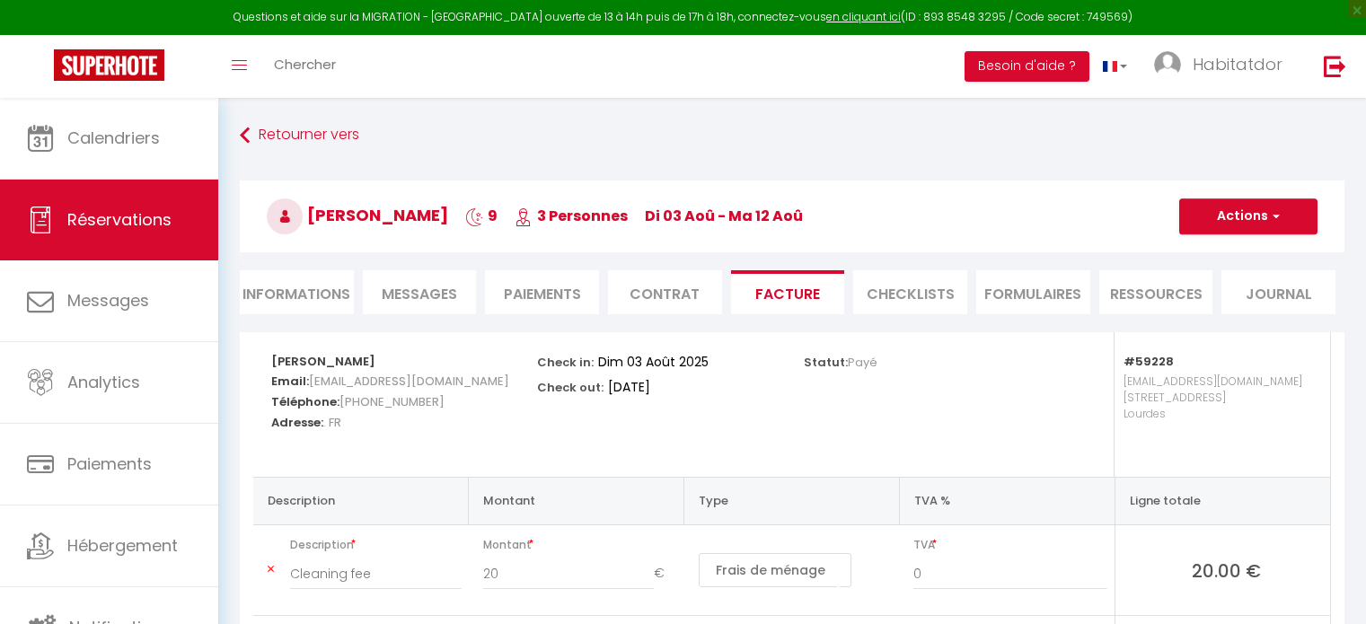
select select "59228"
select select "15:00"
select select "10:00"
select select "14"
select select "2"
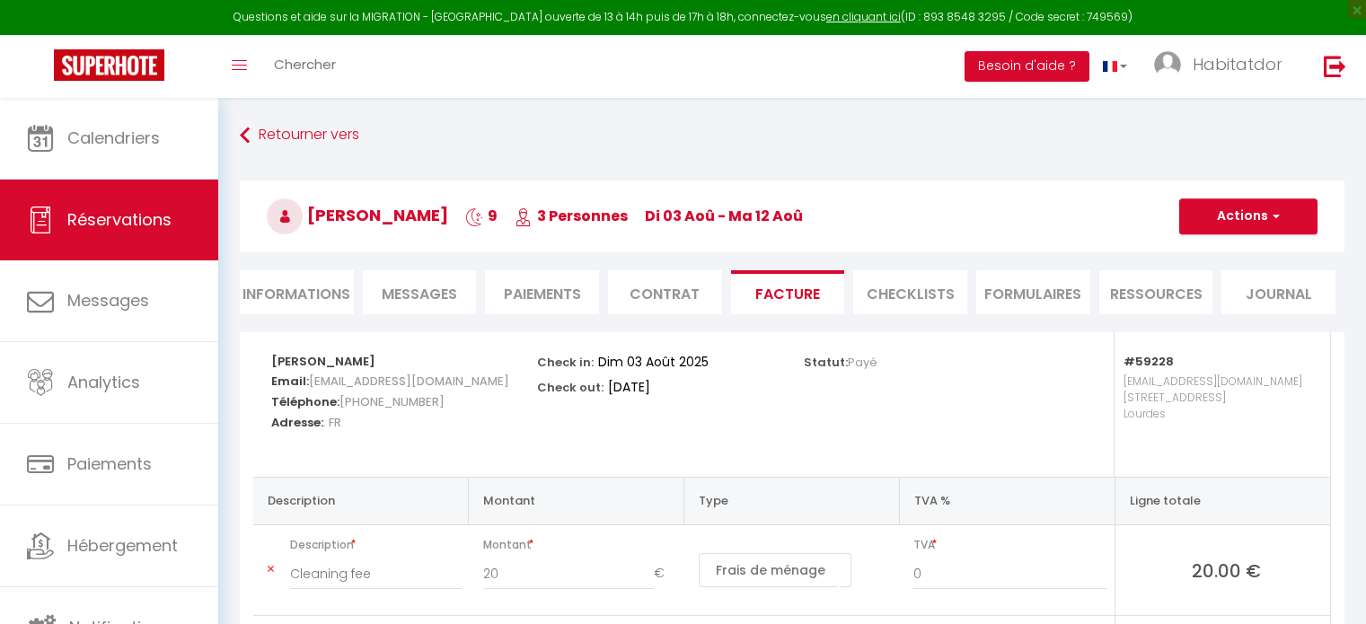
select select "cleaning"
select select "taxes"
click at [316, 71] on span "Chercher" at bounding box center [305, 64] width 62 height 19
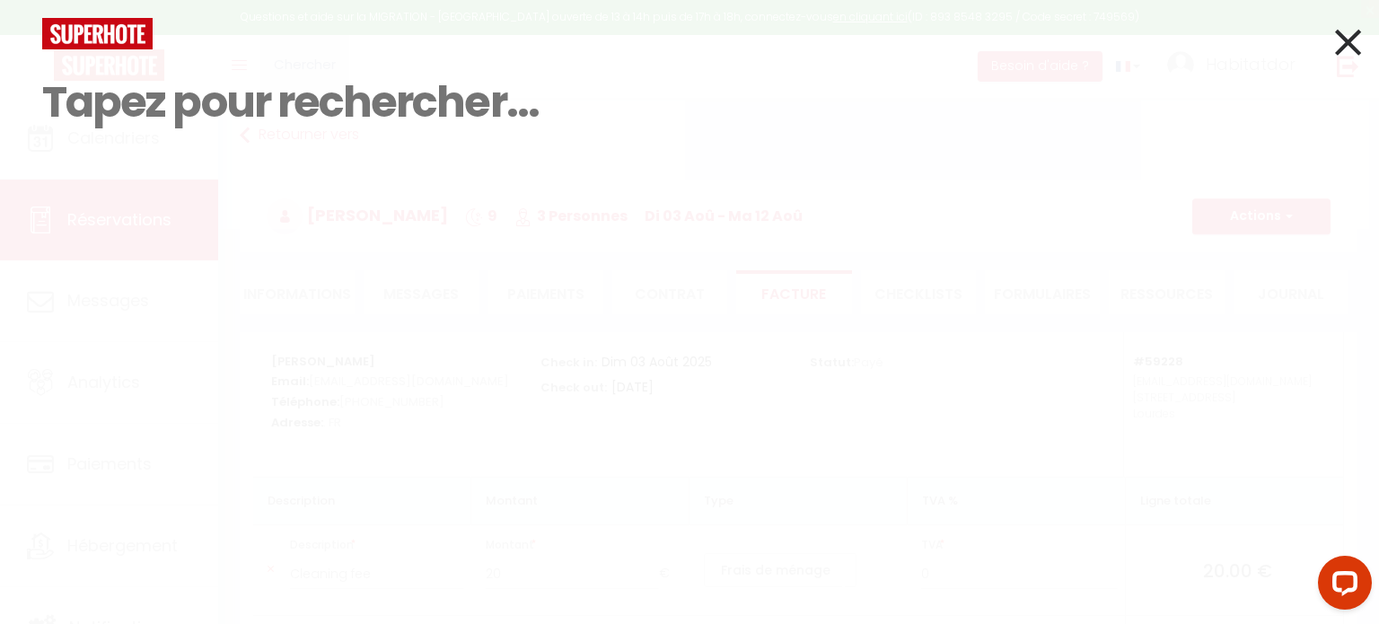
click at [316, 71] on input at bounding box center [689, 102] width 1295 height 106
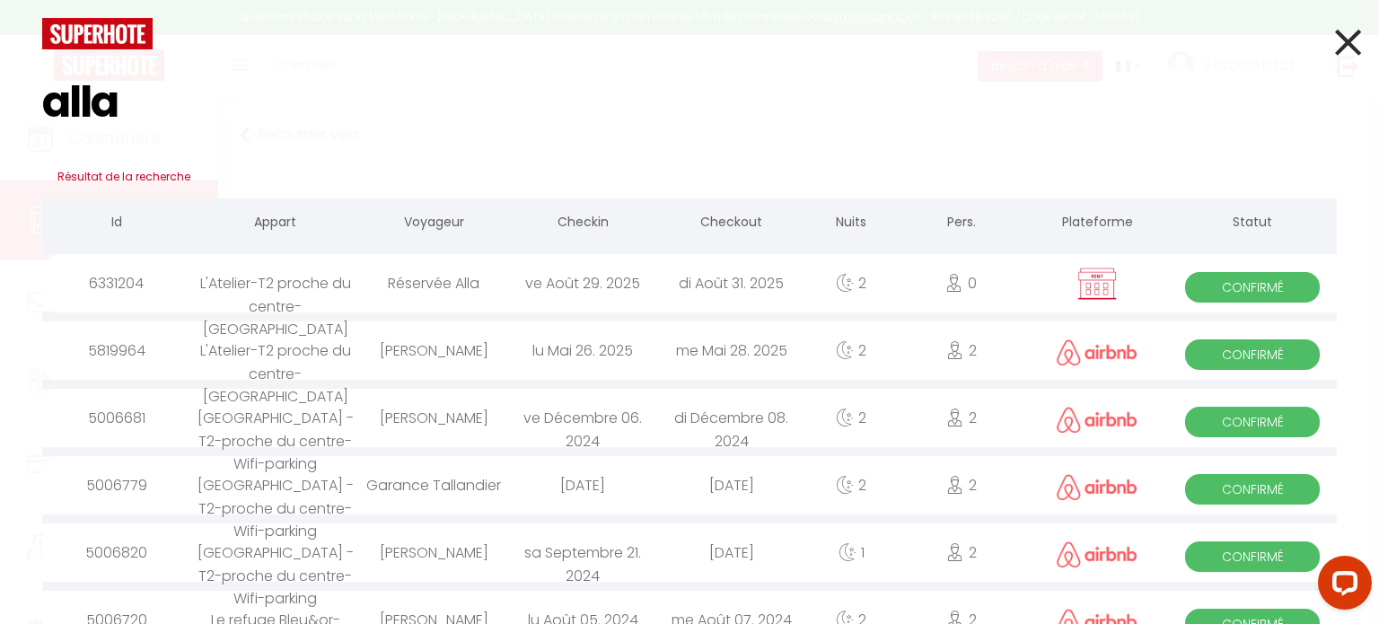
type input "alla"
click at [466, 302] on div "Réservée Alla" at bounding box center [433, 283] width 149 height 58
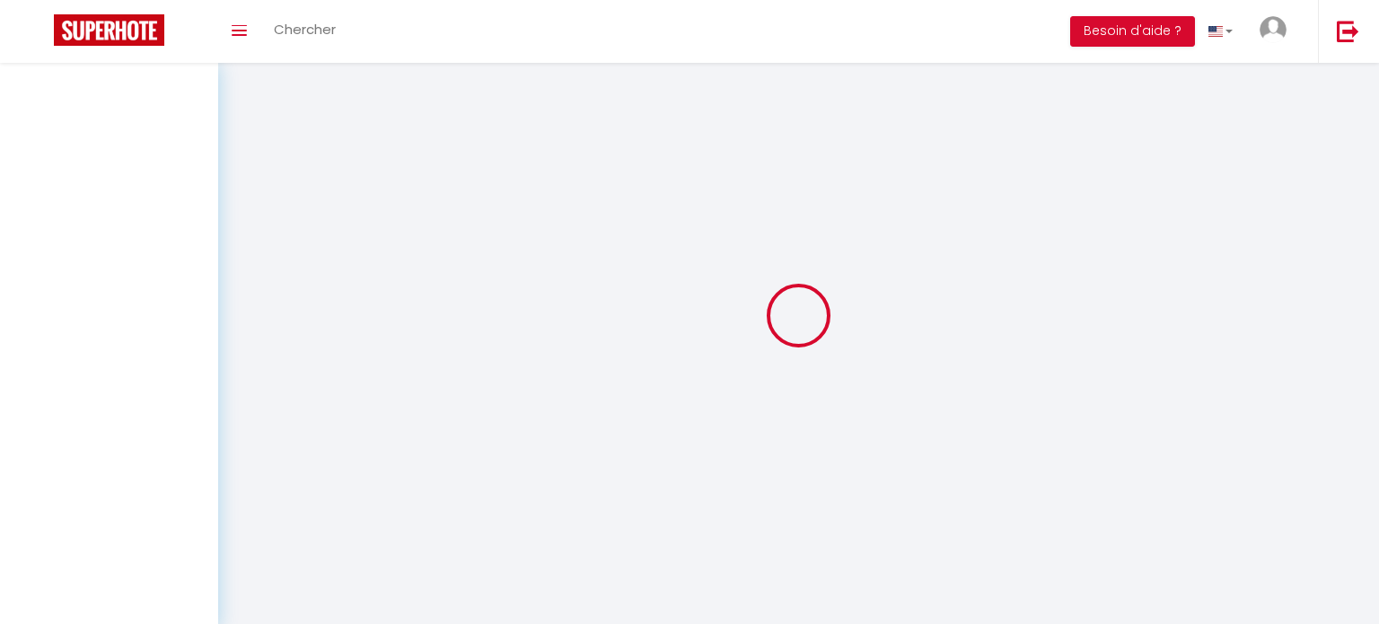
select select
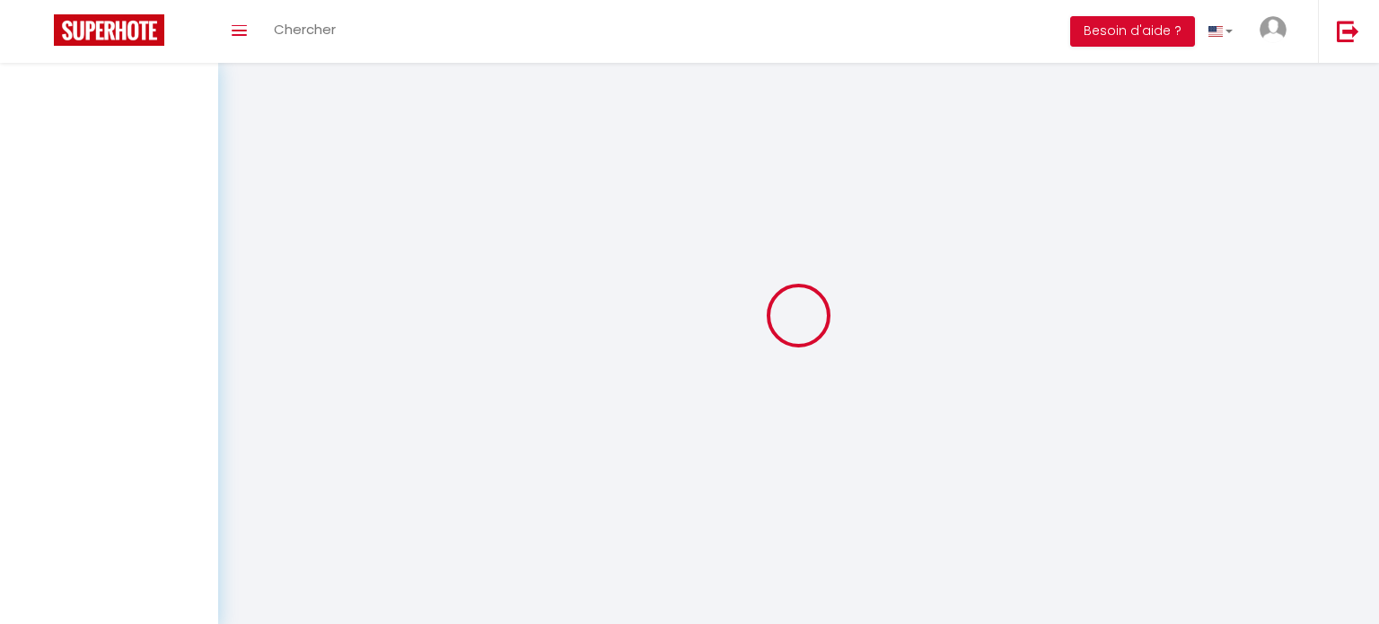
select select
checkbox input "false"
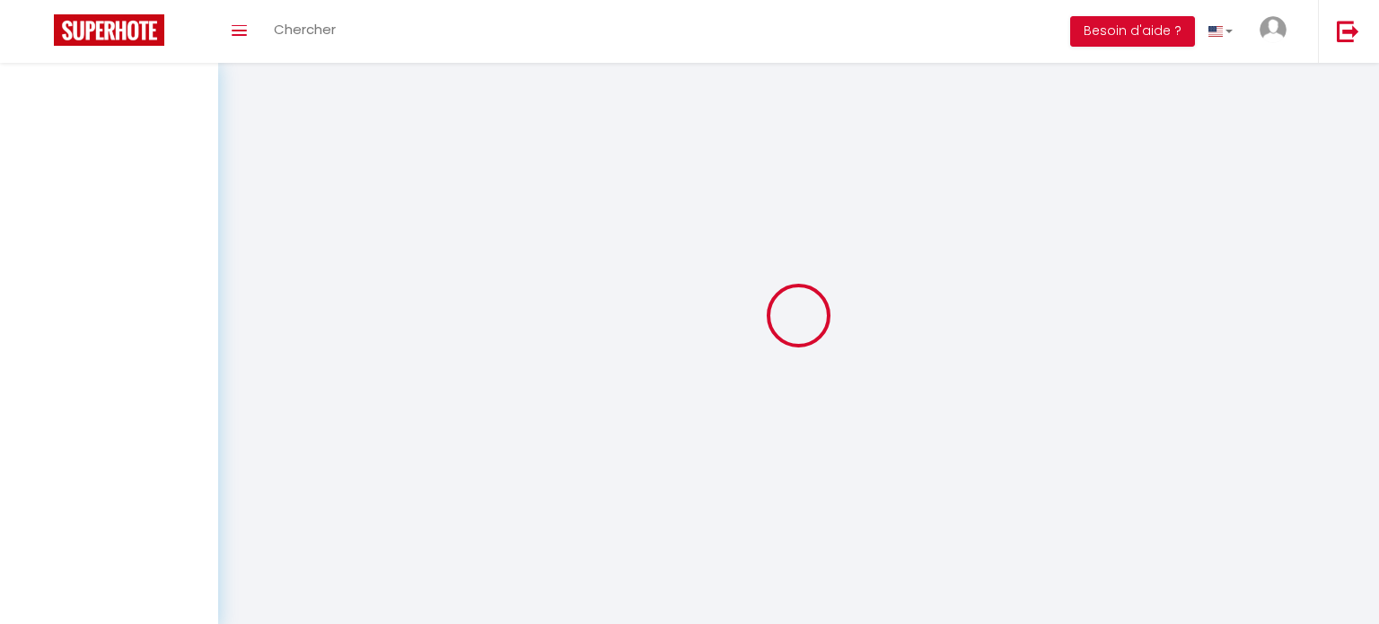
select select
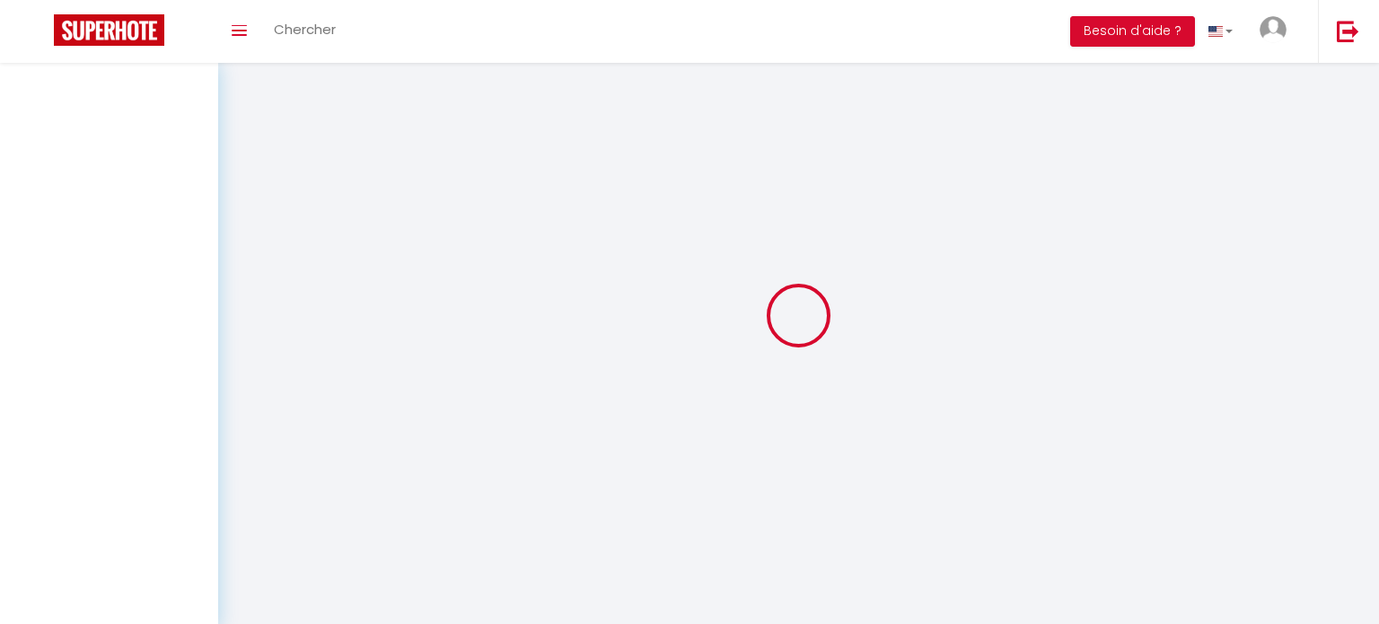
select select
checkbox input "false"
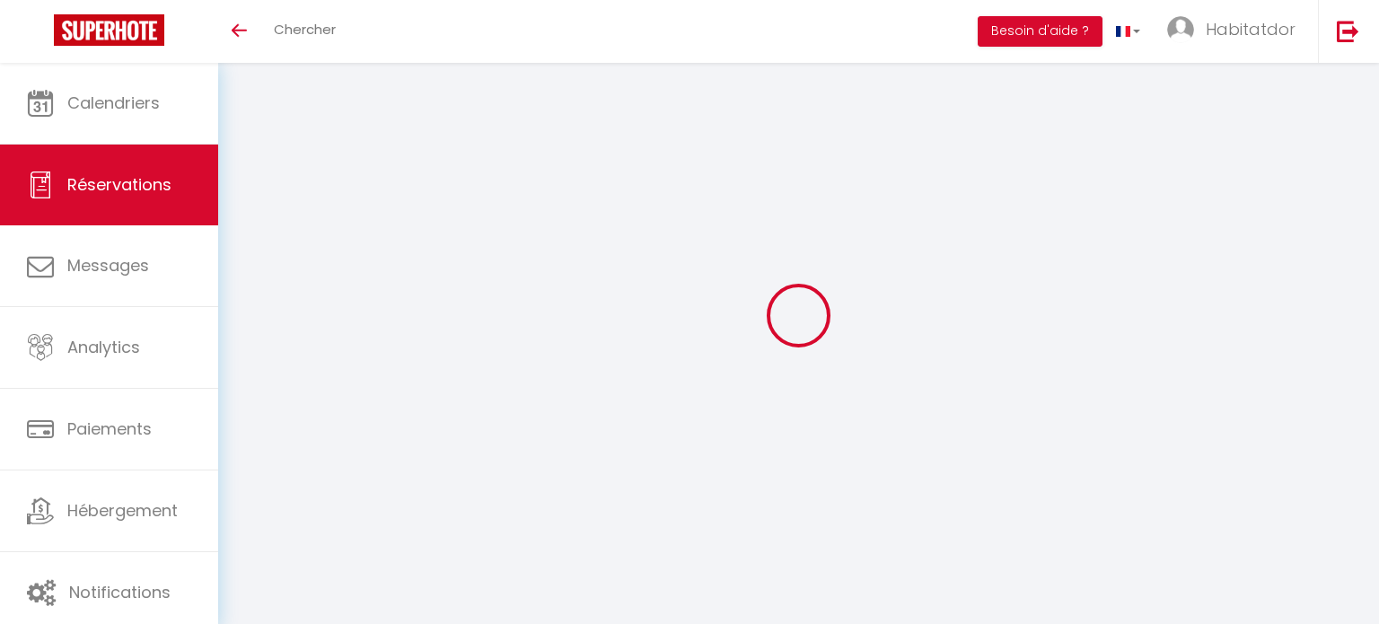
select select
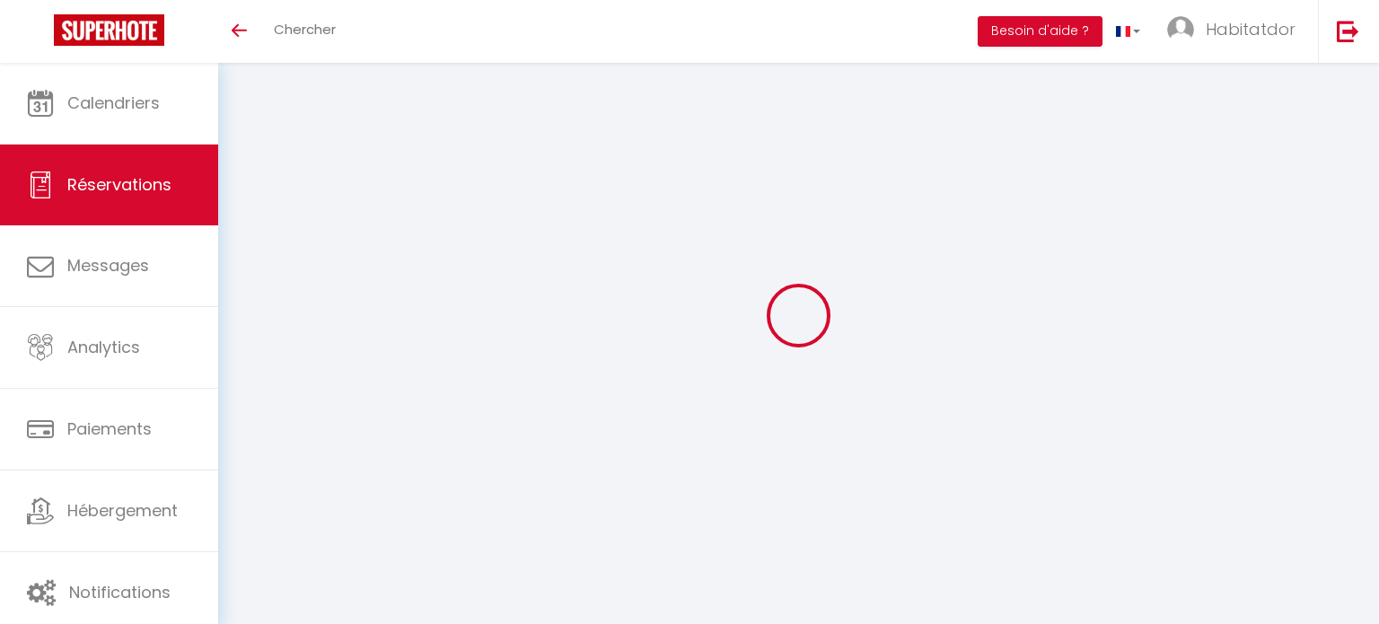
select select
checkbox input "false"
select select
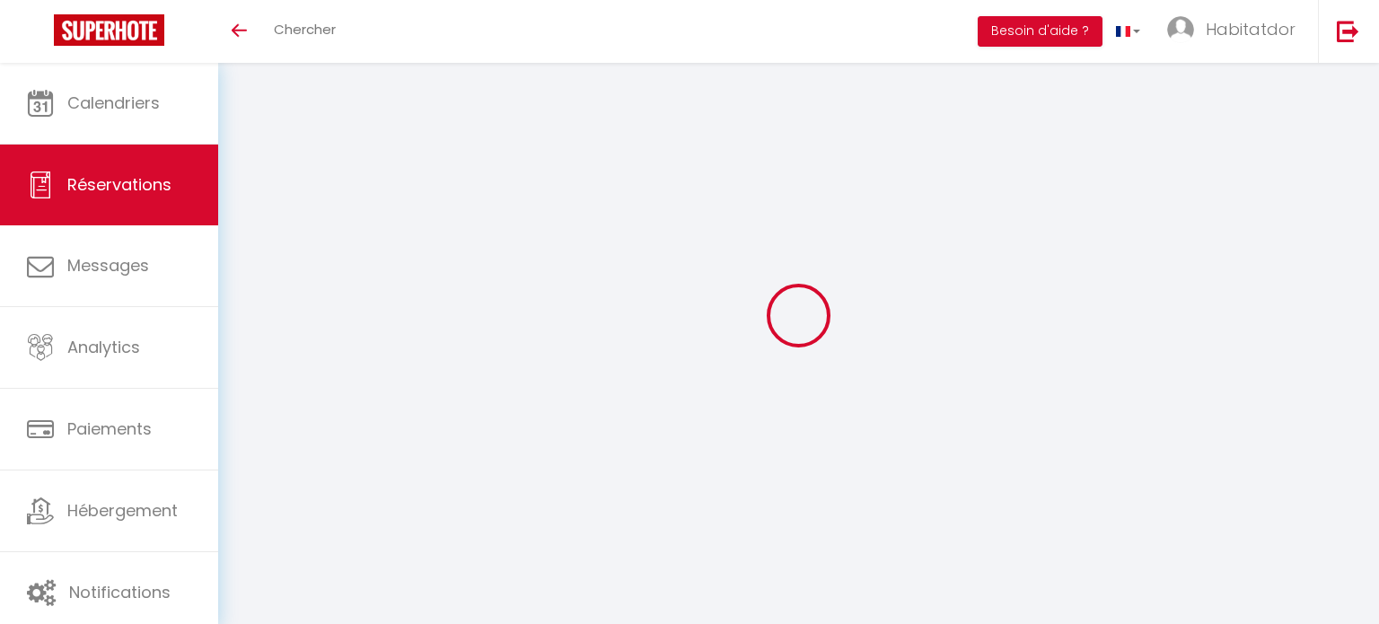
select select
checkbox input "false"
select select
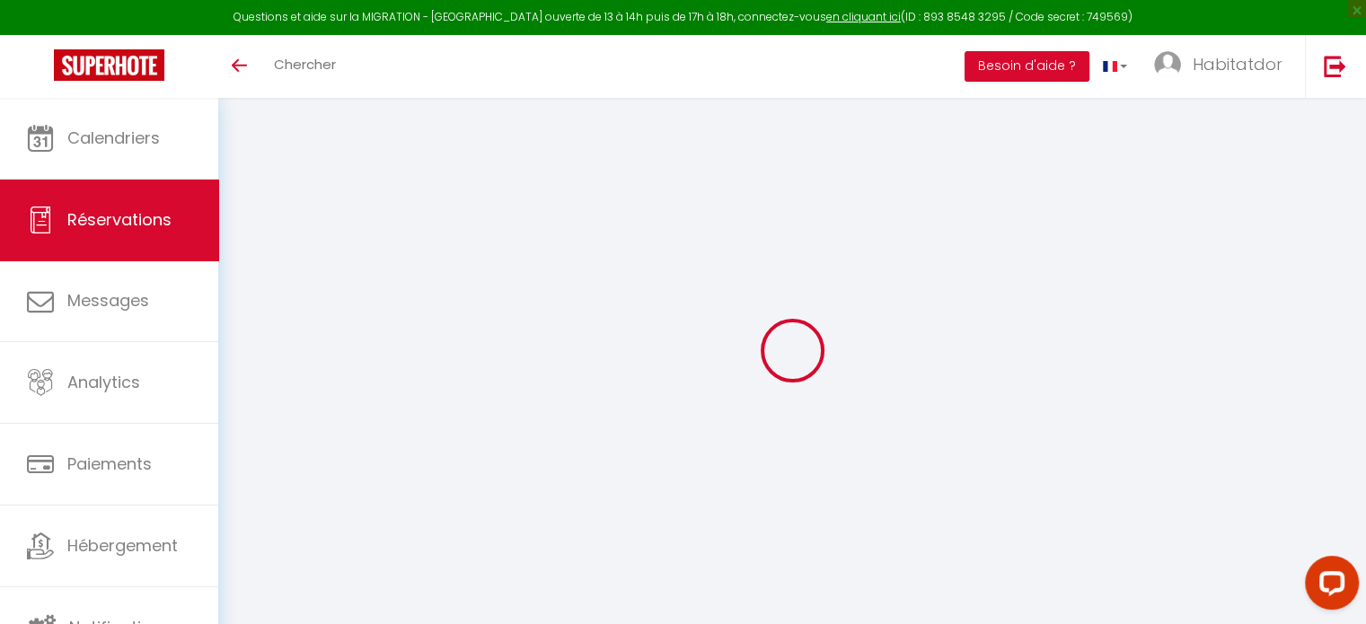
type input "Réservée"
type input "Alla"
select select
select select "59232"
select select "1"
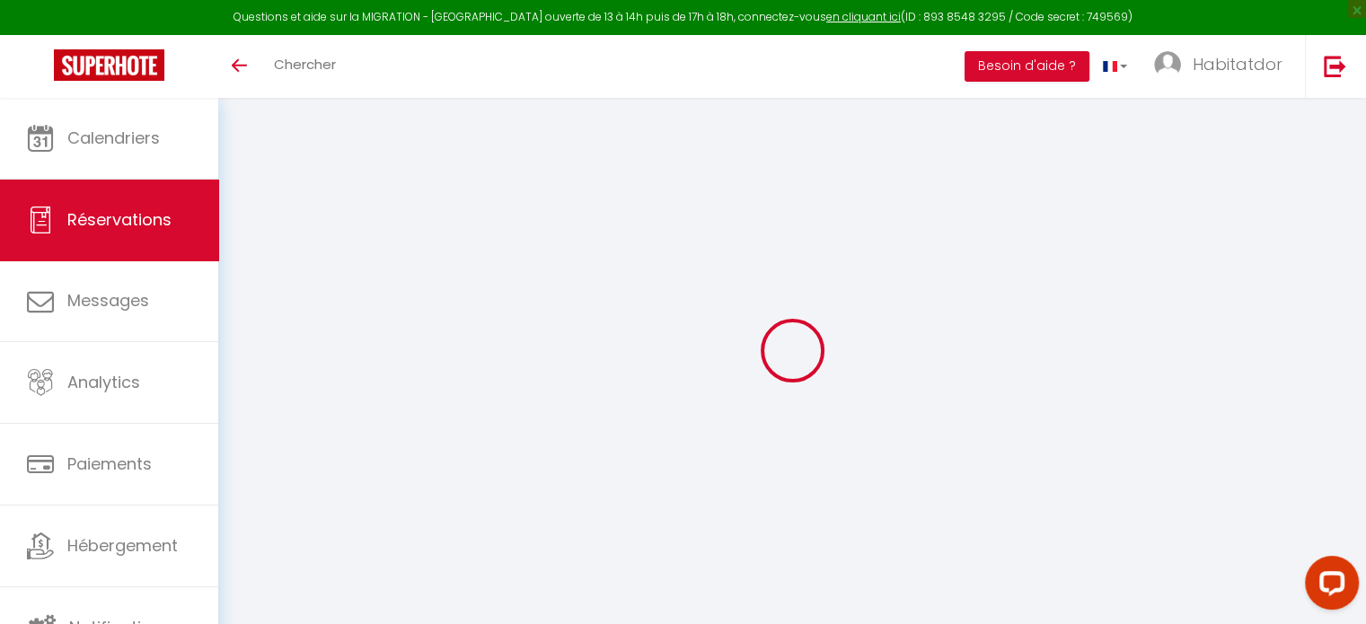
type input "Ven 29 Août 2025"
select select
type input "Dim 31 Août 2025"
select select
type input "0"
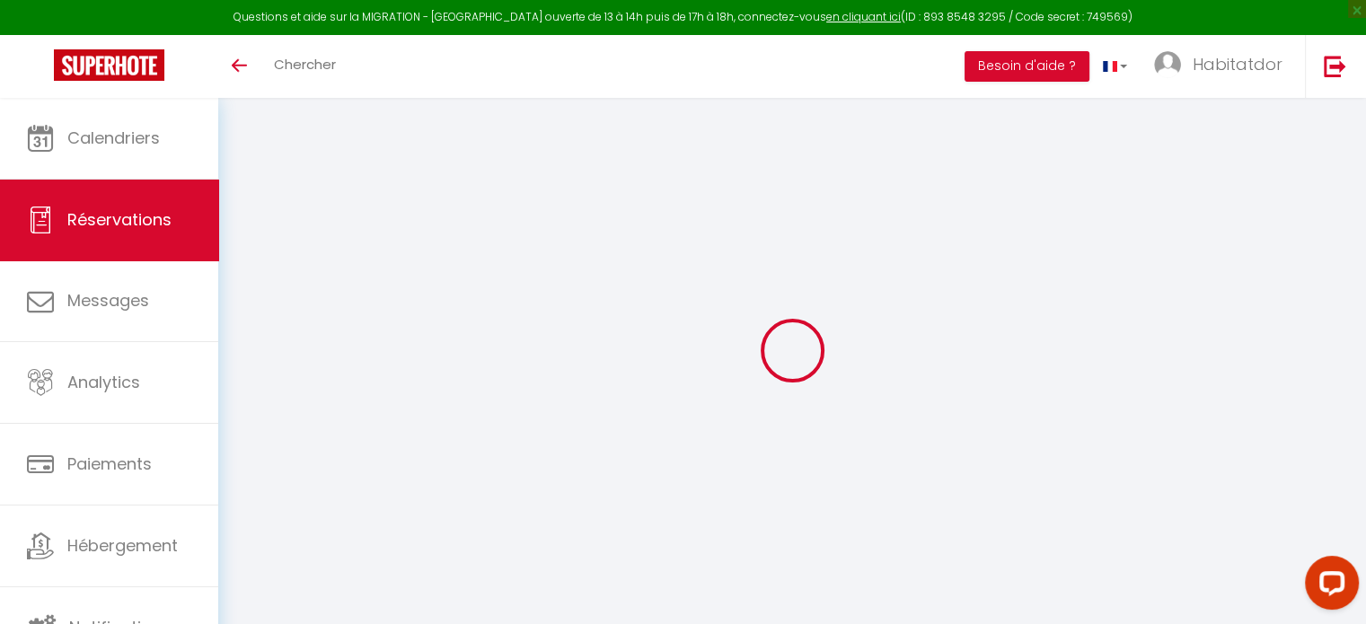
select select "12"
select select
checkbox input "false"
type input "0"
select select "73"
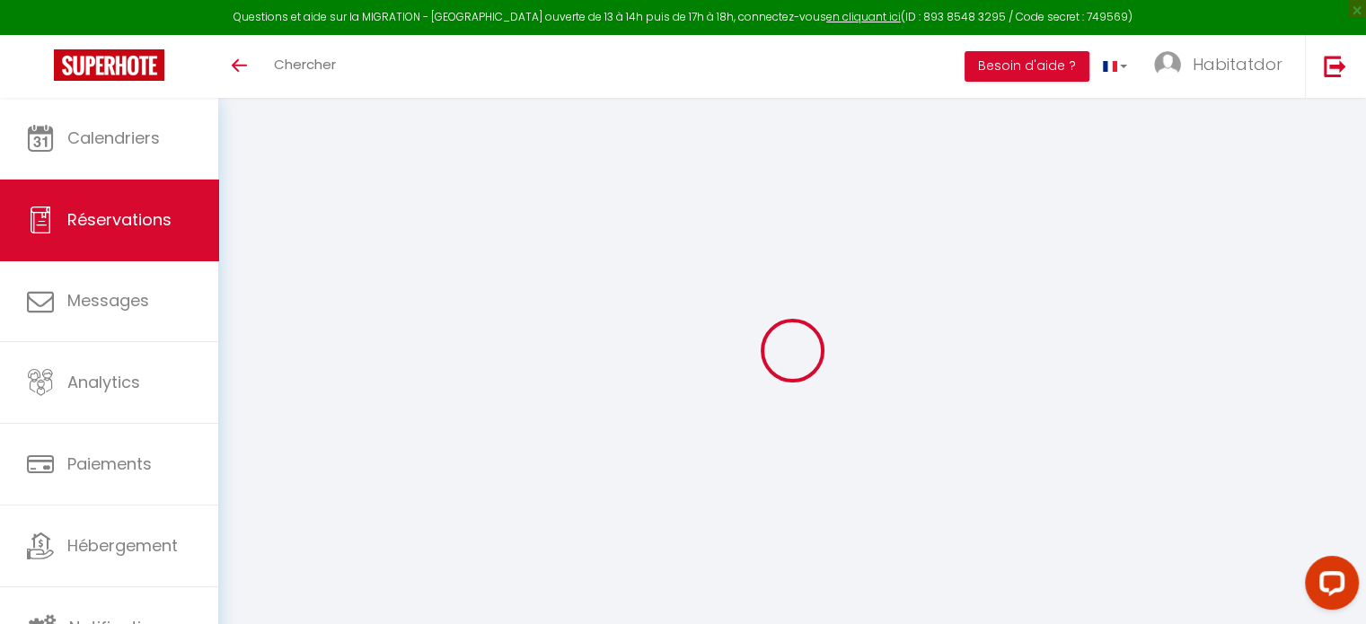
type input "0"
select select
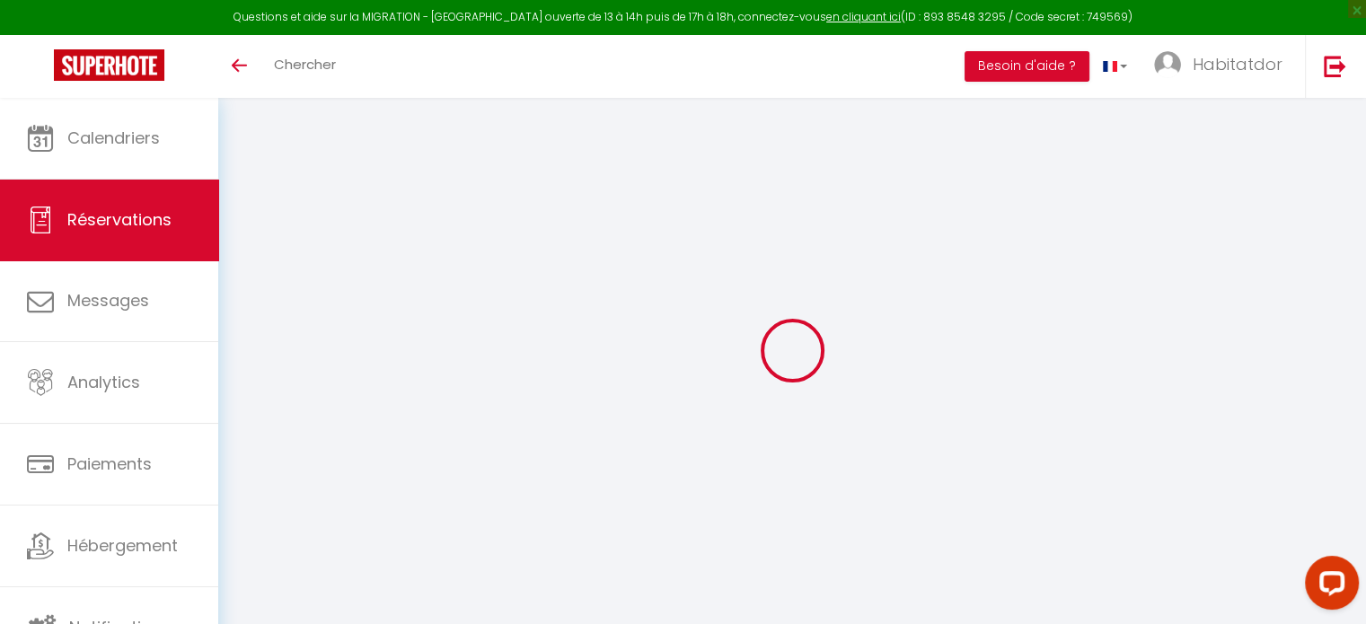
select select
select select "14"
checkbox input "false"
select select
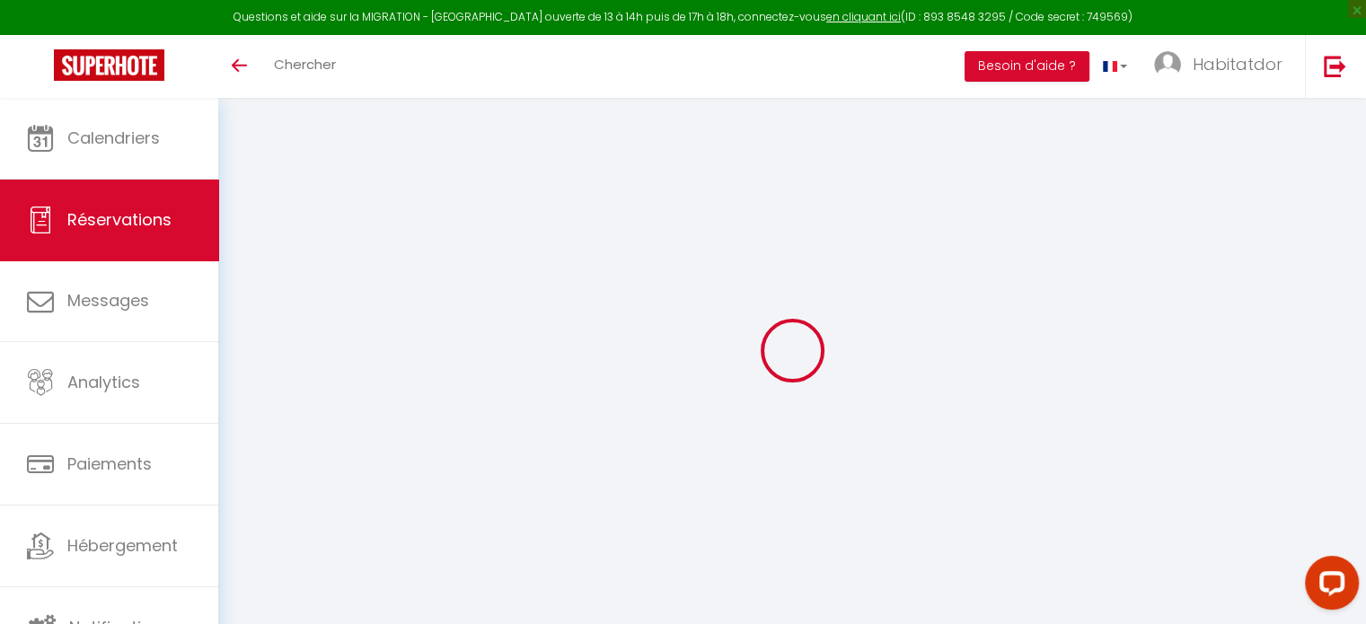
select select
checkbox input "false"
select select
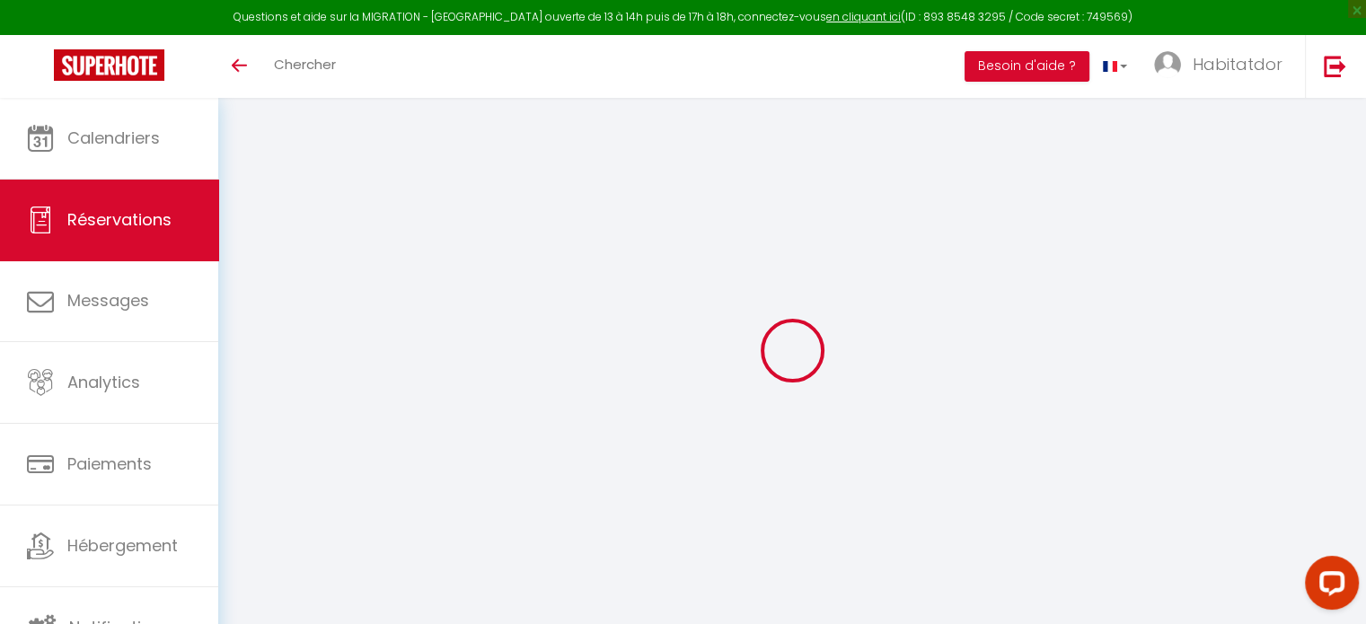
checkbox input "false"
select select
checkbox input "false"
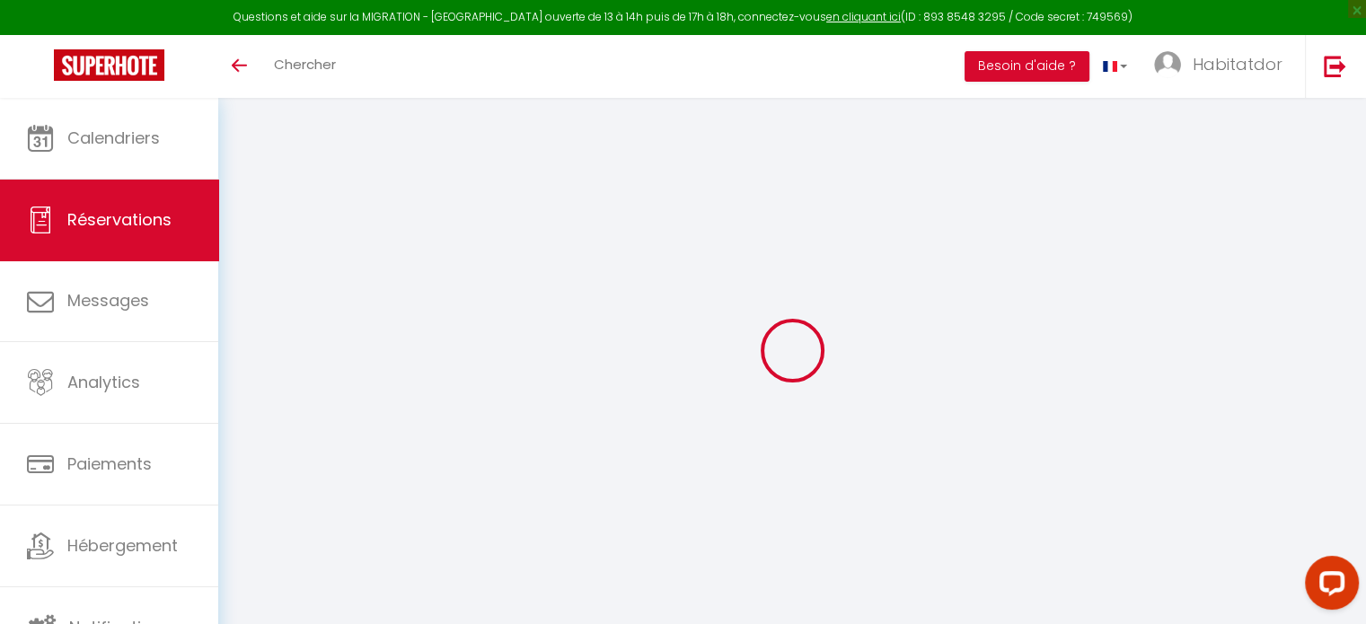
select select
checkbox input "false"
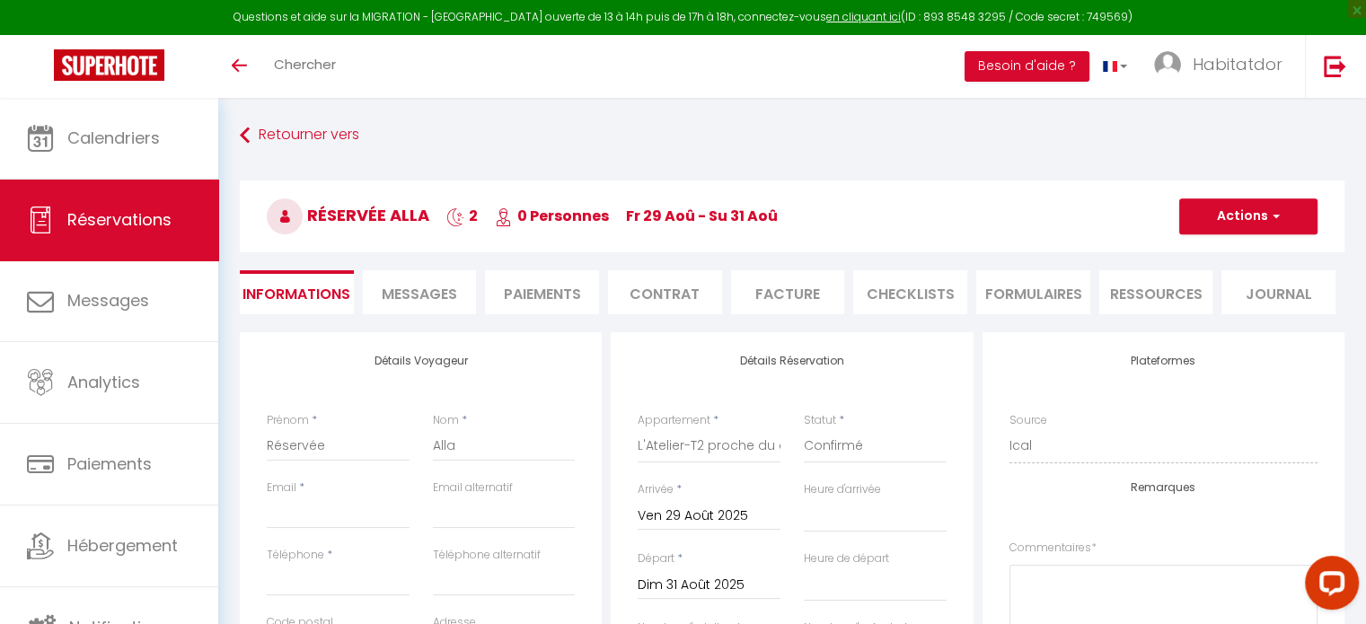
select select
checkbox input "false"
select select
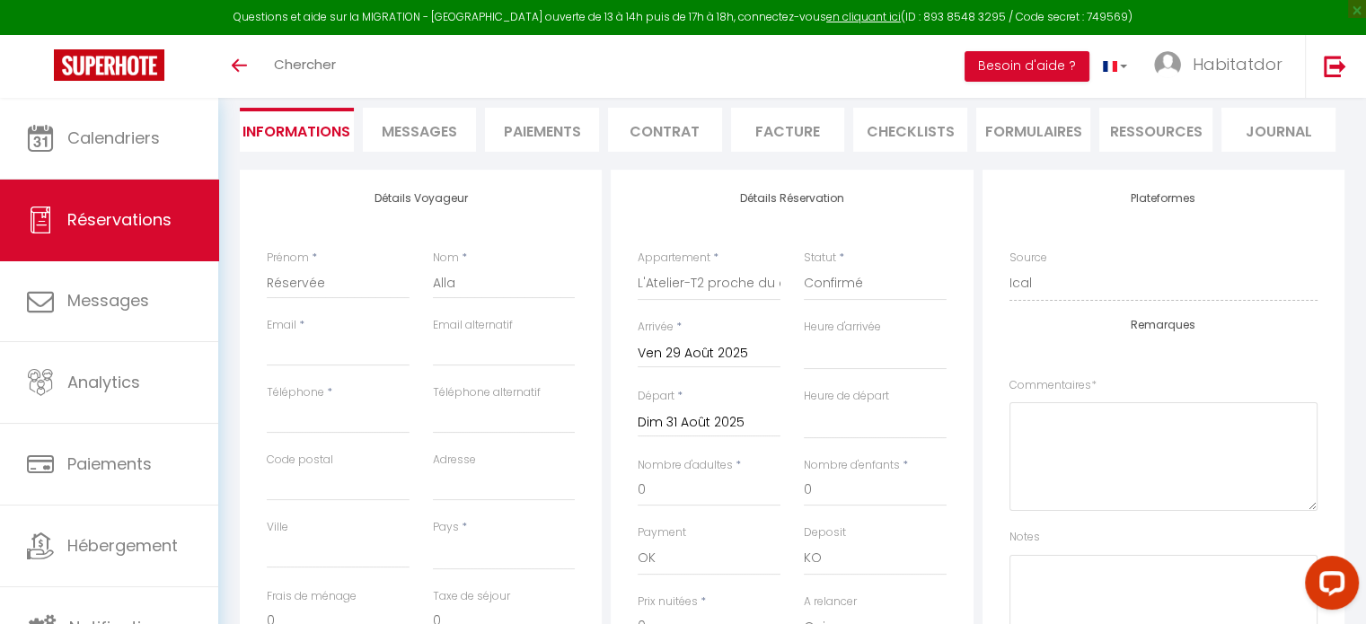
scroll to position [38, 0]
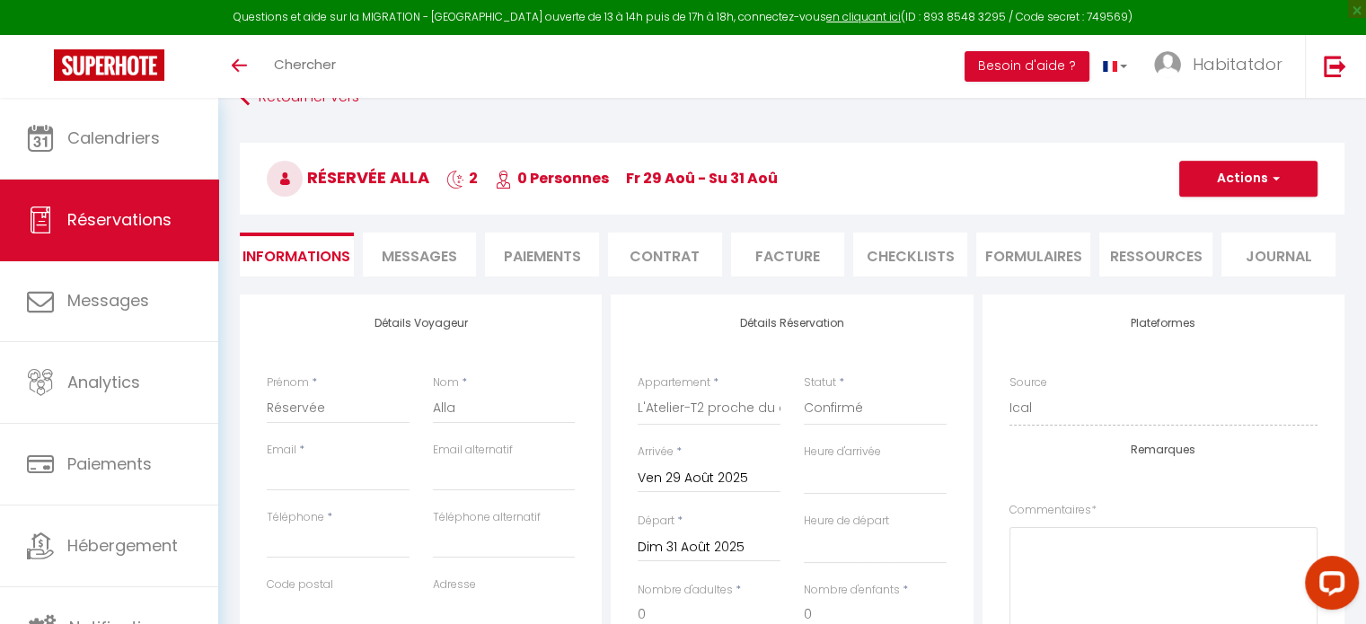
drag, startPoint x: 539, startPoint y: 250, endPoint x: 511, endPoint y: 252, distance: 27.9
click at [511, 252] on li "Paiements" at bounding box center [542, 255] width 114 height 44
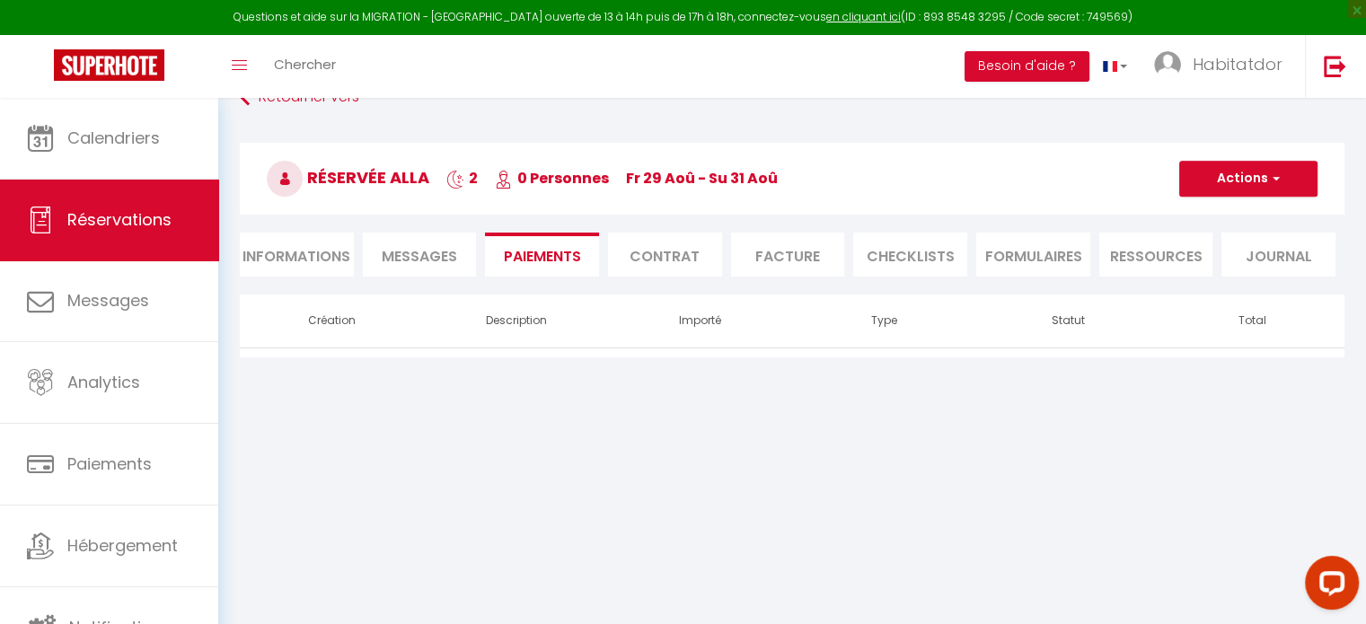
click at [427, 259] on span "Messages" at bounding box center [419, 256] width 75 height 21
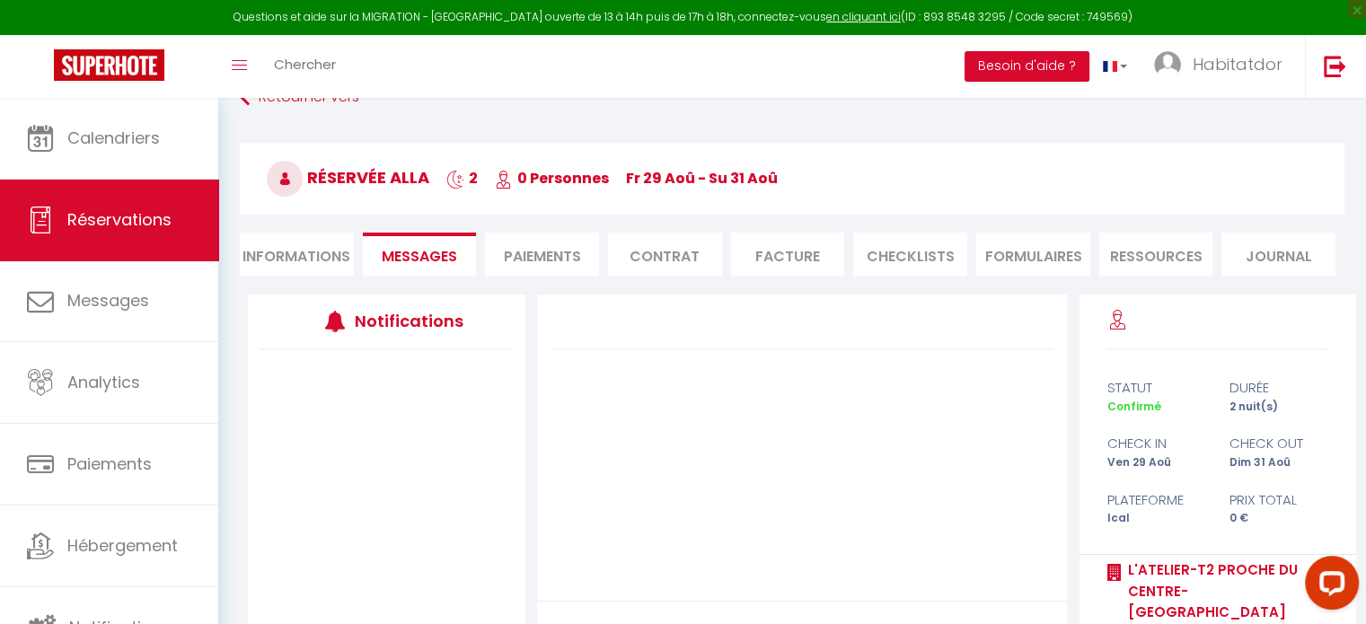
scroll to position [194, 0]
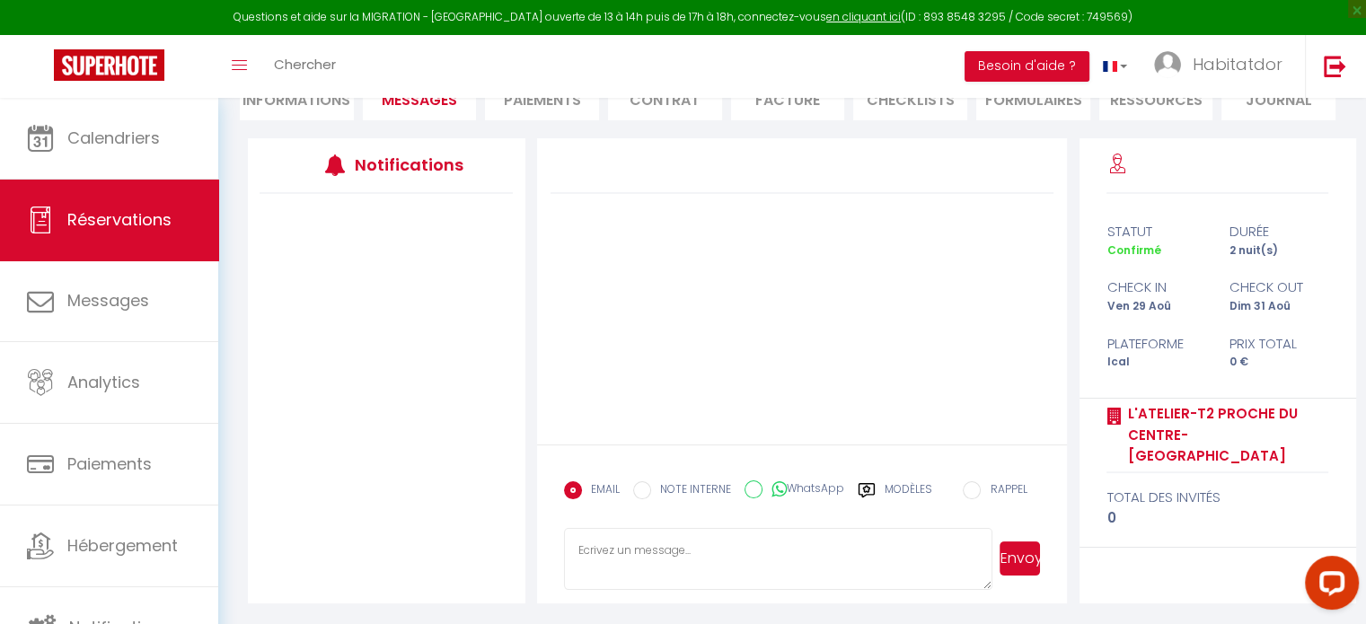
click at [1118, 513] on div "L'Atelier-T2 proche du centre-[GEOGRAPHIC_DATA] total des invités 0" at bounding box center [1217, 473] width 277 height 149
click at [294, 110] on li "Informations" at bounding box center [297, 98] width 114 height 44
select select
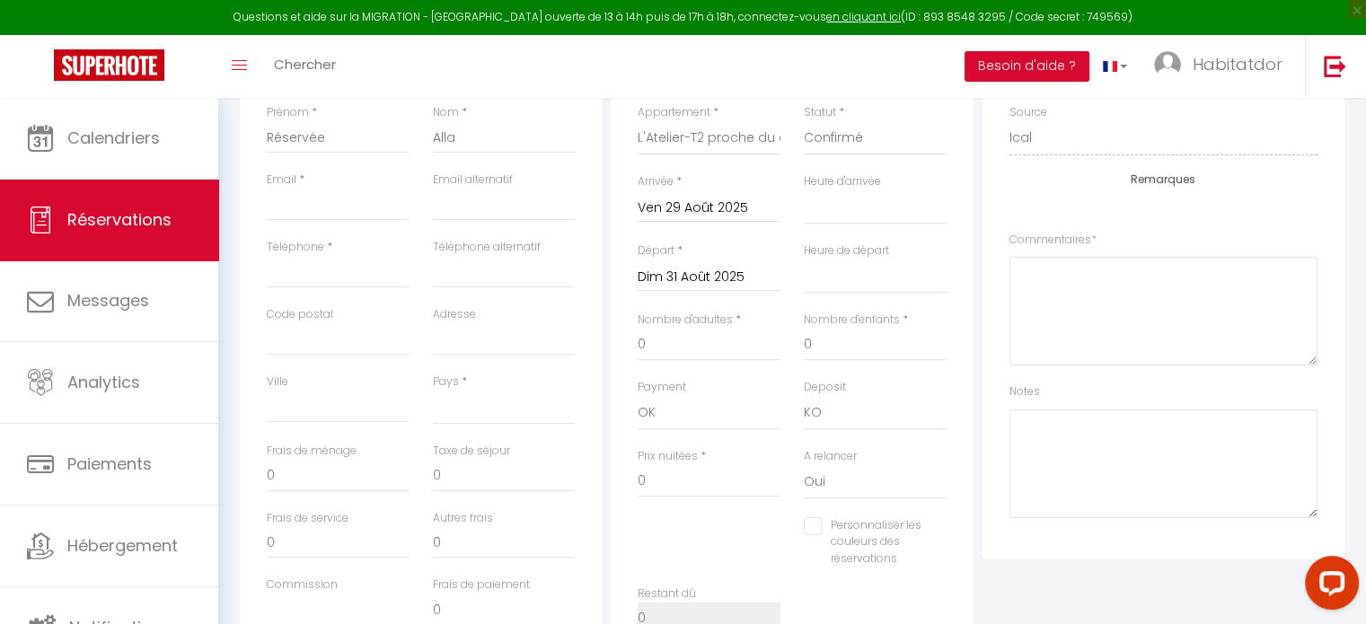
scroll to position [395, 0]
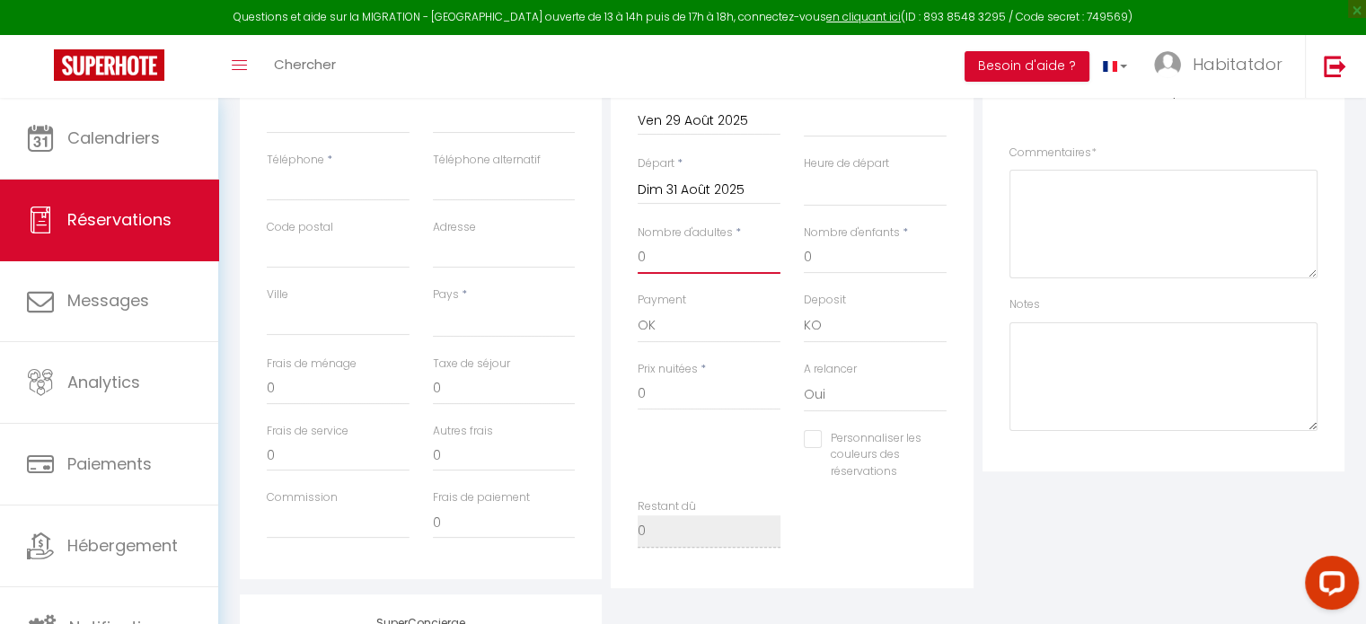
click at [693, 248] on input "0" at bounding box center [708, 258] width 143 height 32
select select
checkbox input "false"
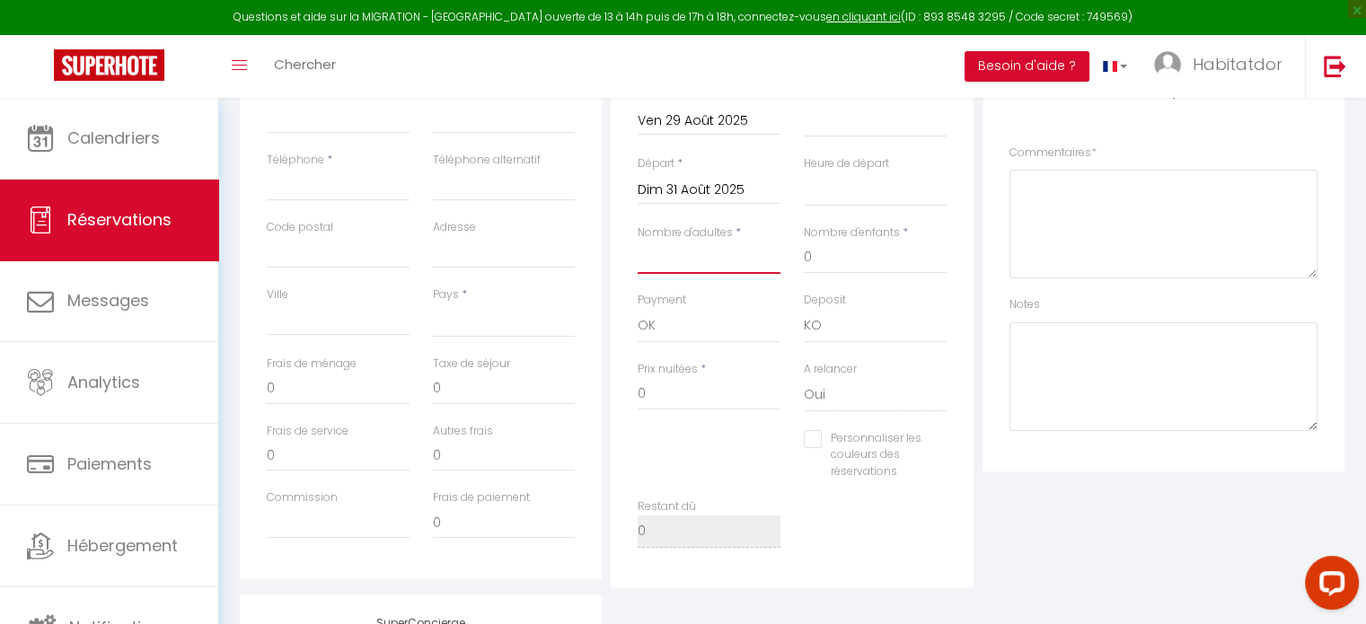
type input "2"
select select
checkbox input "false"
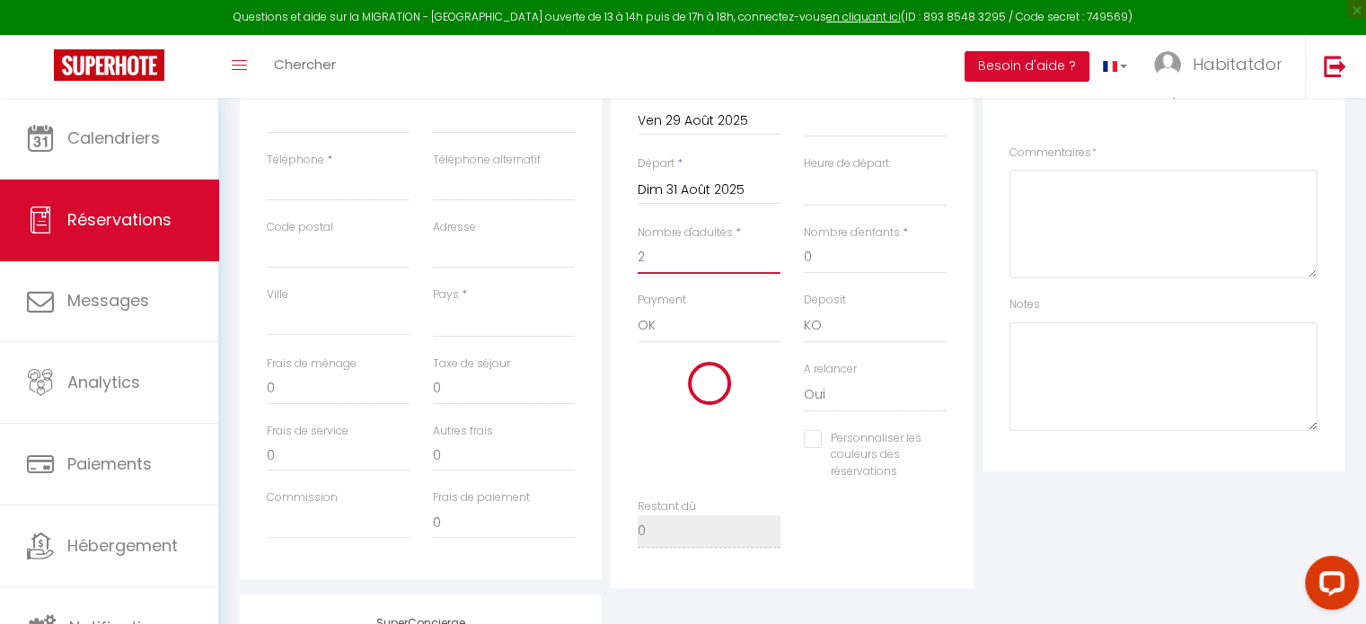
select select
type input "20"
type input "6.48"
select select
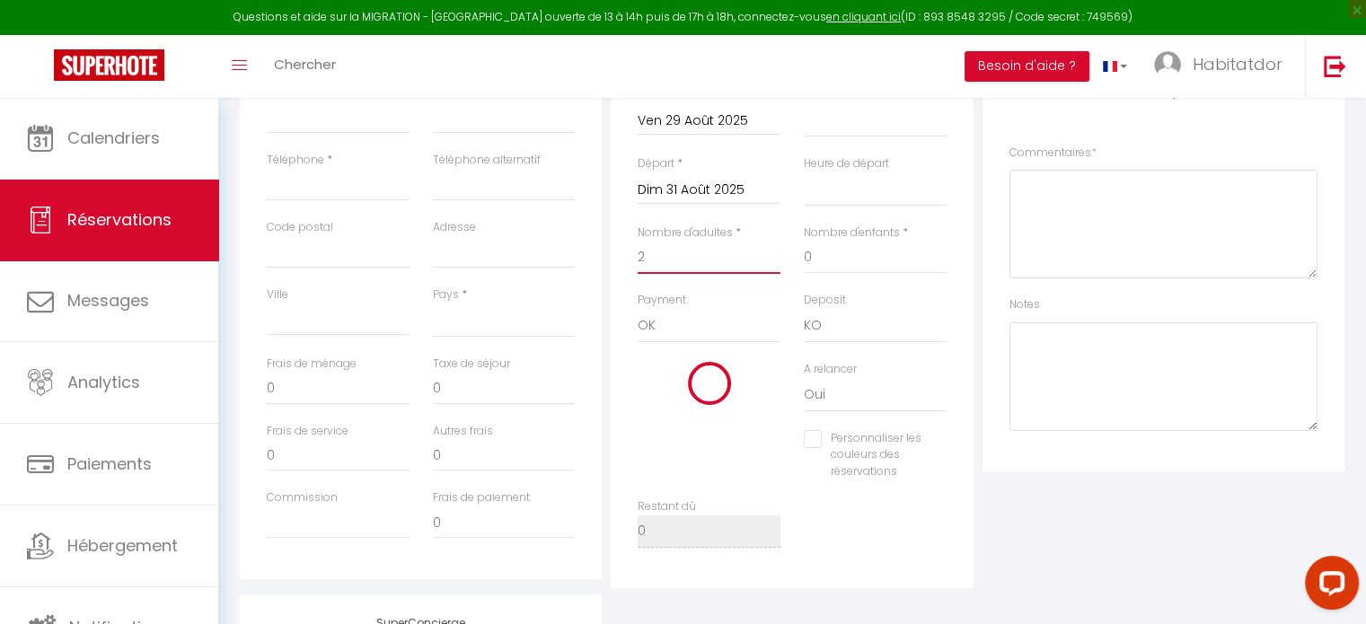
type input "90"
checkbox input "false"
select select
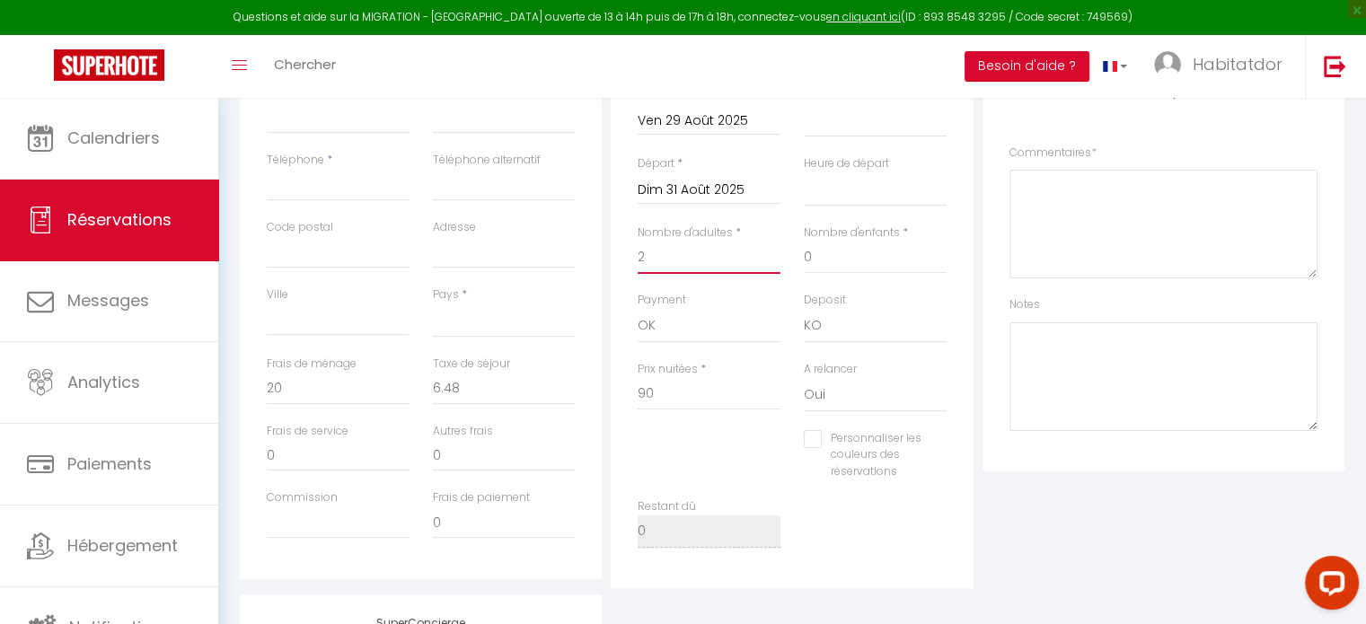
checkbox input "false"
select select
checkbox input "false"
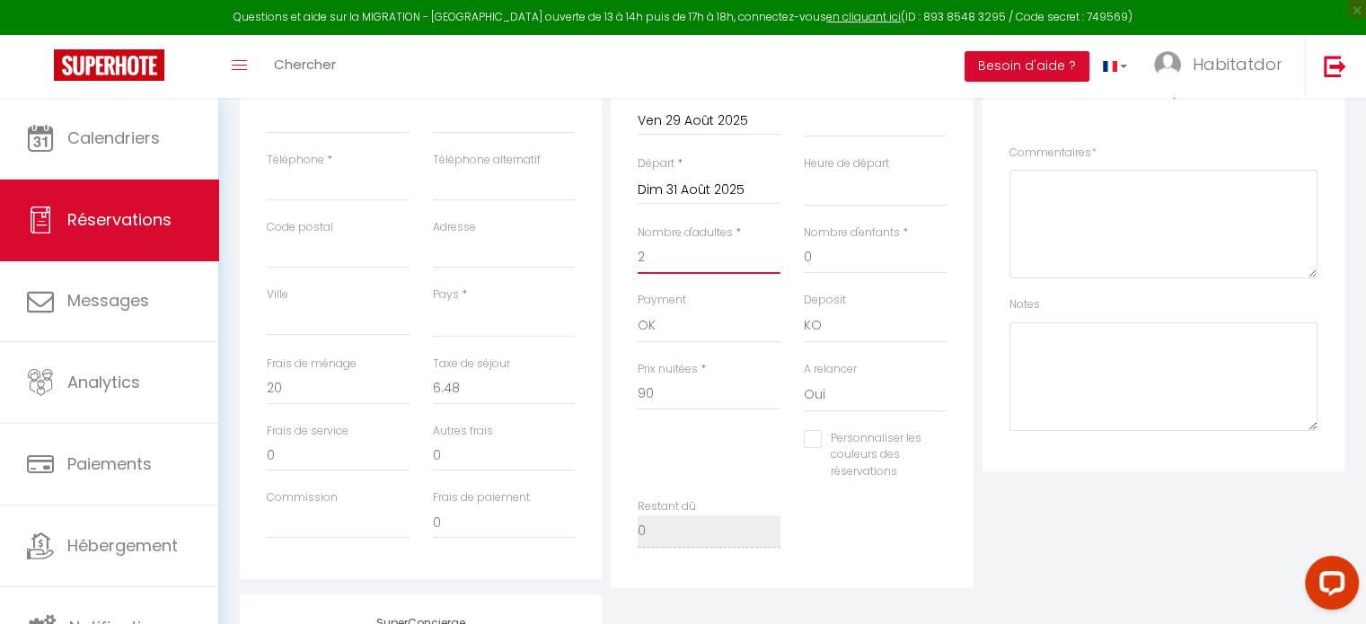
type input "2"
select select
checkbox input "false"
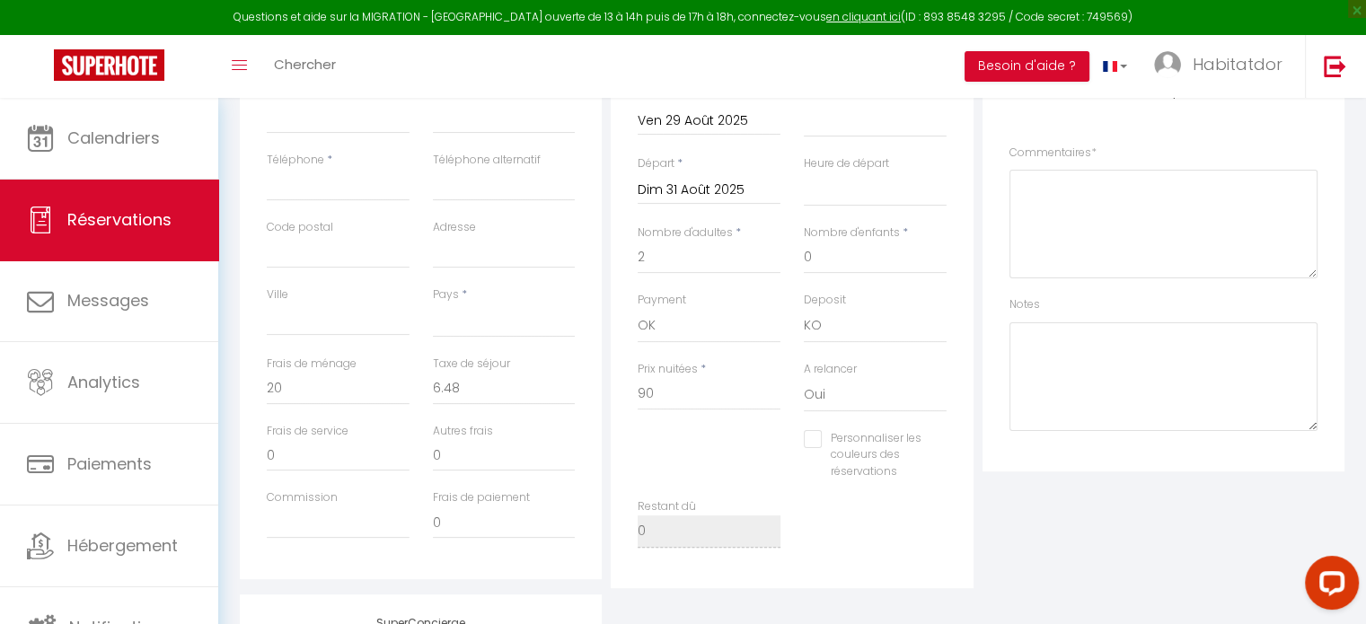
select select
checkbox input "false"
click at [697, 394] on input "90" at bounding box center [708, 394] width 143 height 32
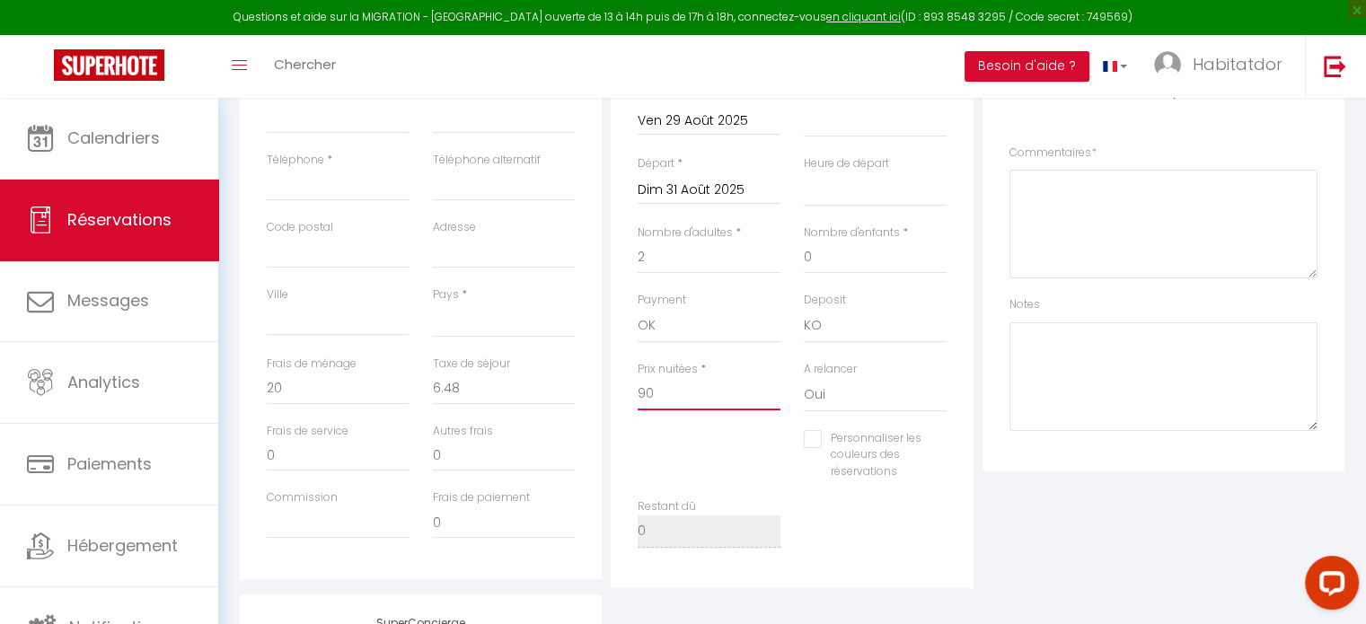
type input "9"
select select
checkbox input "false"
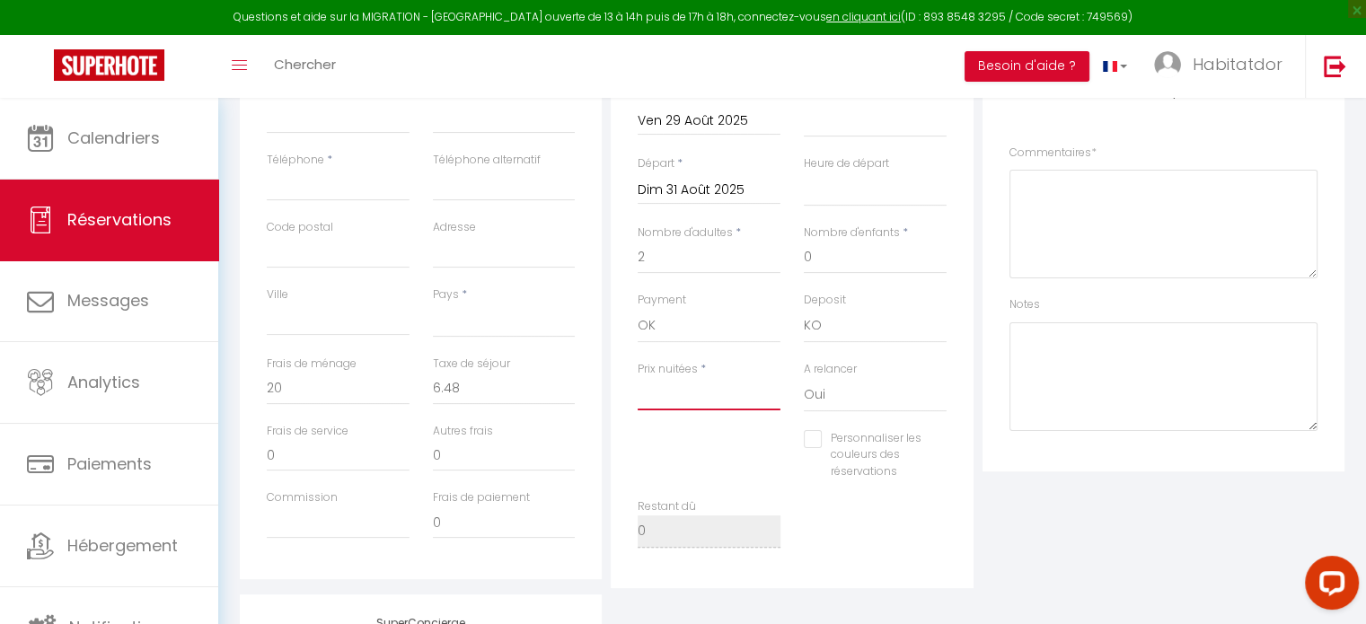
select select
checkbox input "false"
type input "6"
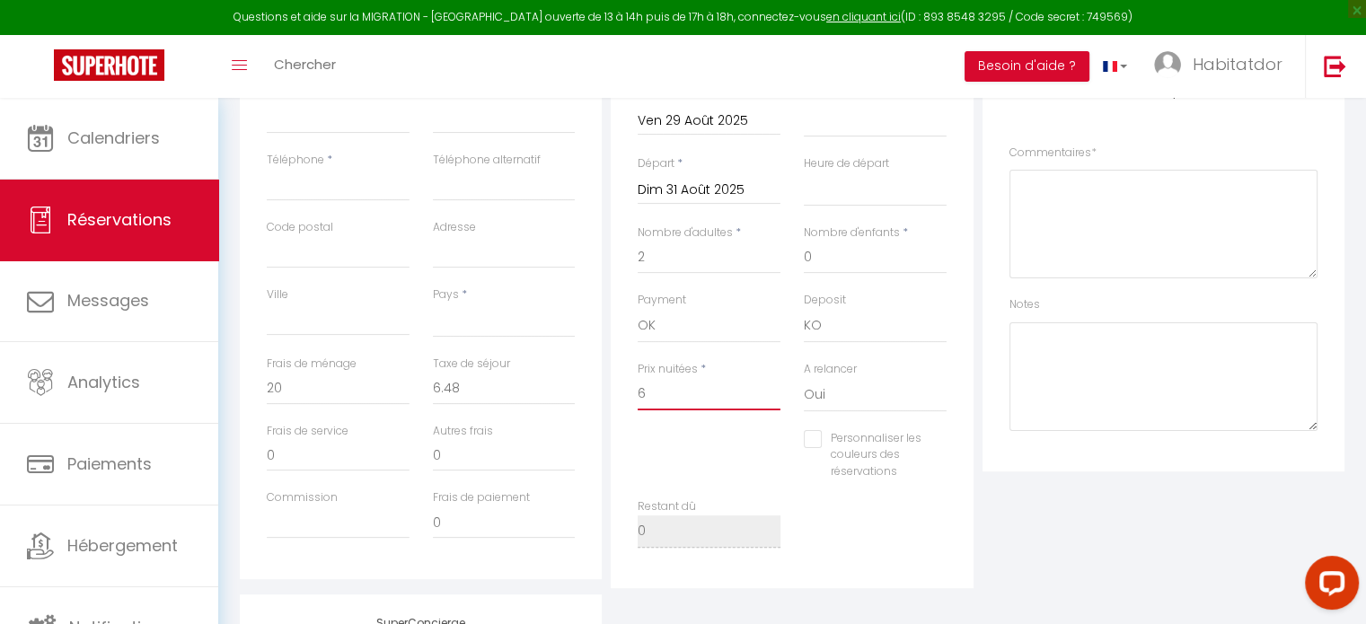
select select
checkbox input "false"
type input "60"
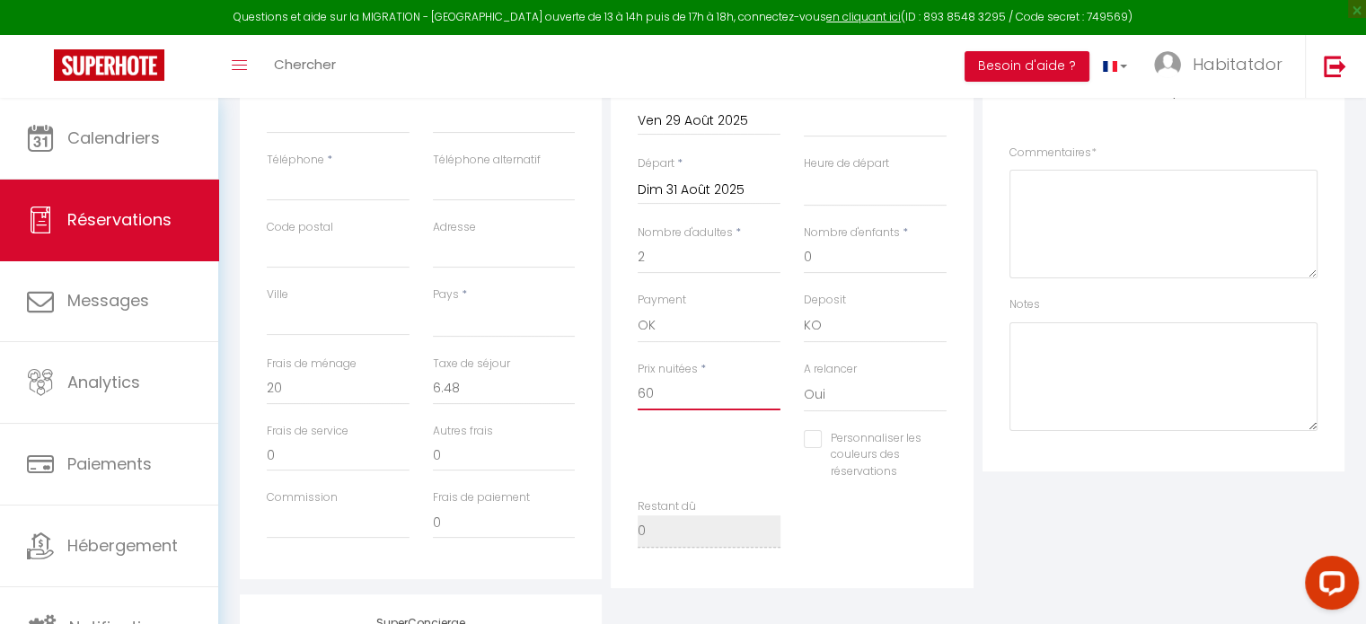
select select
checkbox input "false"
type input "60"
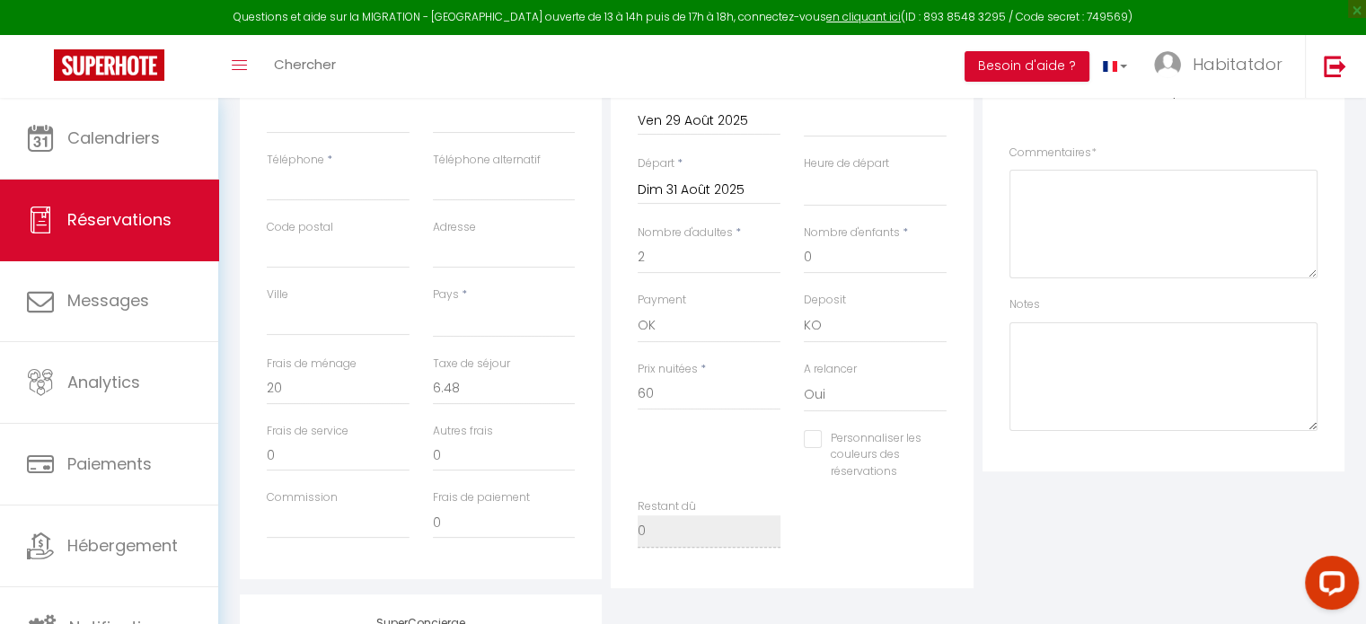
select select
type input "0"
select select
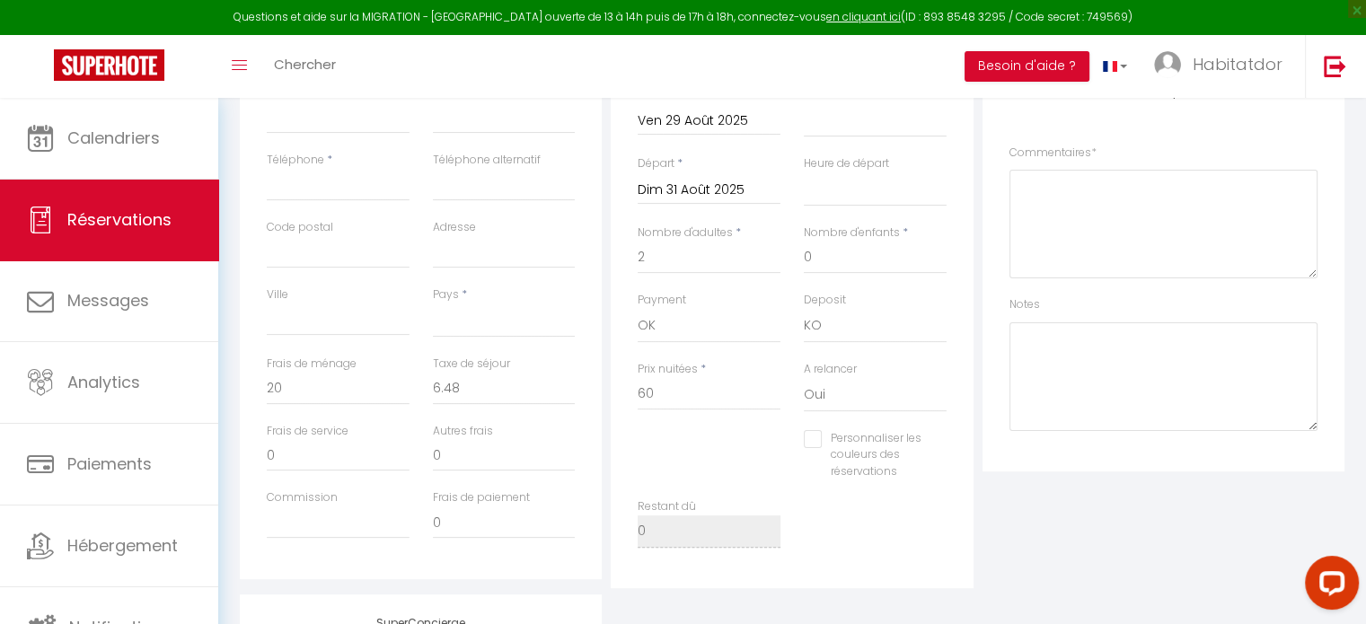
checkbox input "false"
click at [738, 462] on div "Personnaliser les couleurs des réservations #D7092E" at bounding box center [792, 464] width 332 height 69
click at [673, 422] on div "Prix nuitées * 60" at bounding box center [709, 395] width 166 height 69
click at [686, 416] on div "Prix nuitées * 60" at bounding box center [709, 395] width 166 height 69
click at [286, 386] on input "0" at bounding box center [338, 389] width 143 height 32
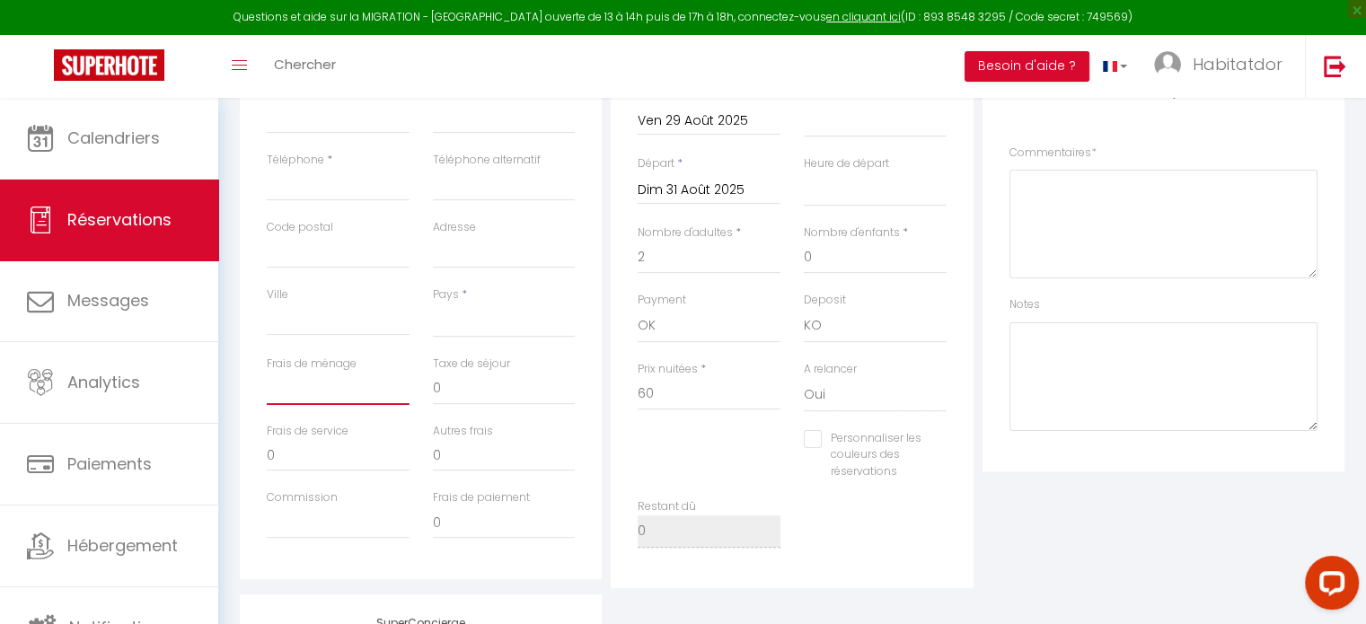
select select
checkbox input "false"
type input "2"
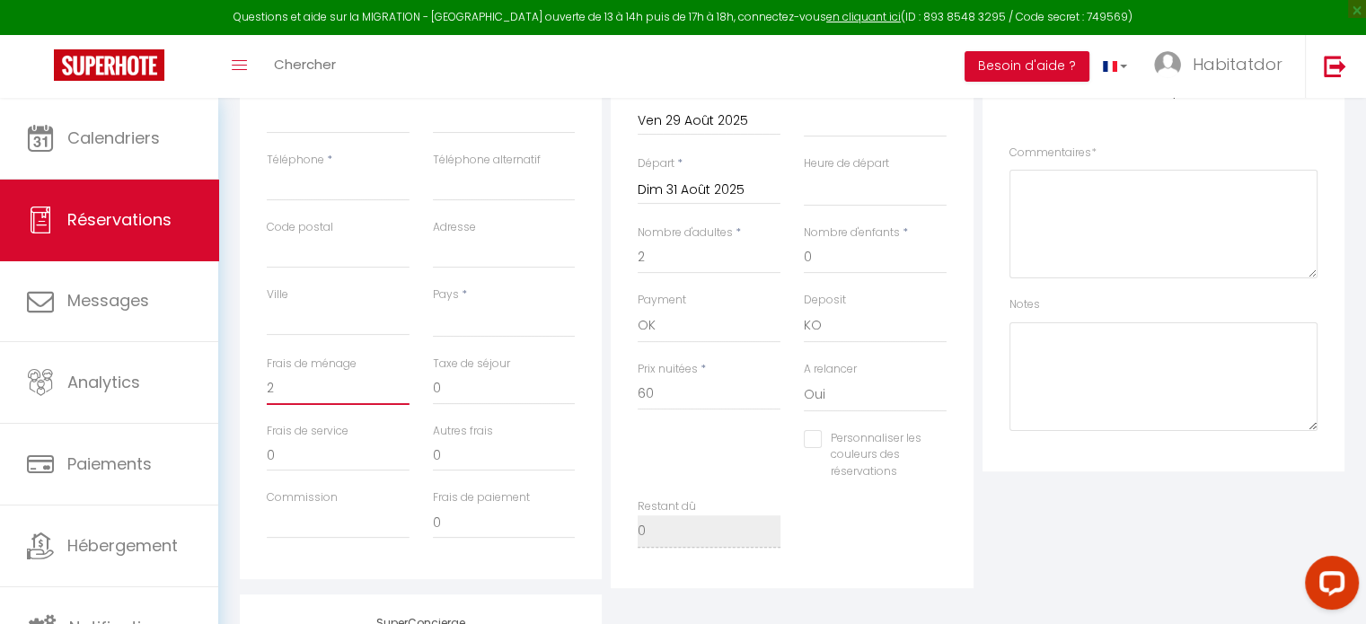
select select
checkbox input "false"
type input "20"
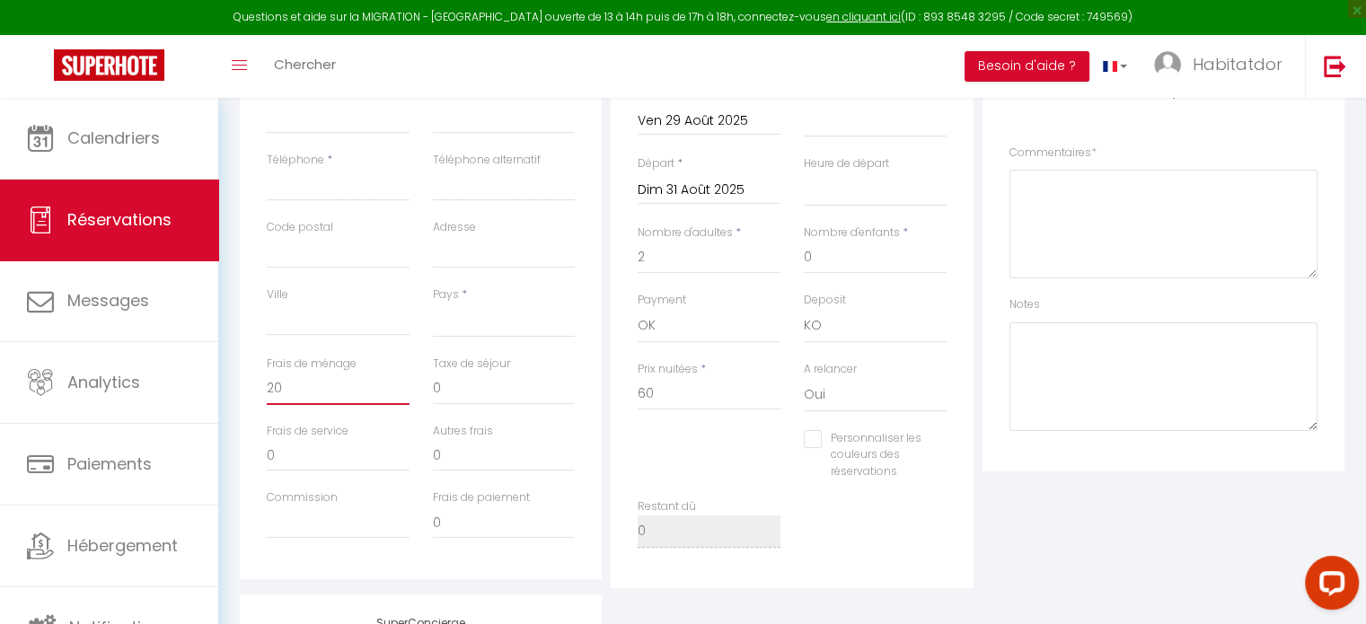
select select
checkbox input "false"
type input "20"
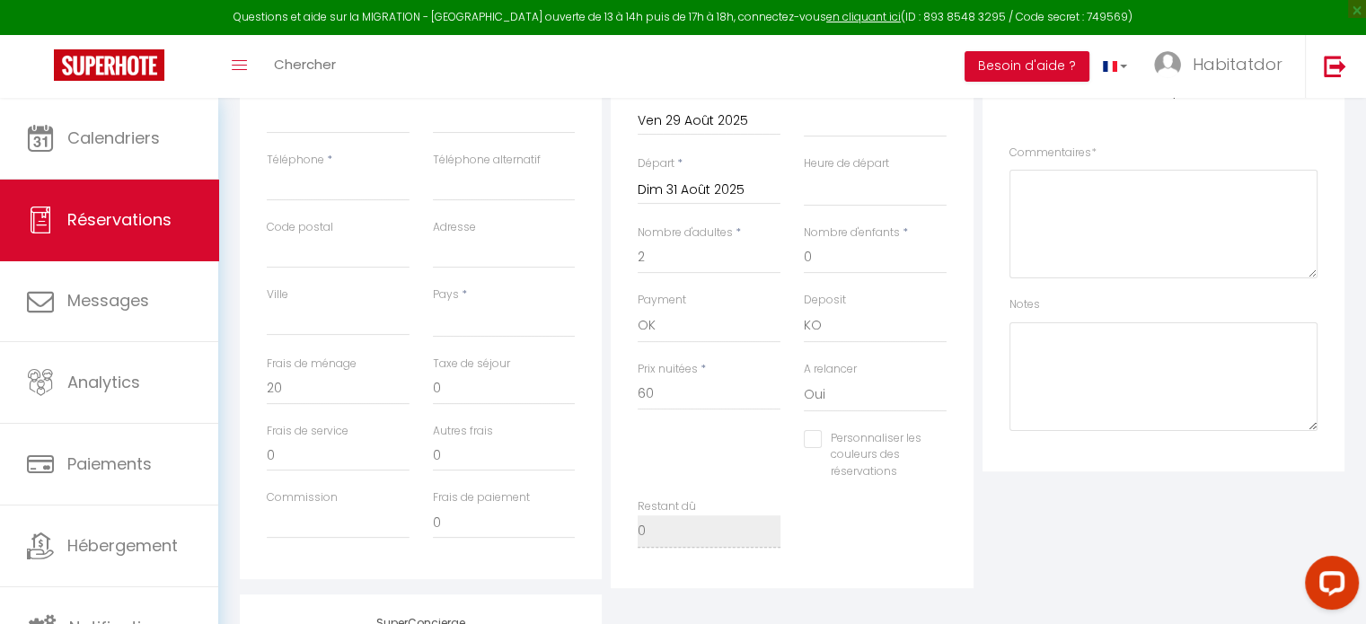
click at [695, 453] on div "Personnaliser les couleurs des réservations #D7092E" at bounding box center [792, 464] width 332 height 69
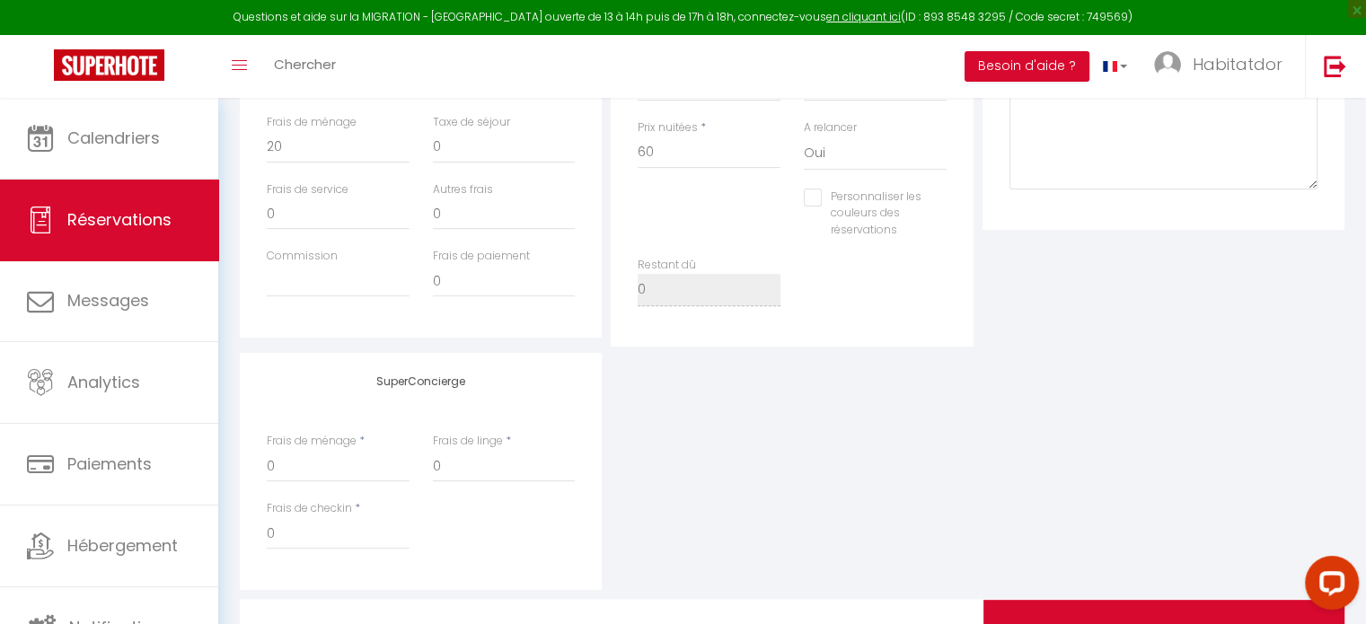
scroll to position [470, 0]
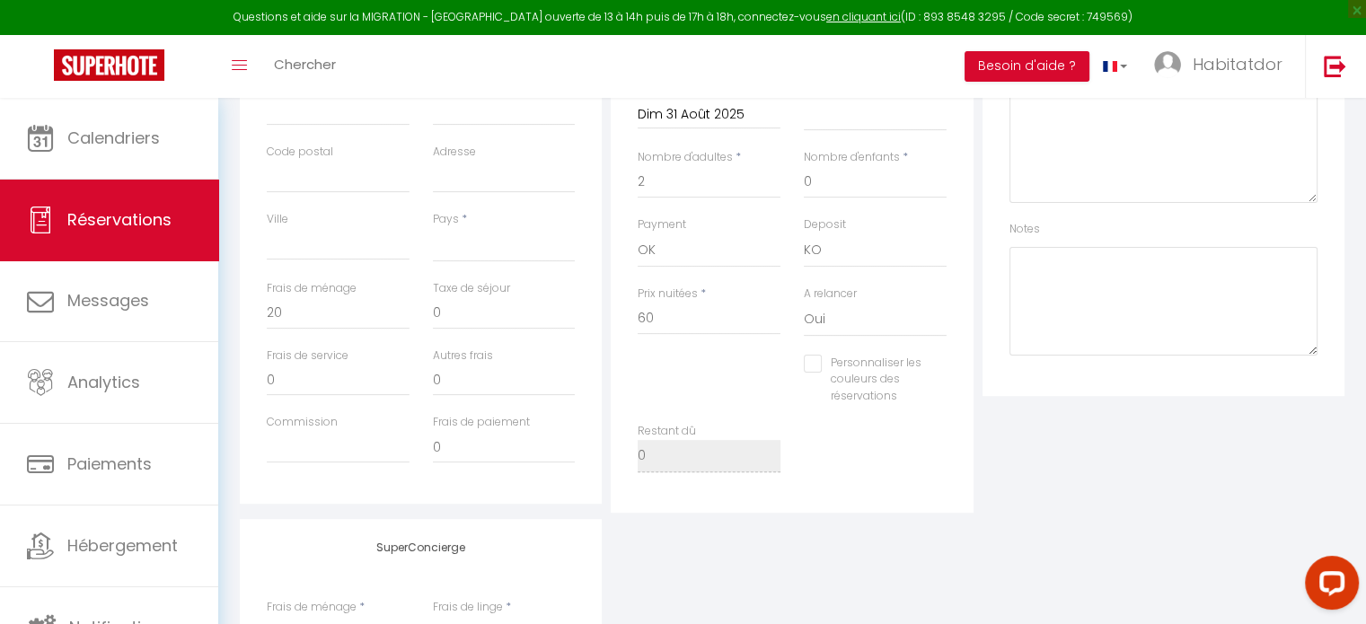
select select
checkbox input "false"
select select
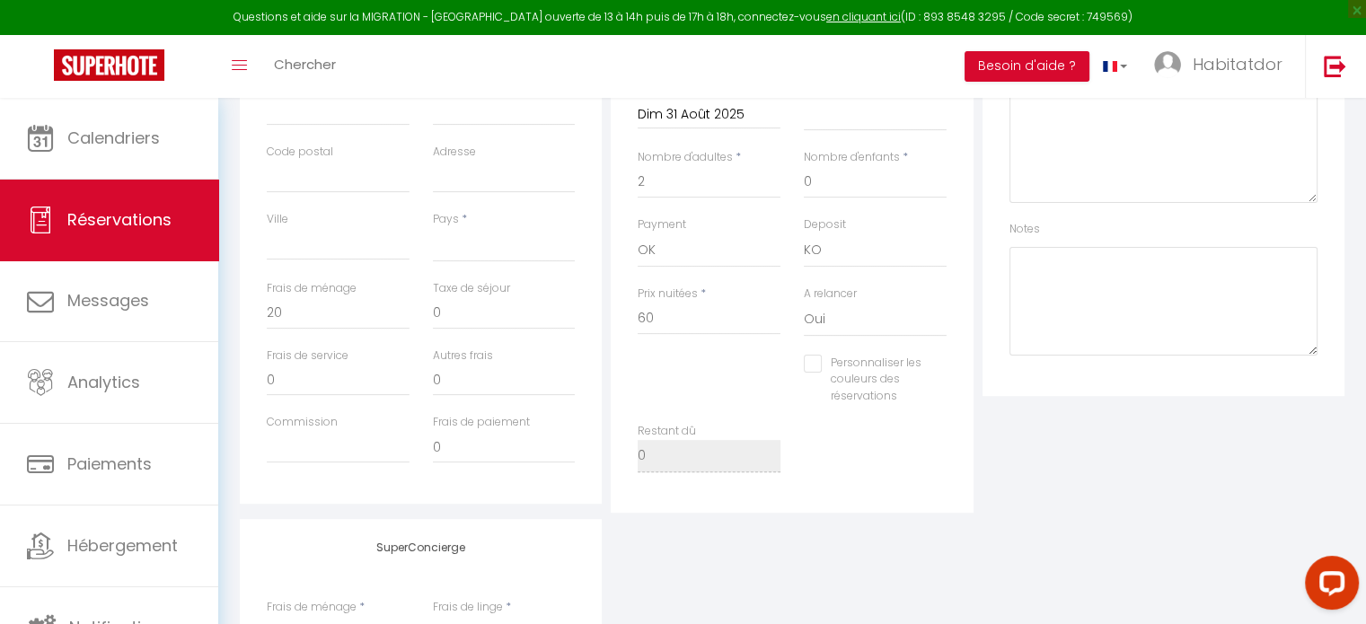
select select
checkbox input "false"
click at [337, 376] on input "0" at bounding box center [338, 380] width 143 height 32
click at [448, 367] on input "0" at bounding box center [504, 380] width 143 height 32
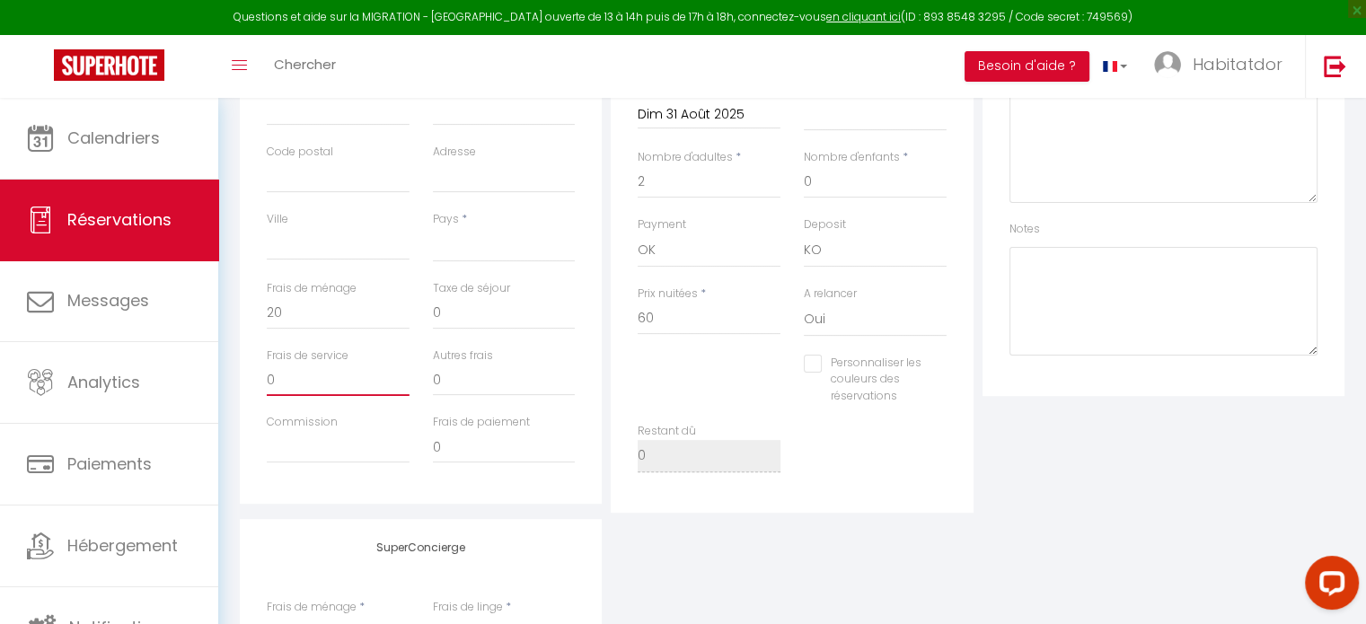
click at [340, 380] on input "0" at bounding box center [338, 380] width 143 height 32
select select
checkbox input "false"
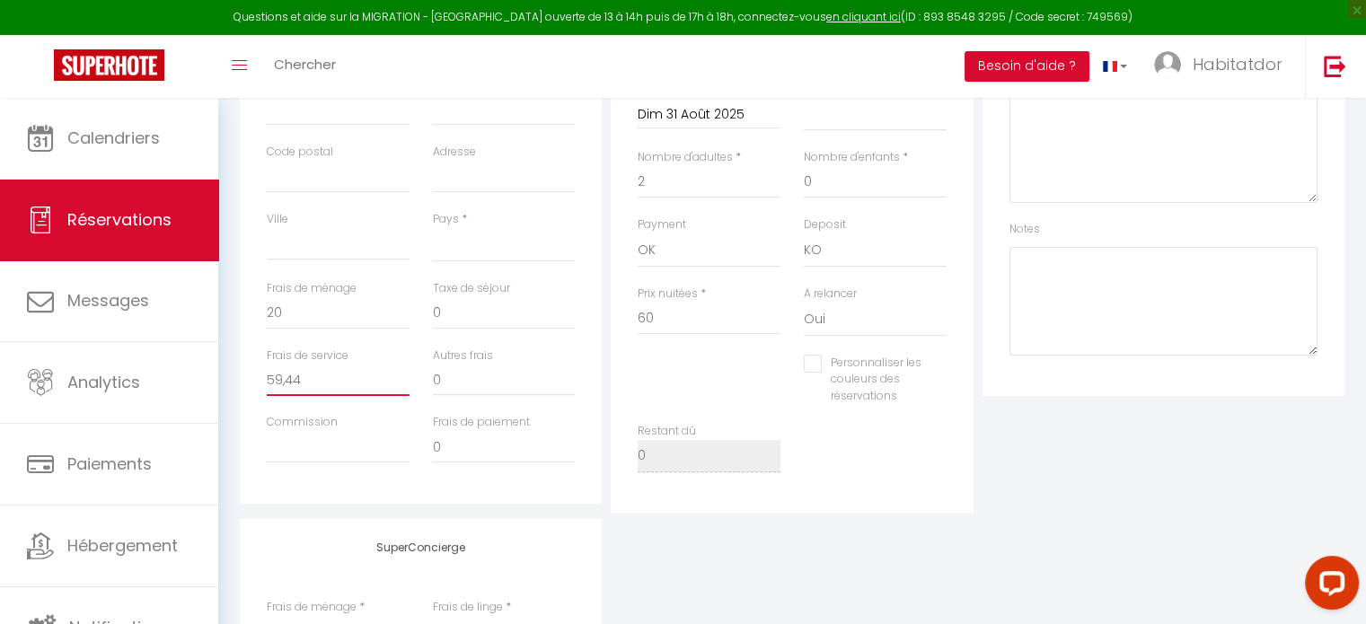
type input "59,44"
click at [1152, 463] on div "Plateformes Source Direct [DOMAIN_NAME] [DOMAIN_NAME] Chalet montagne Expedia G…" at bounding box center [1163, 187] width 371 height 651
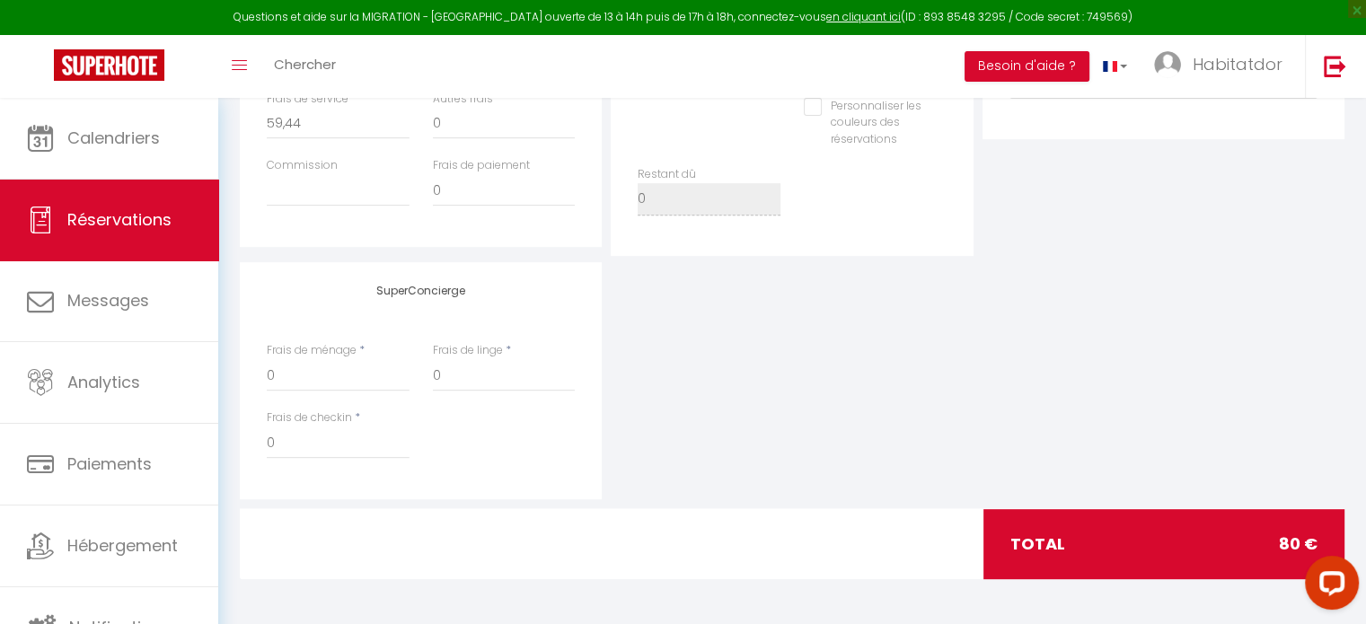
click at [1182, 397] on div "SuperConcierge Frais de ménage * 0 Frais de linge * 0 Frais de checkin * 0" at bounding box center [791, 380] width 1113 height 237
click at [467, 189] on input "0" at bounding box center [504, 190] width 143 height 32
click at [330, 188] on input "Commission" at bounding box center [338, 190] width 143 height 32
click at [497, 159] on label "Frais de paiement" at bounding box center [481, 165] width 97 height 17
click at [497, 174] on input "0" at bounding box center [504, 190] width 143 height 32
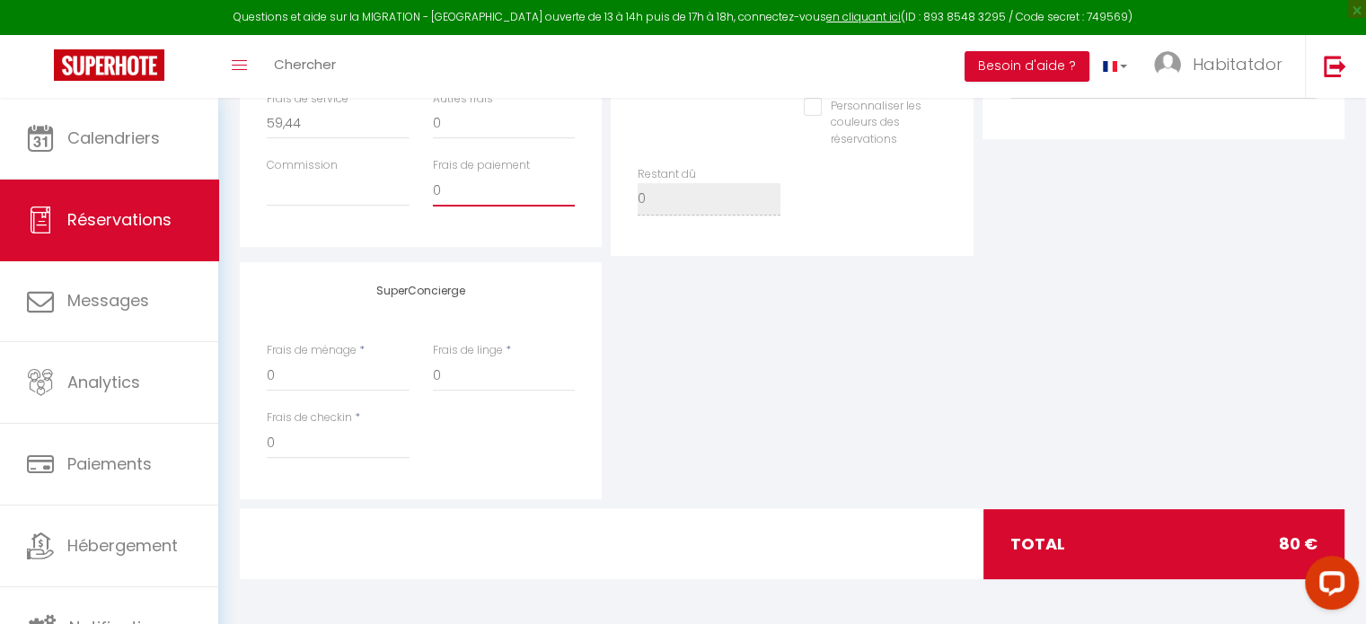
scroll to position [452, 0]
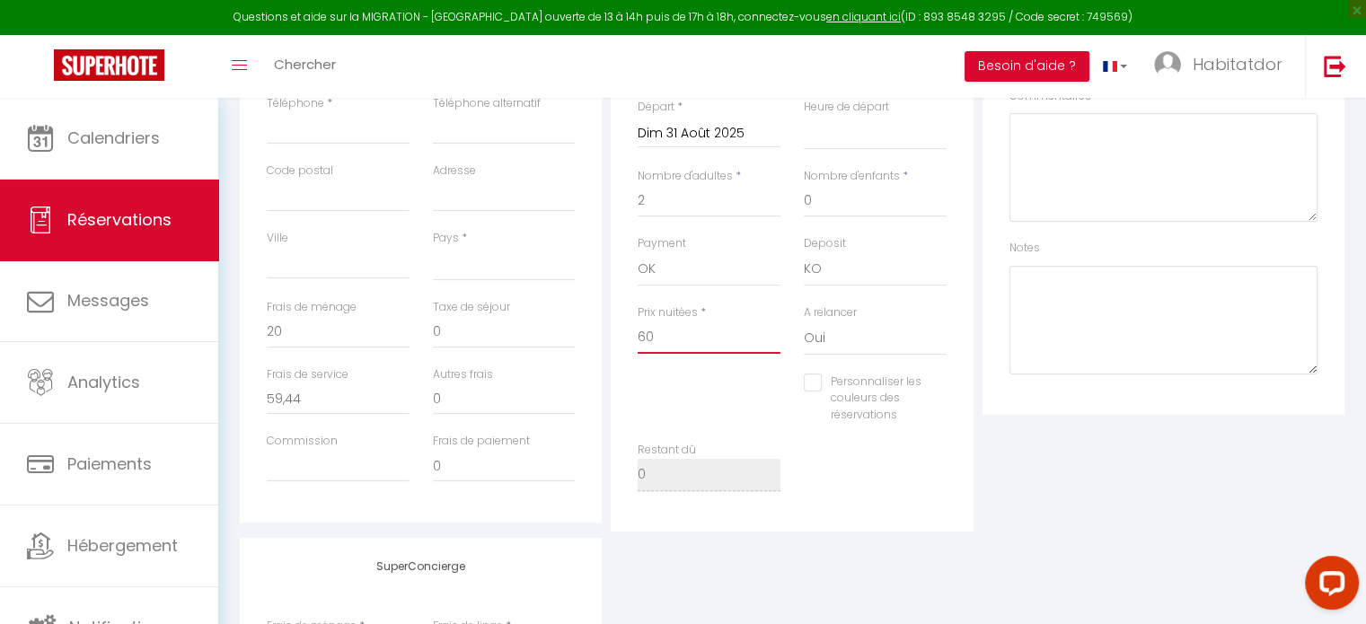
drag, startPoint x: 708, startPoint y: 334, endPoint x: 412, endPoint y: 338, distance: 295.4
click at [412, 338] on div "Détails Voyageur Prénom * Réservée Nom * Alla Email * Email alternatif Téléphon…" at bounding box center [791, 206] width 1113 height 651
type input "120"
click at [1077, 511] on div "Plateformes Source Direct [DOMAIN_NAME] [DOMAIN_NAME] Chalet montagne Expedia G…" at bounding box center [1163, 206] width 371 height 651
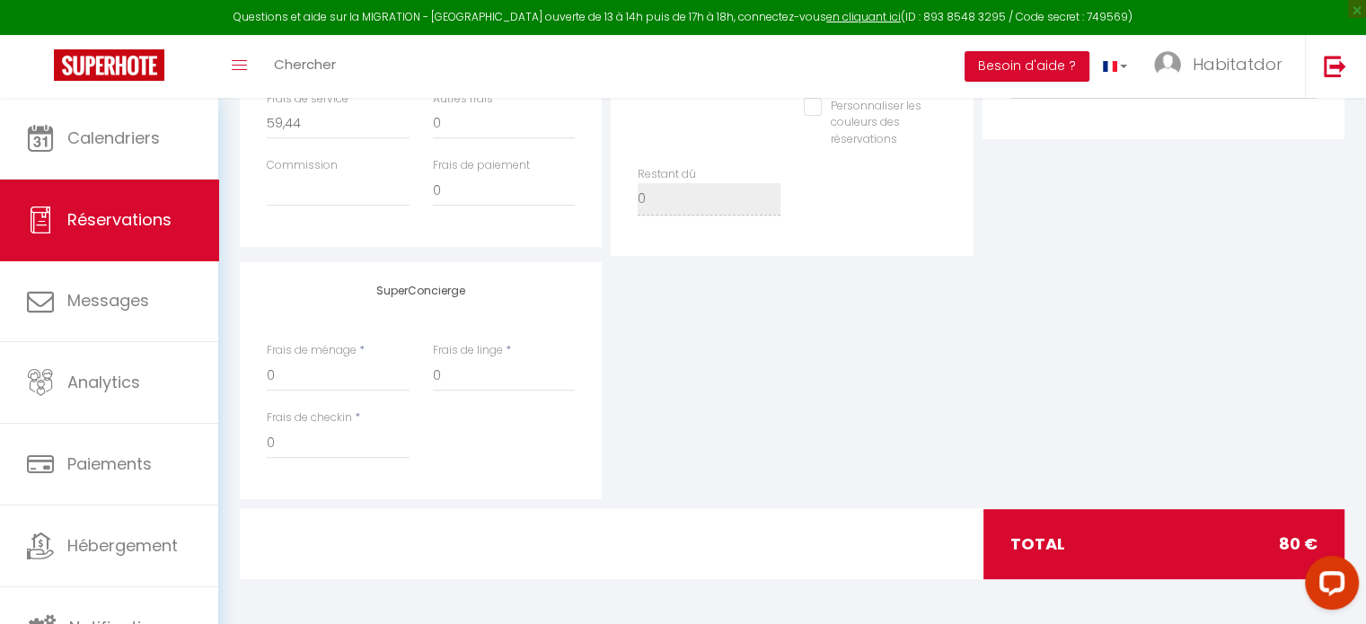
scroll to position [580, 0]
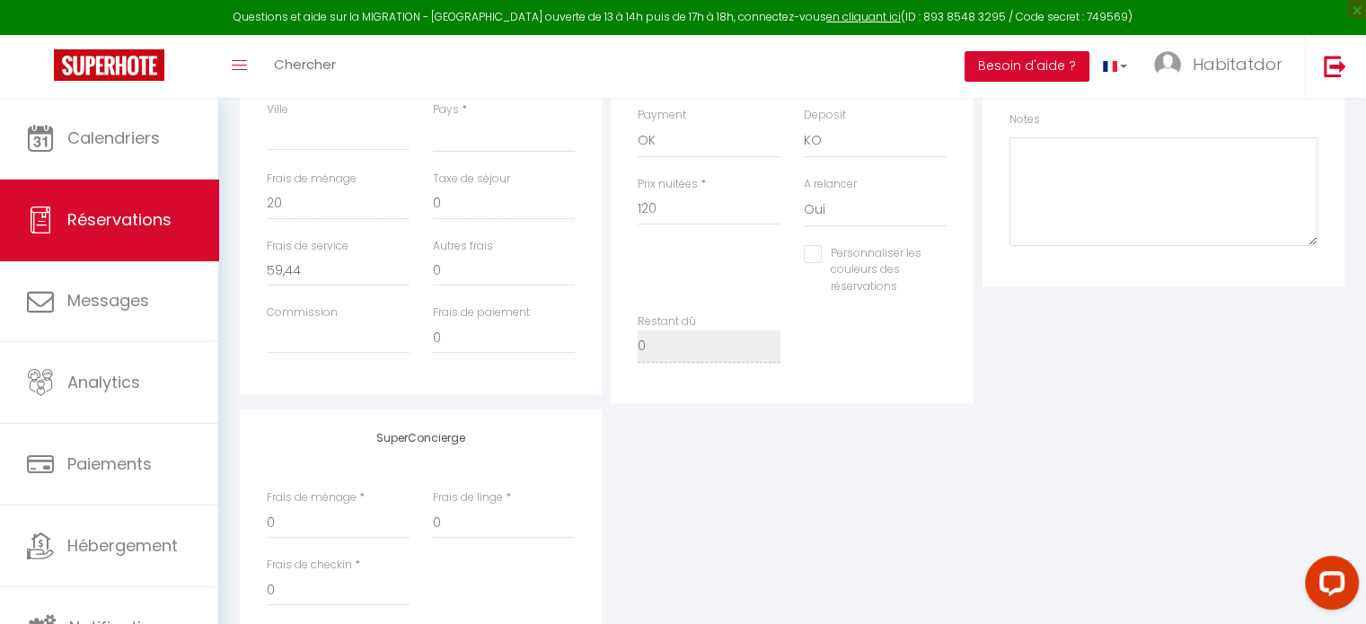
click at [994, 448] on div "SuperConcierge Frais de ménage * 0 Frais de linge * 0 Frais de checkin * 0" at bounding box center [791, 527] width 1113 height 237
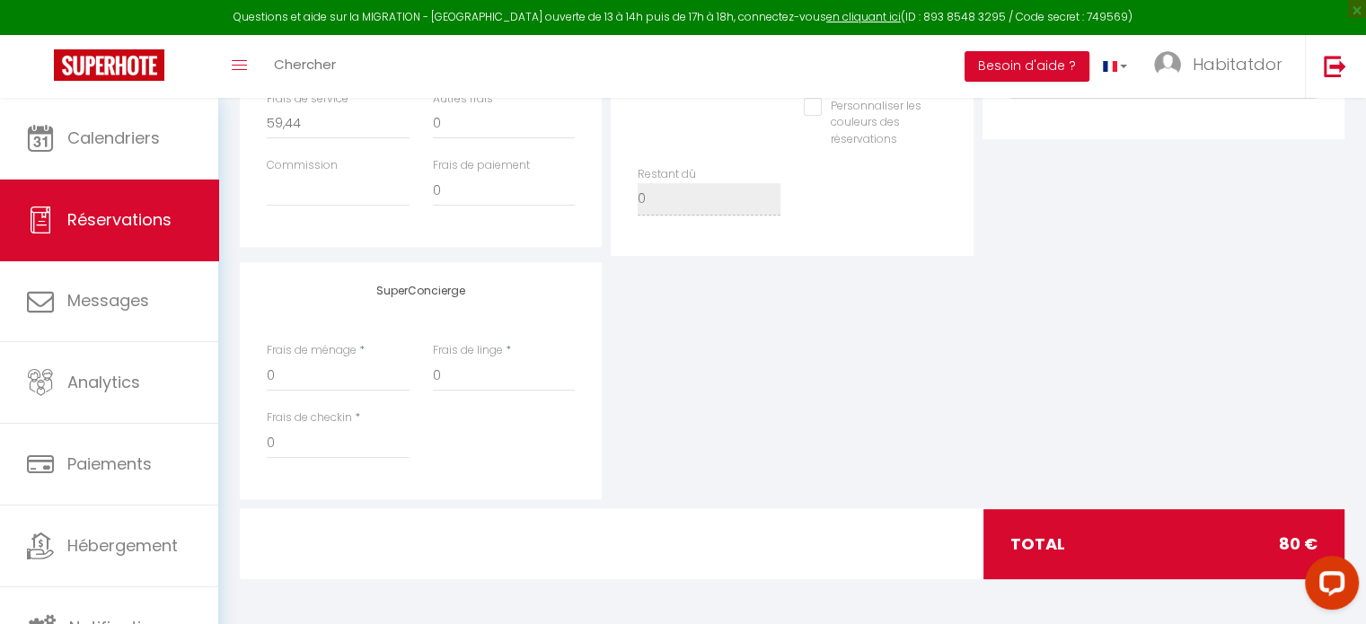
drag, startPoint x: 1295, startPoint y: 525, endPoint x: 772, endPoint y: 347, distance: 552.2
click at [772, 347] on div "SuperConcierge Frais de ménage * 0 Frais de linge * 0 Frais de checkin * 0" at bounding box center [791, 380] width 1113 height 237
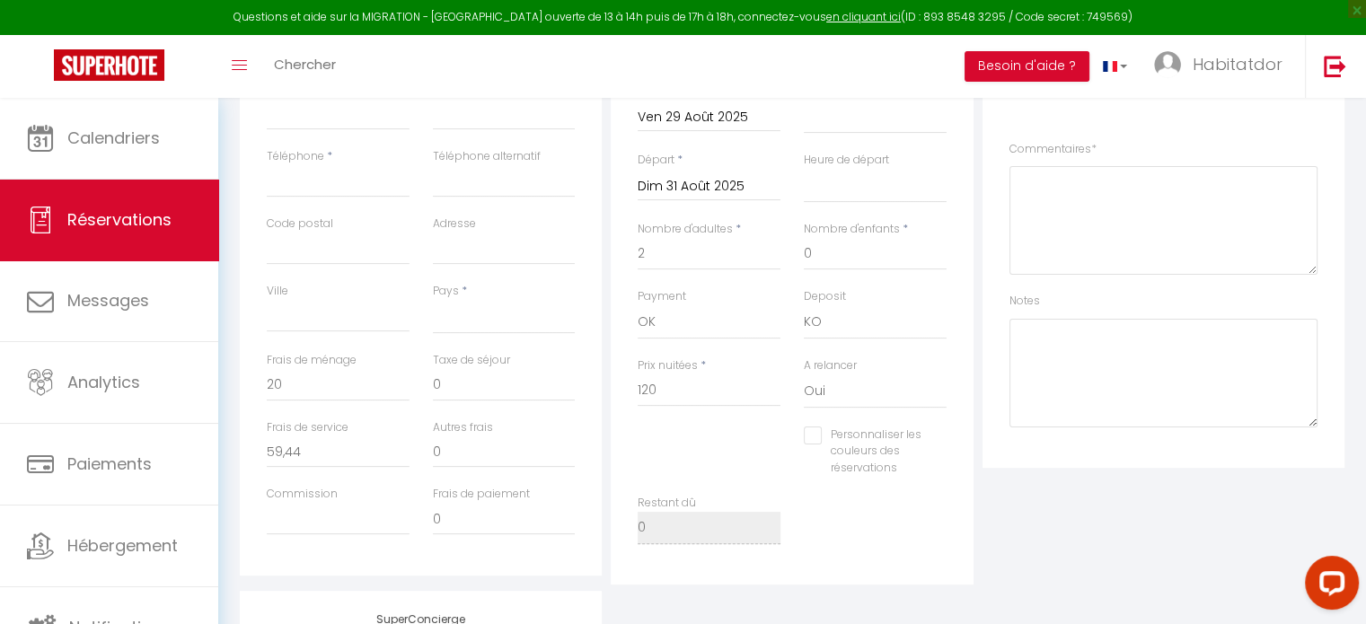
scroll to position [396, 0]
click at [677, 384] on input "120" at bounding box center [708, 393] width 143 height 32
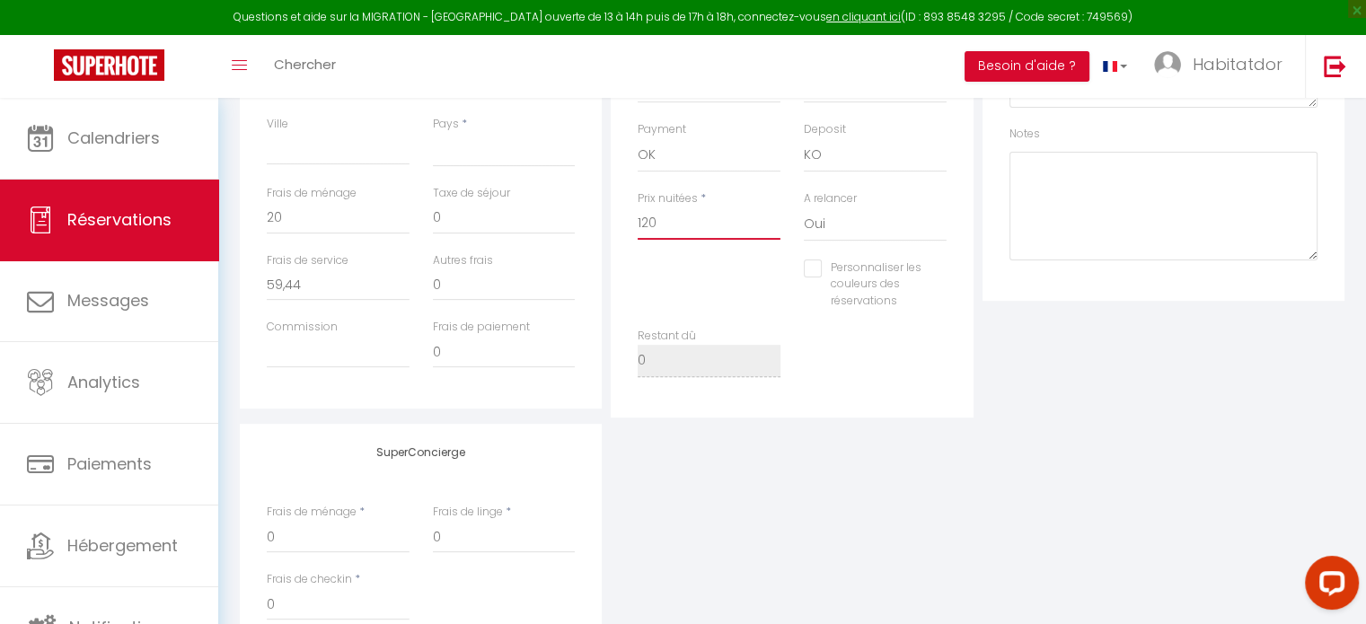
scroll to position [567, 0]
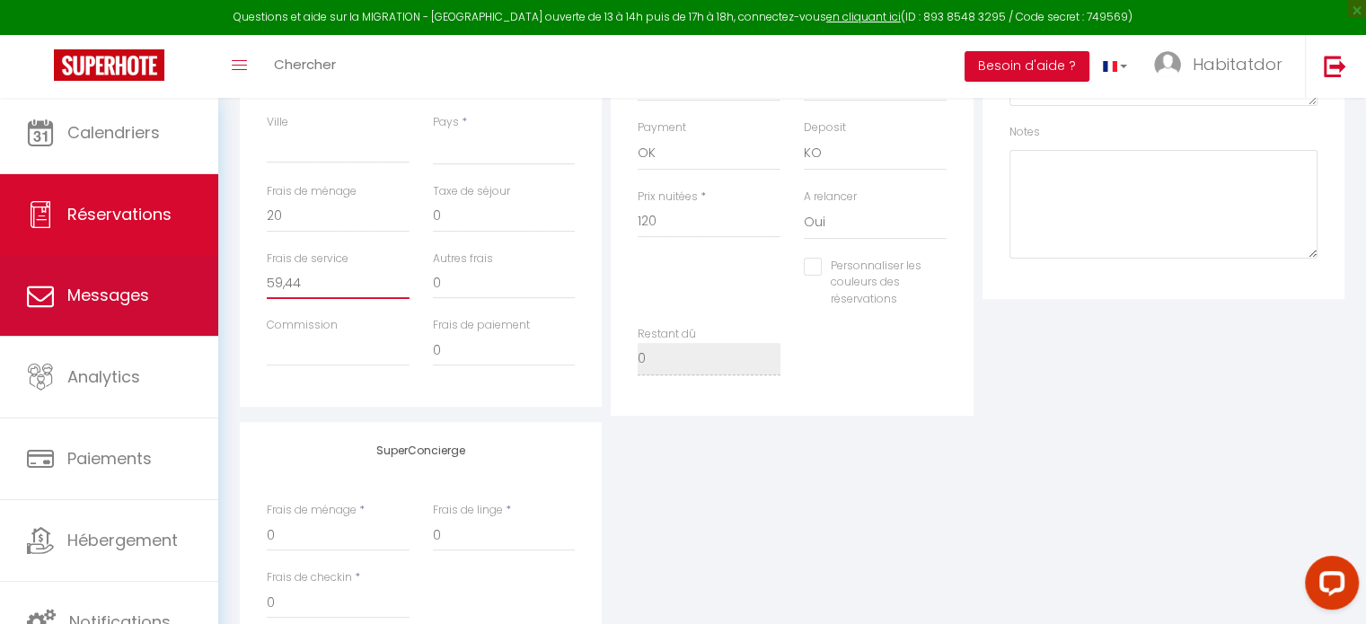
drag, startPoint x: 305, startPoint y: 286, endPoint x: 48, endPoint y: 259, distance: 258.2
click at [48, 259] on div "Questions et aide sur la MIGRATION - [GEOGRAPHIC_DATA] ouverte de 13 à 14h puis…" at bounding box center [683, 157] width 1366 height 1254
select select
type input "0"
select select
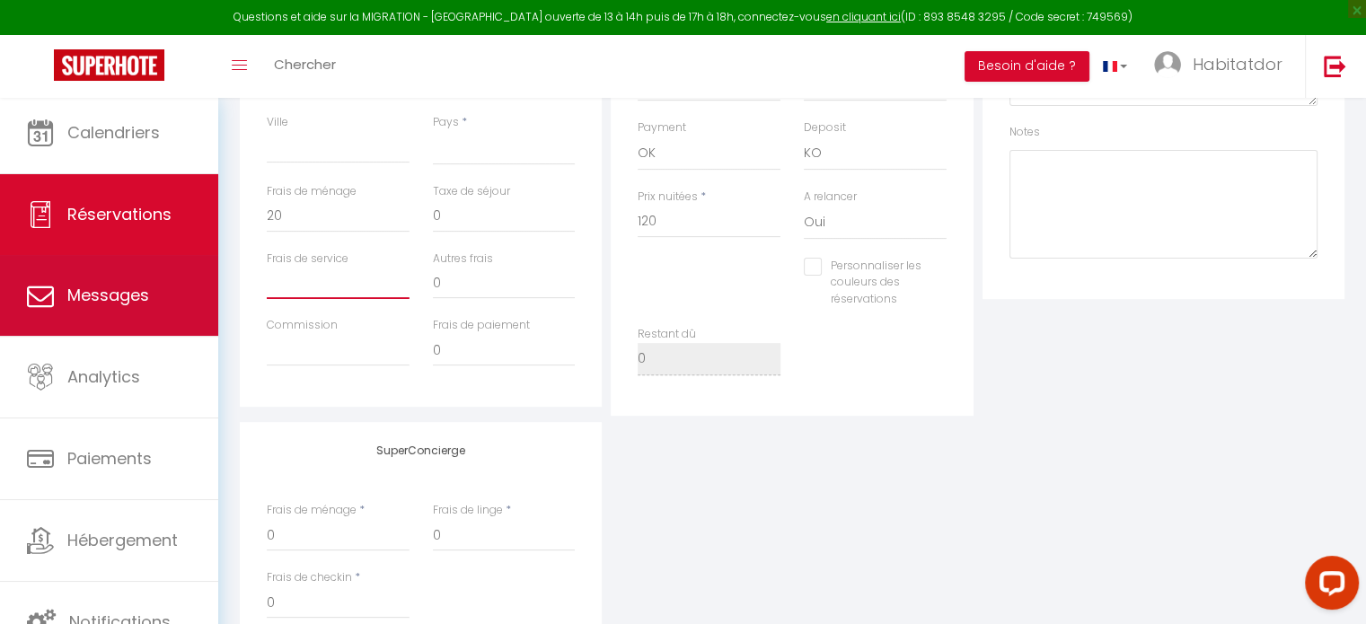
select select
checkbox input "false"
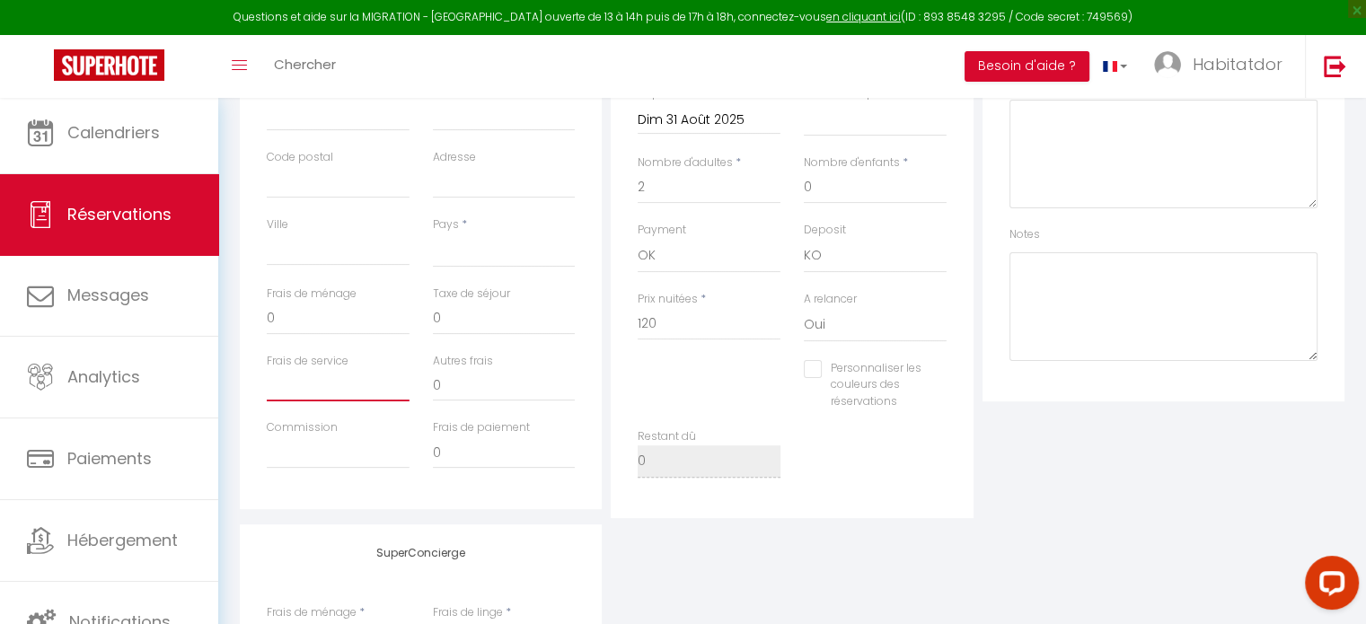
scroll to position [461, 0]
click at [475, 470] on input "0" at bounding box center [504, 456] width 143 height 32
select select
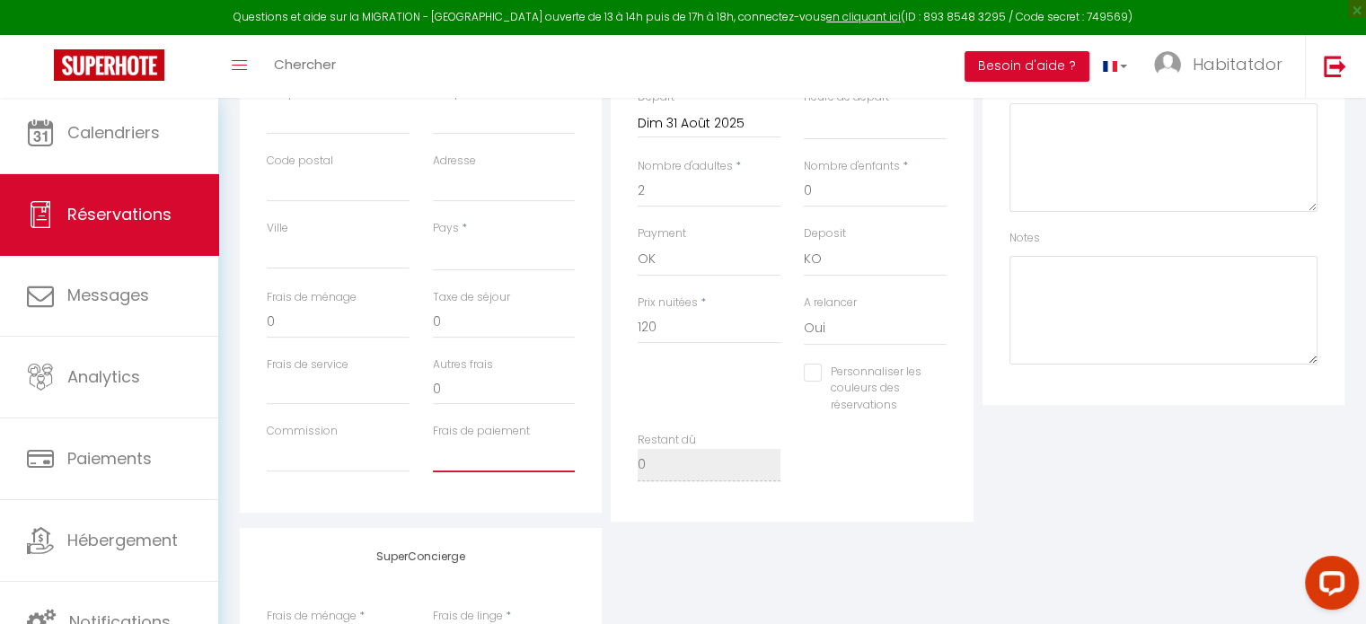
checkbox input "false"
type input "5"
select select
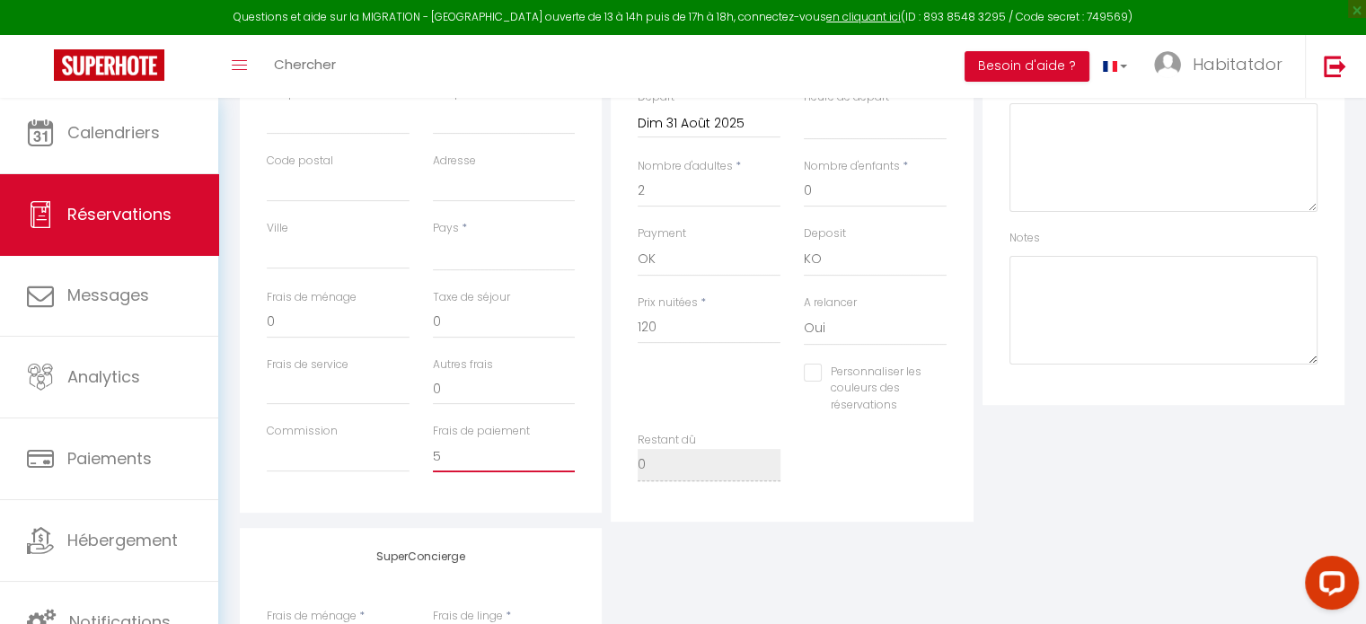
checkbox input "false"
type input "59"
select select
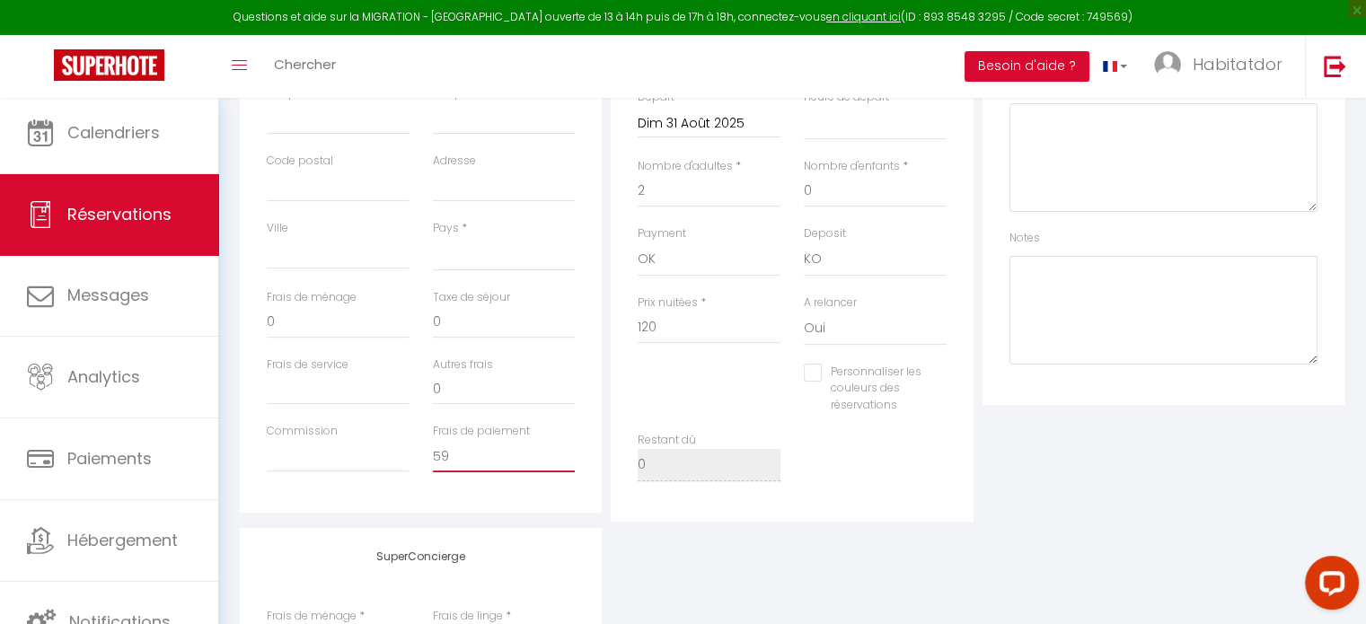
checkbox input "false"
type input "59,"
select select
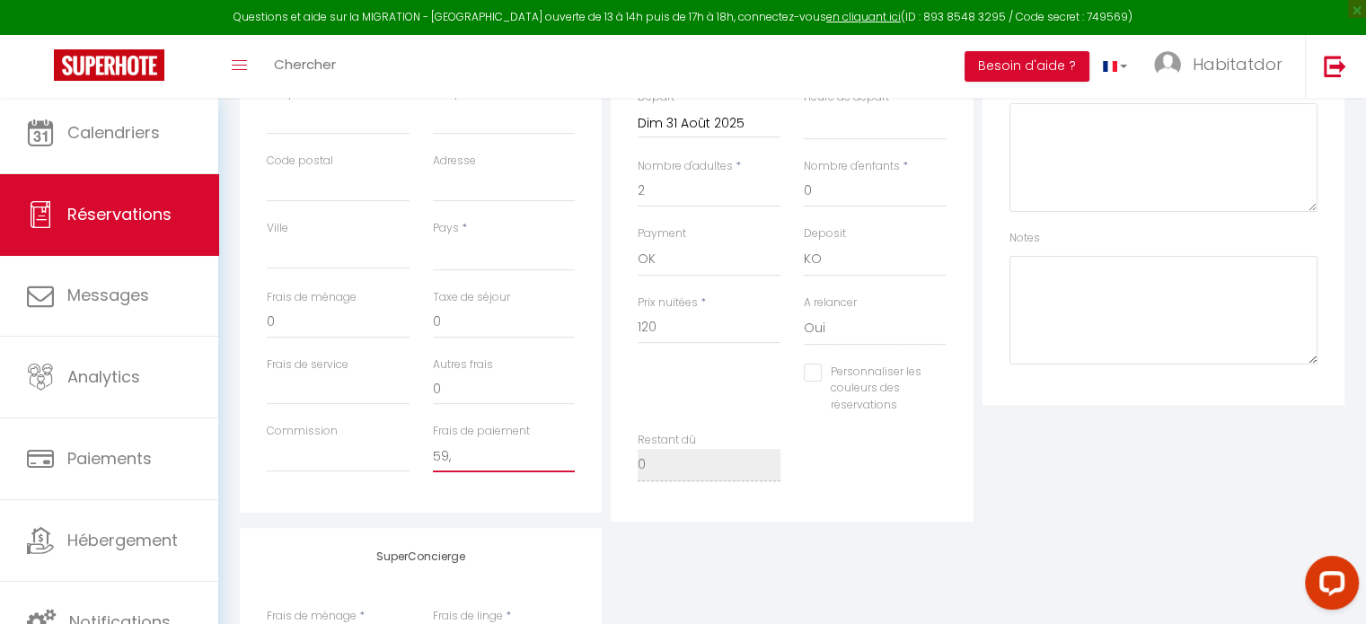
checkbox input "false"
type input "59,4"
select select
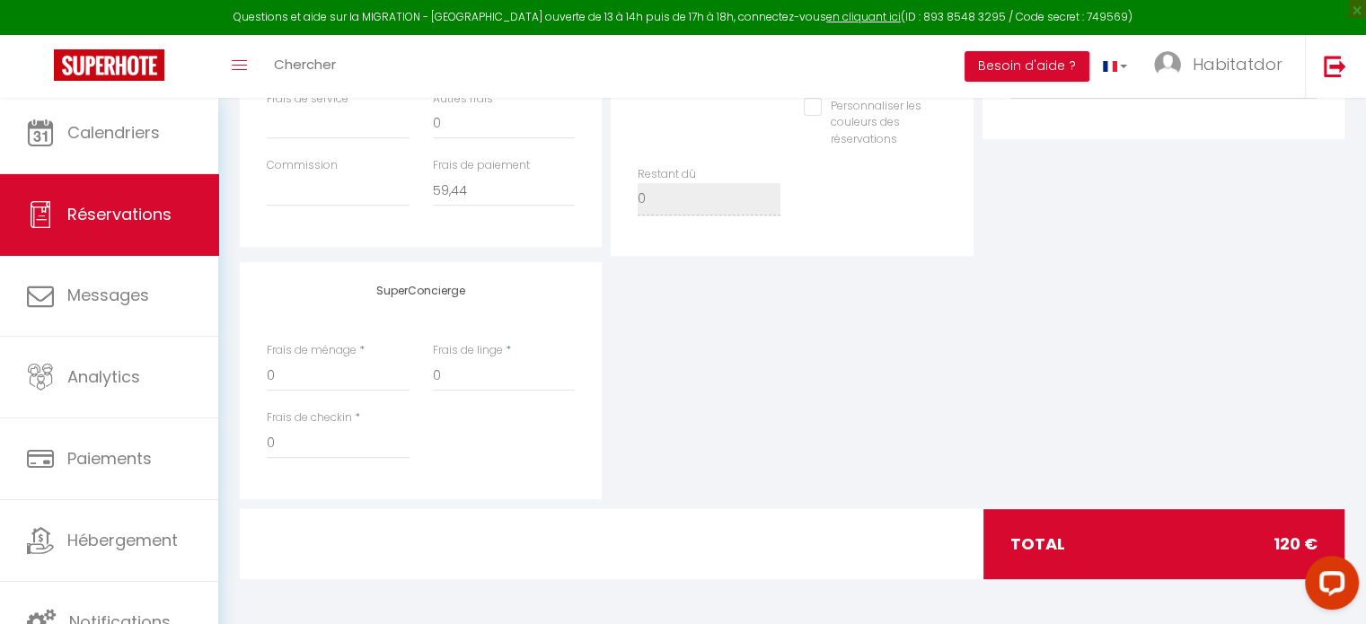
click at [1279, 416] on div "SuperConcierge Frais de ménage * 0 Frais de linge * 0 Frais de checkin * 0" at bounding box center [791, 380] width 1113 height 237
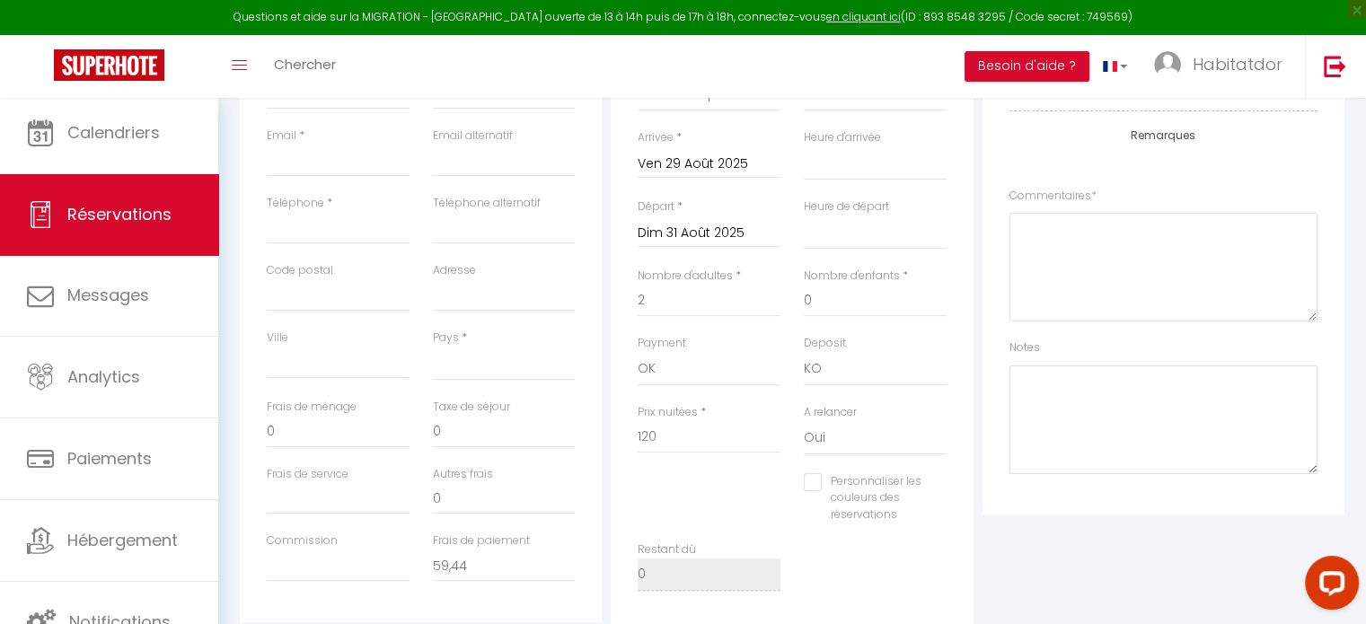
scroll to position [416, 0]
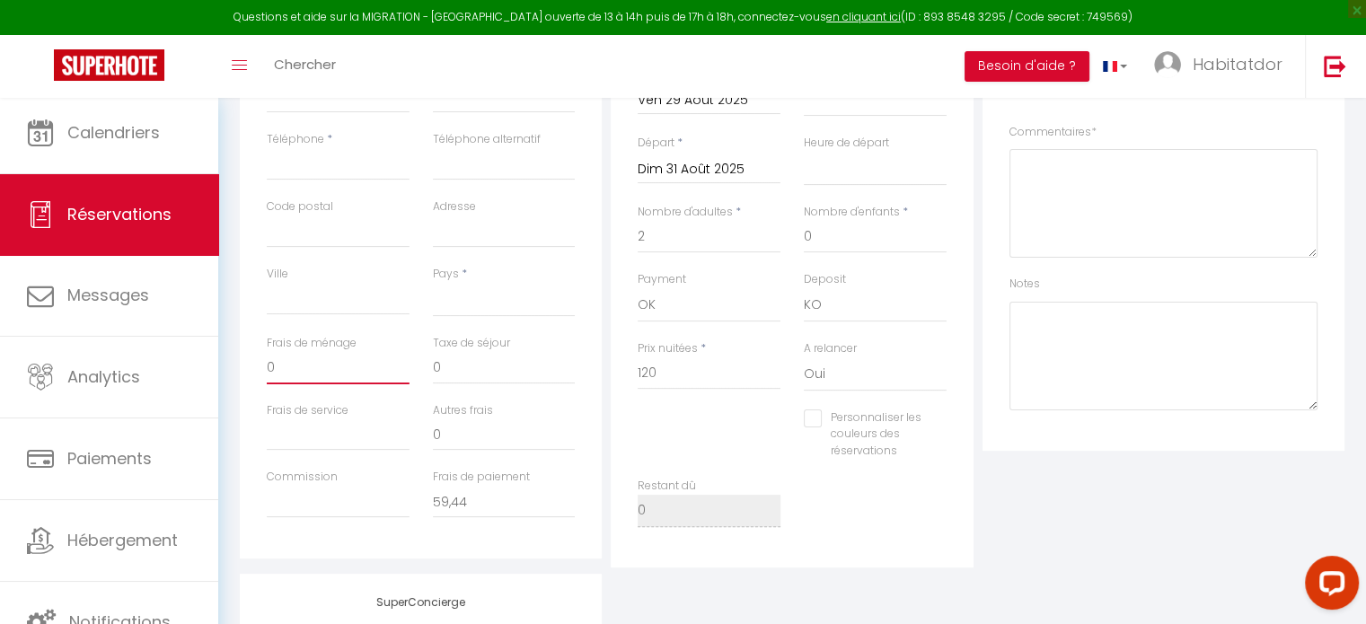
click at [352, 366] on input "0" at bounding box center [338, 368] width 143 height 32
click at [1098, 498] on div "Plateformes Source Direct [DOMAIN_NAME] [DOMAIN_NAME] Chalet montagne Expedia G…" at bounding box center [1163, 242] width 371 height 651
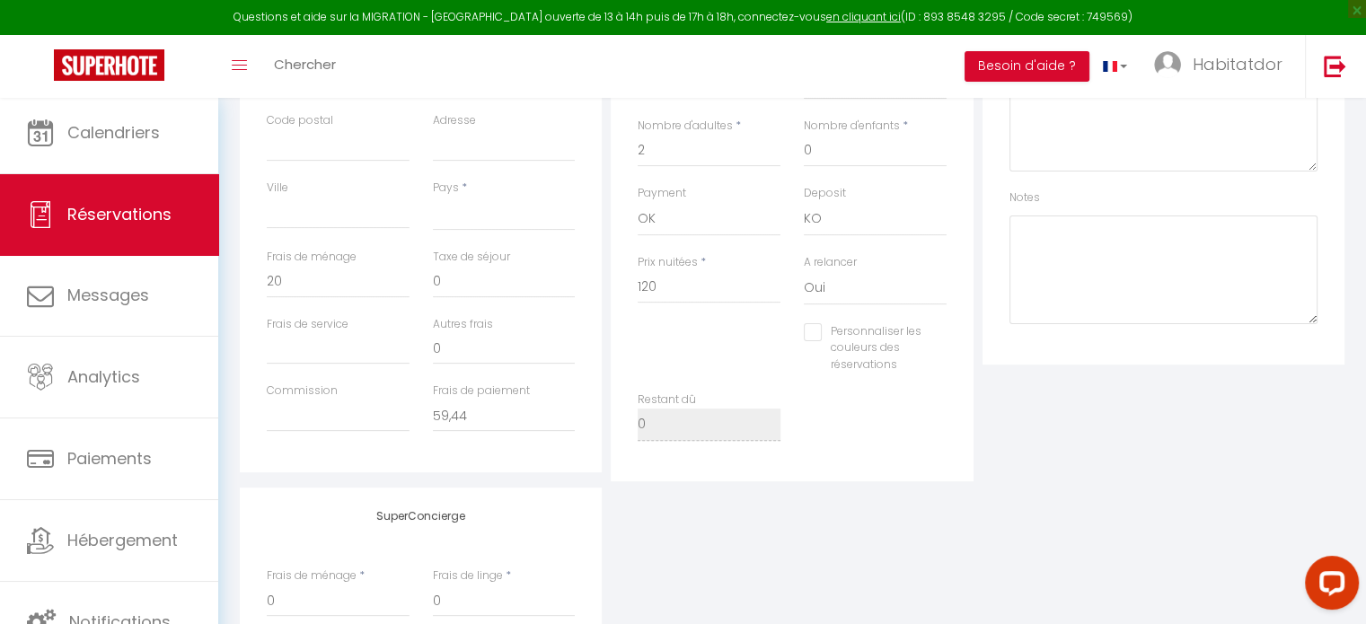
scroll to position [490, 0]
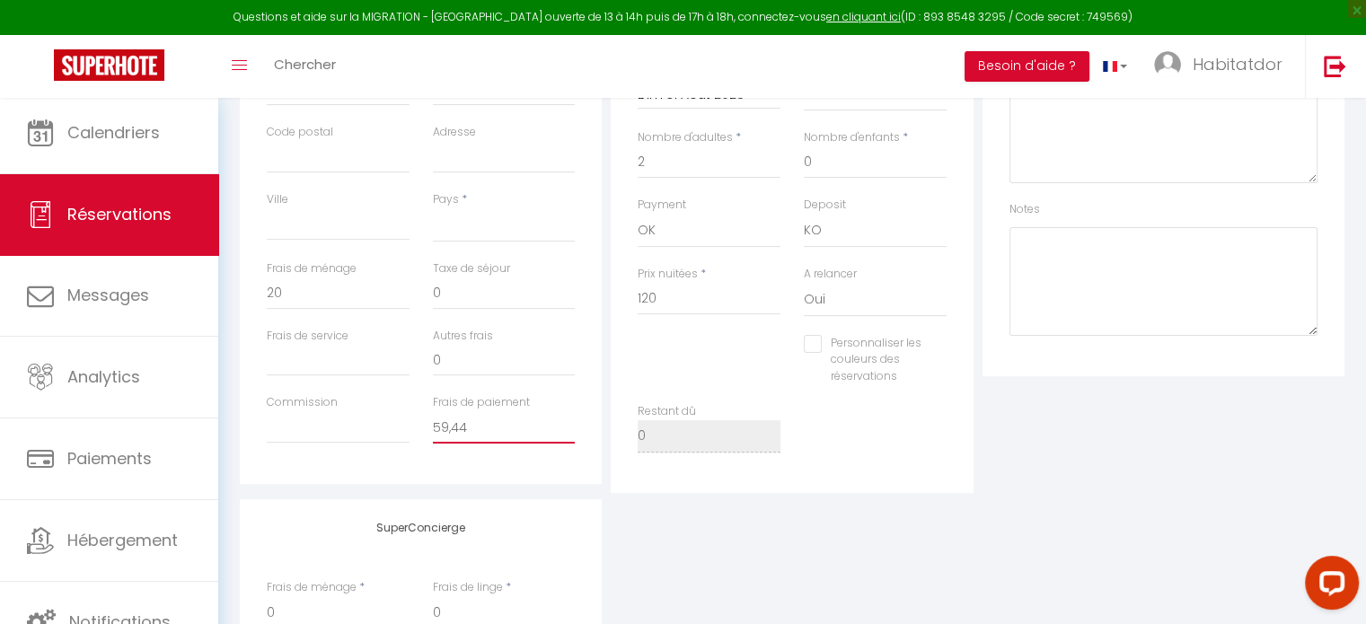
click at [492, 421] on input "59,44" at bounding box center [504, 427] width 143 height 32
click at [291, 347] on input "Frais de service" at bounding box center [338, 360] width 143 height 32
click at [474, 353] on input "0" at bounding box center [504, 360] width 143 height 32
click at [1080, 515] on div "SuperConcierge Frais de ménage * 0 Frais de linge * 0 Frais de checkin * 0" at bounding box center [791, 617] width 1113 height 237
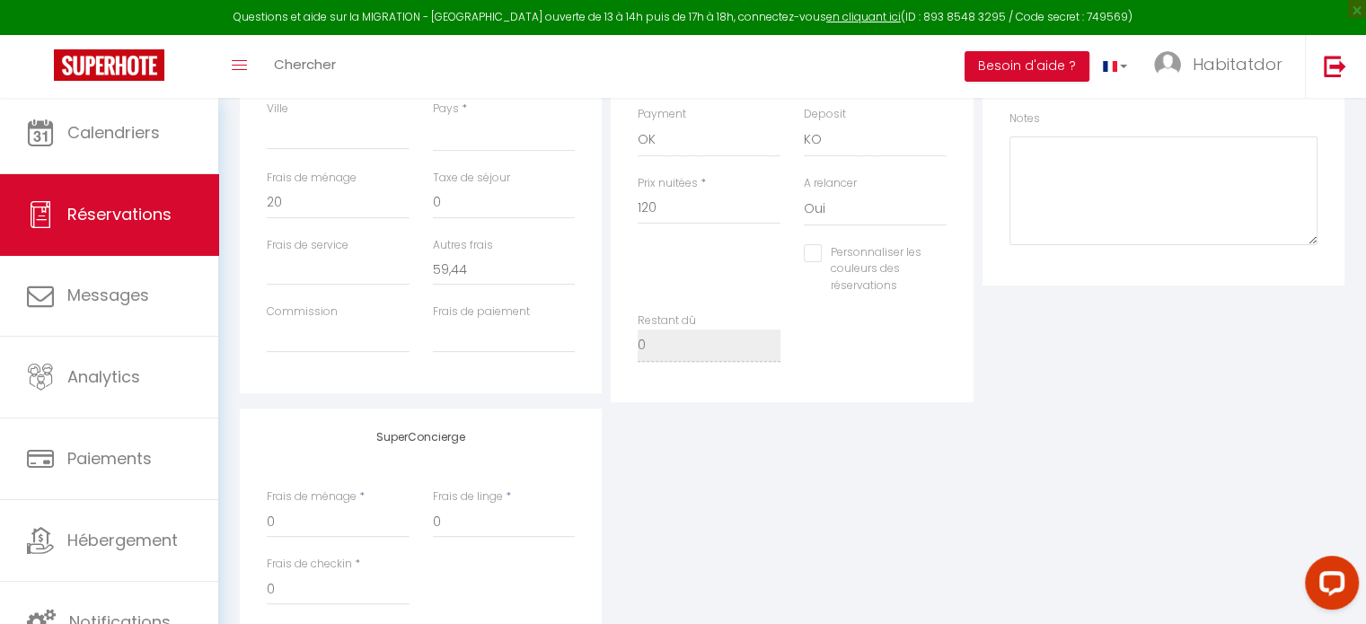
scroll to position [563, 0]
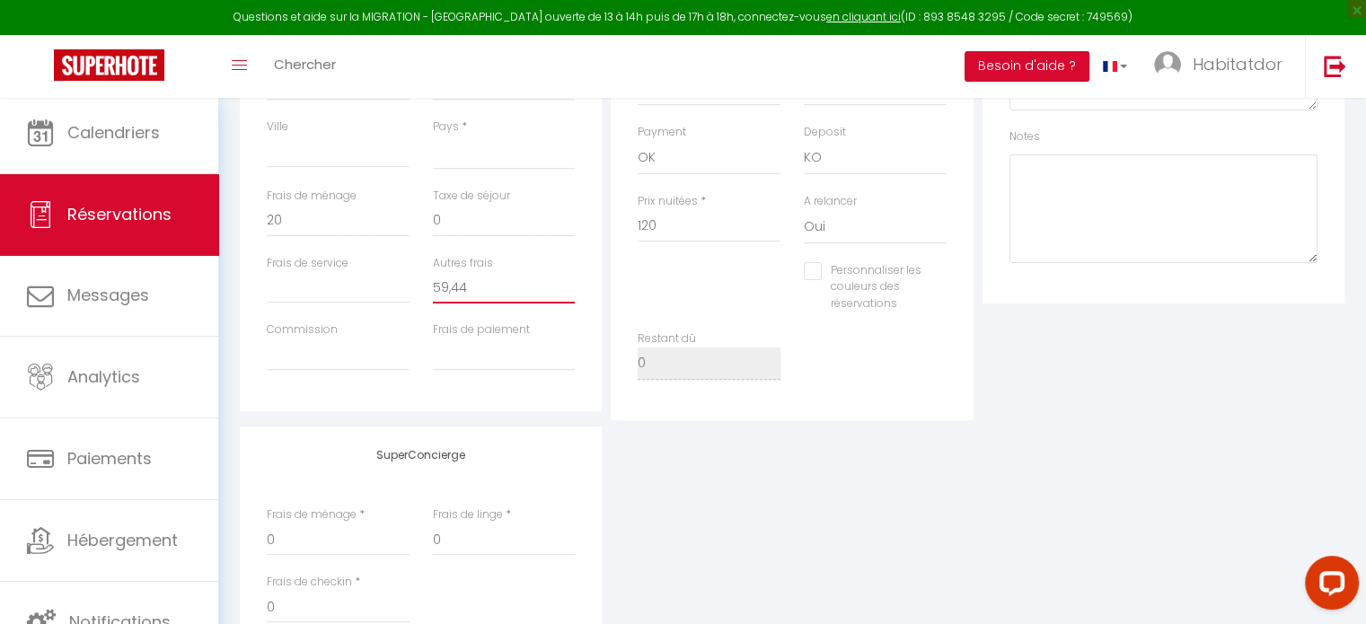
click at [487, 287] on input "59,44" at bounding box center [504, 287] width 143 height 32
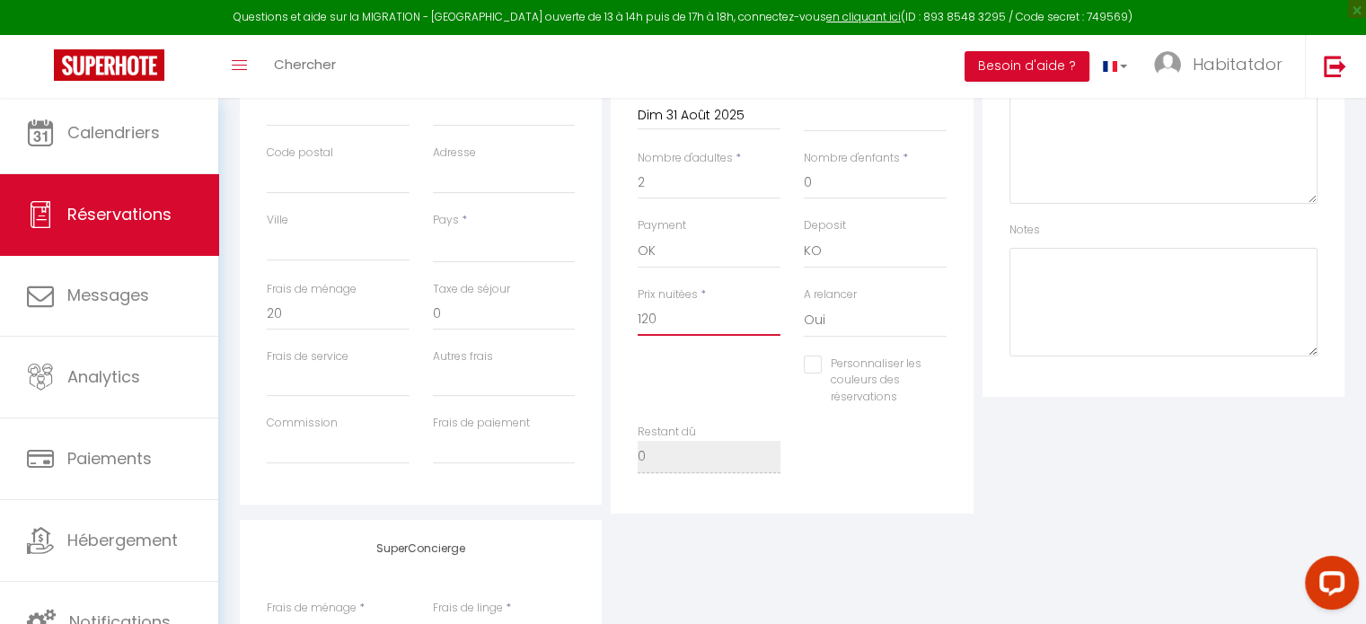
click at [677, 319] on input "120" at bounding box center [708, 319] width 143 height 32
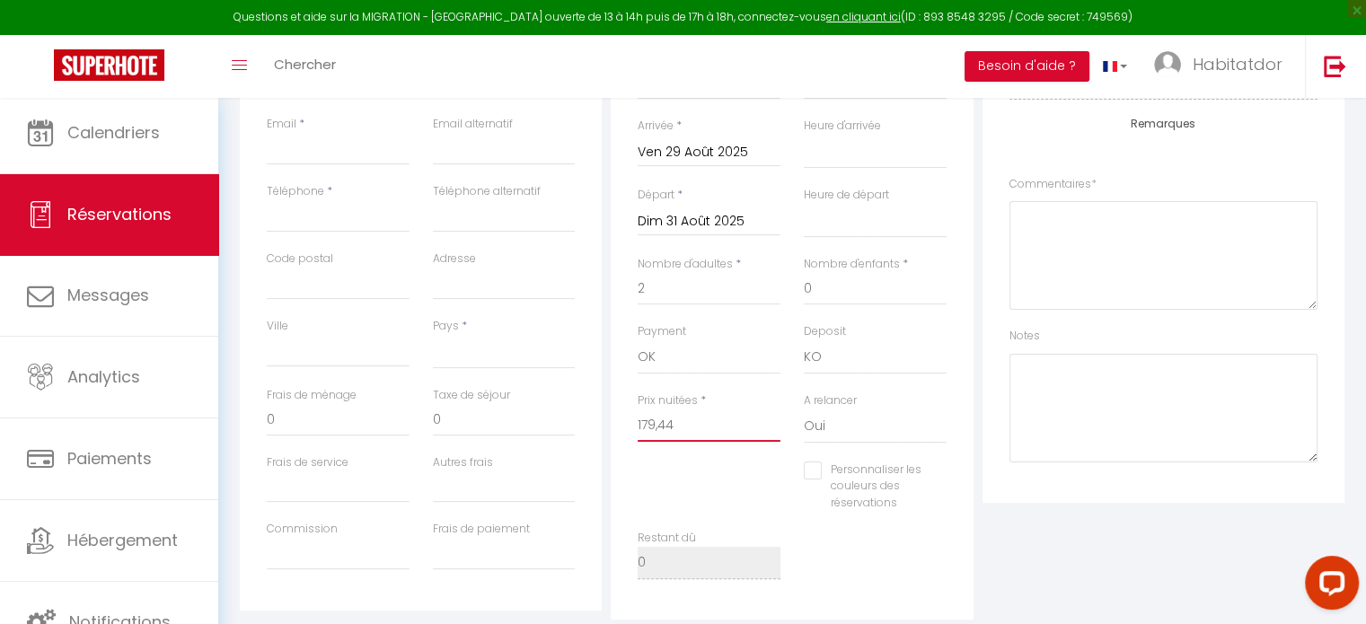
scroll to position [365, 0]
drag, startPoint x: 1252, startPoint y: 553, endPoint x: 1253, endPoint y: 567, distance: 14.5
click at [1253, 567] on div "Plateformes Source Direct [DOMAIN_NAME] [DOMAIN_NAME] Chalet montagne Expedia G…" at bounding box center [1163, 292] width 371 height 651
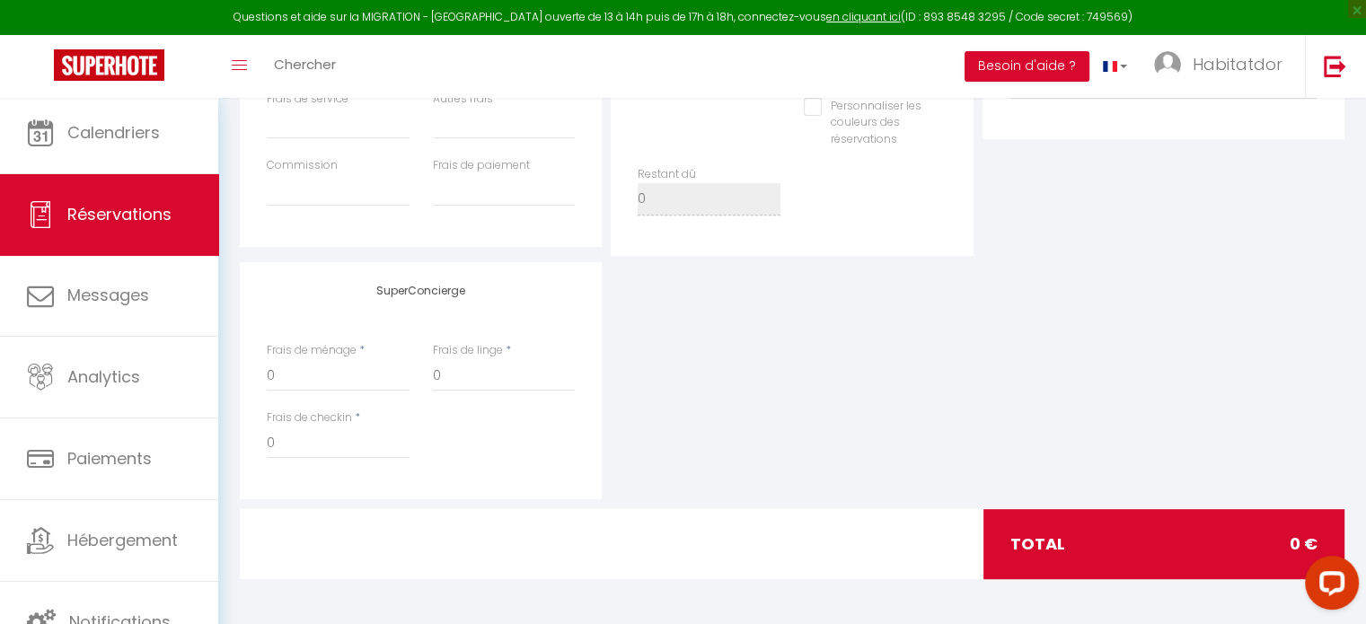
scroll to position [558, 0]
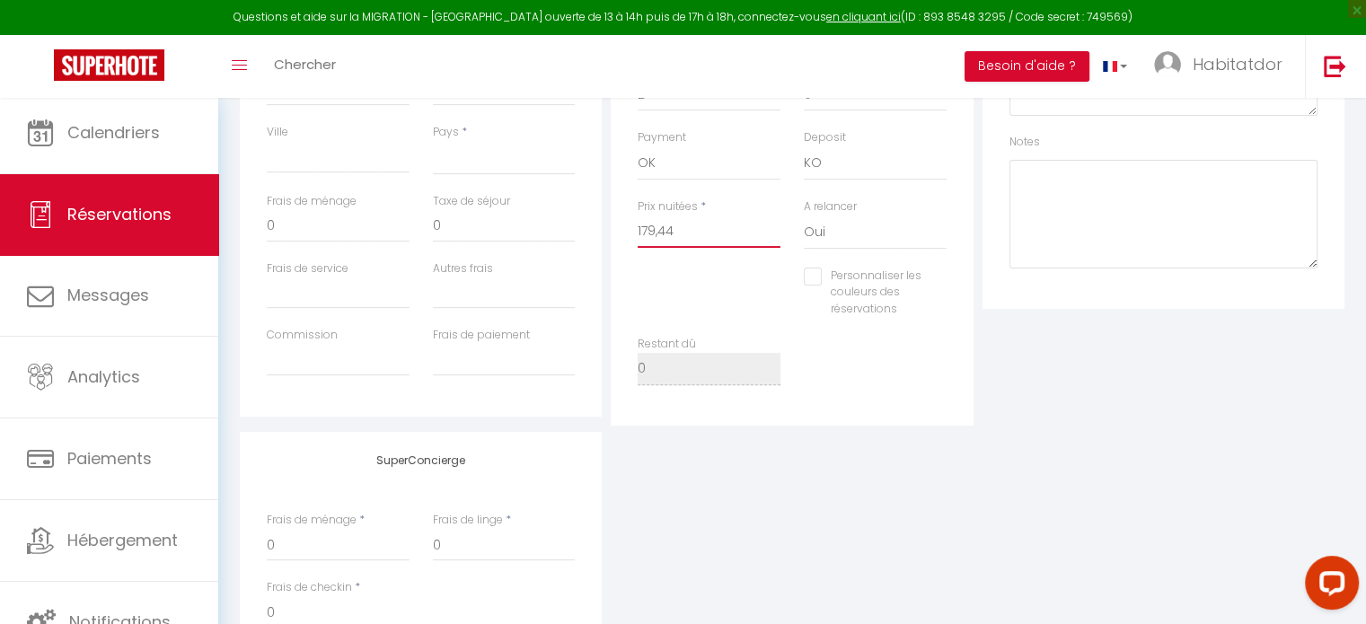
click at [696, 233] on input "179,44" at bounding box center [708, 231] width 143 height 32
drag, startPoint x: 948, startPoint y: 450, endPoint x: 1116, endPoint y: 503, distance: 176.1
click at [1116, 503] on div "SuperConcierge Frais de ménage * 0 Frais de linge * 0 Frais de checkin * 0" at bounding box center [791, 550] width 1113 height 237
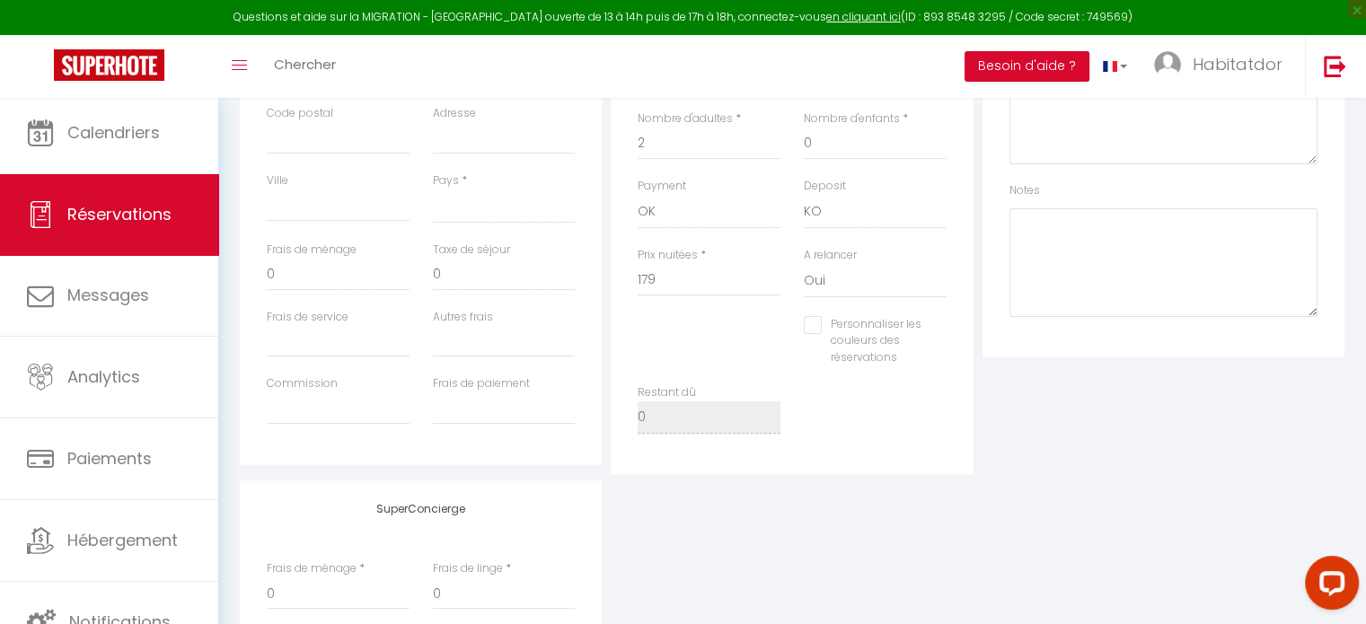
scroll to position [496, 0]
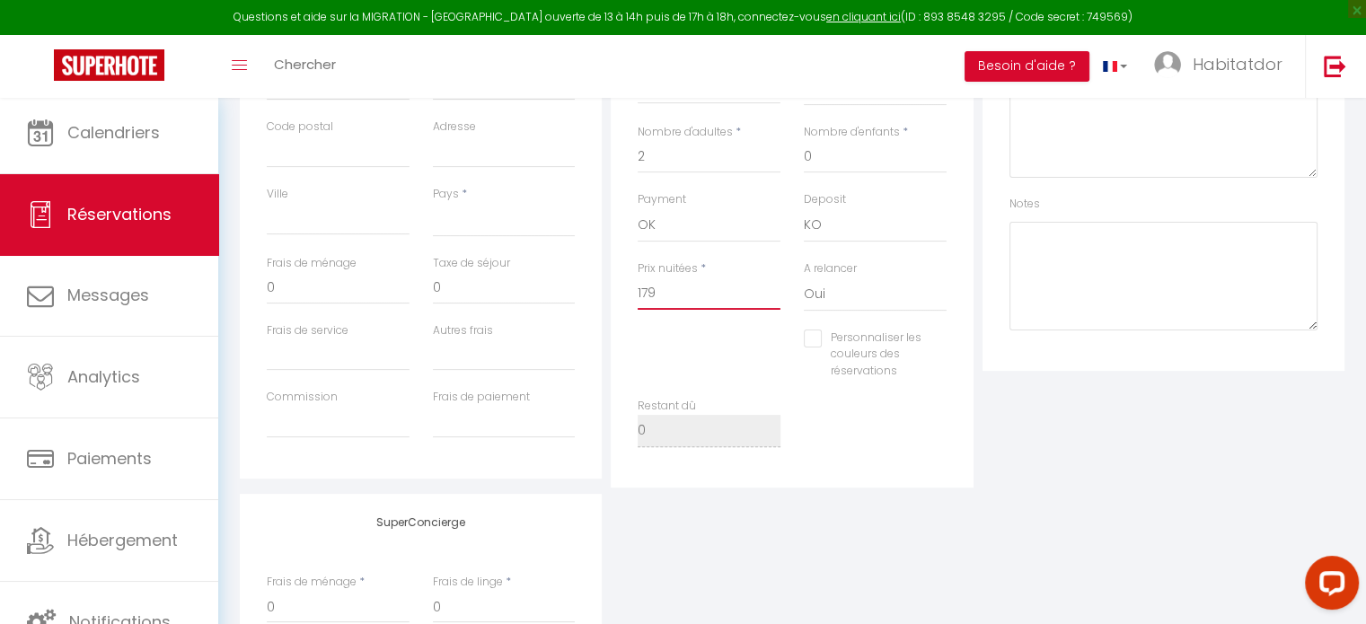
click at [647, 298] on input "179" at bounding box center [708, 293] width 143 height 32
drag, startPoint x: 687, startPoint y: 298, endPoint x: 603, endPoint y: 313, distance: 84.9
click at [603, 313] on div "Détails Voyageur Prénom * Réservée Nom * Alla Email * Email alternatif Téléphon…" at bounding box center [791, 162] width 1113 height 651
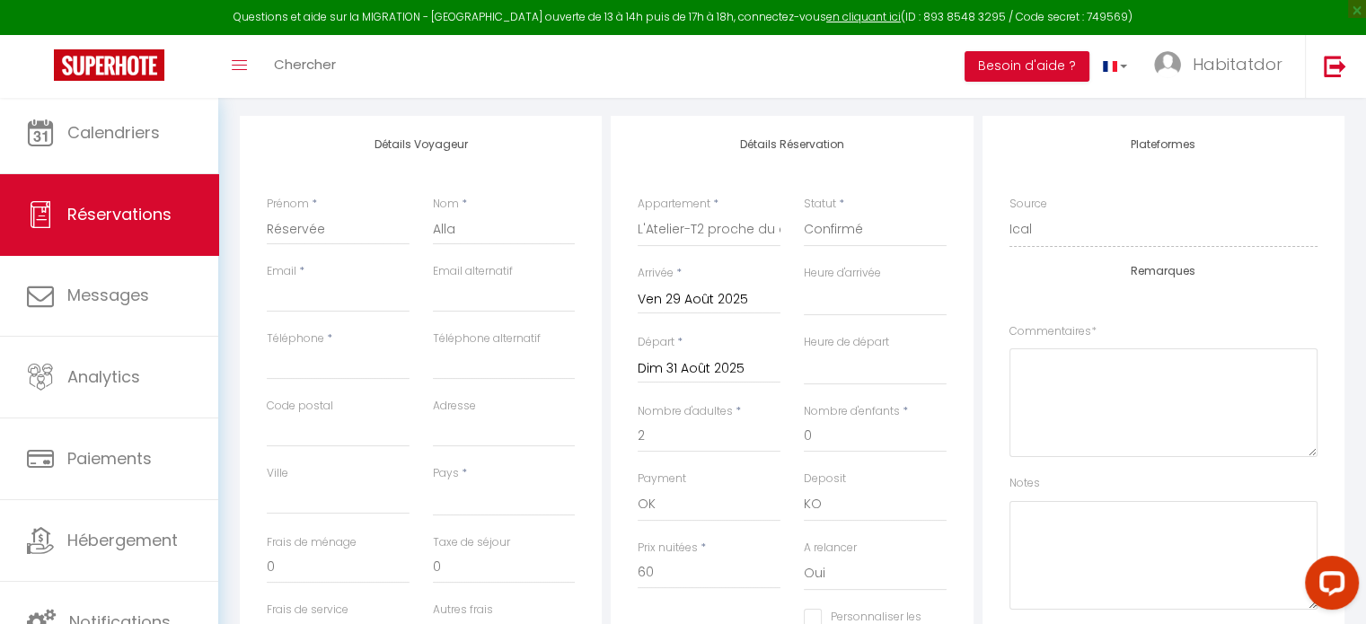
click at [710, 290] on input "Ven 29 Août 2025" at bounding box center [708, 299] width 143 height 23
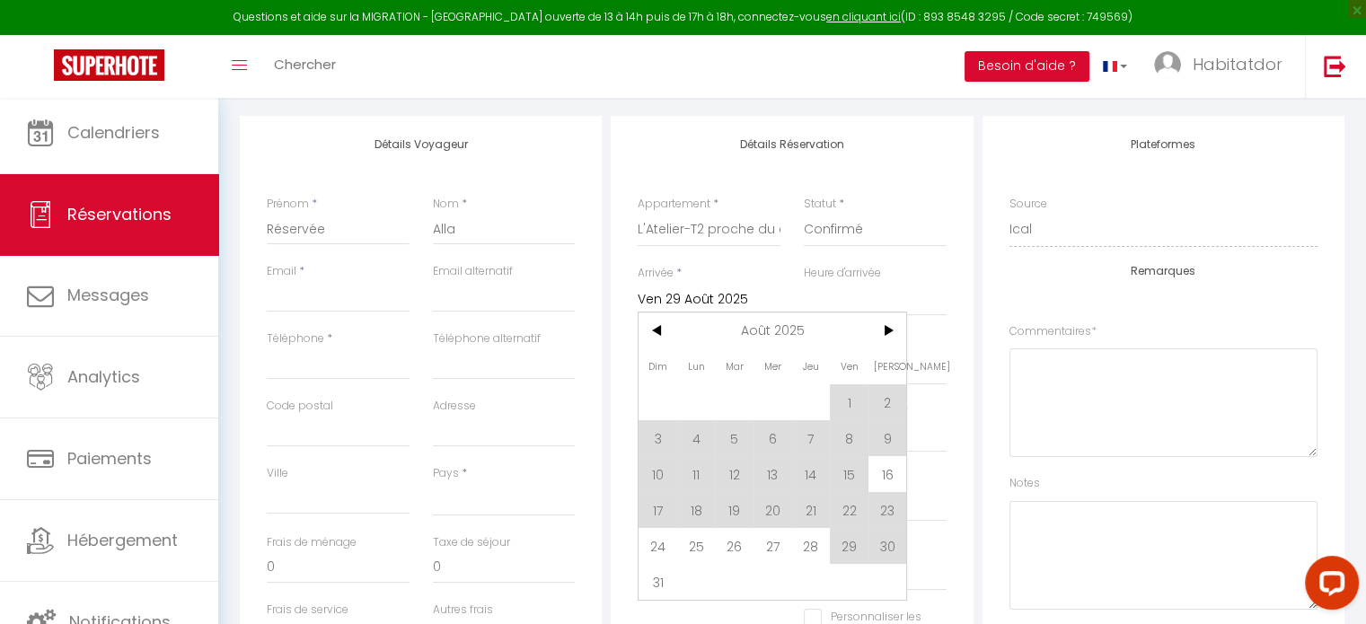
click at [710, 290] on input "Ven 29 Août 2025" at bounding box center [708, 299] width 143 height 23
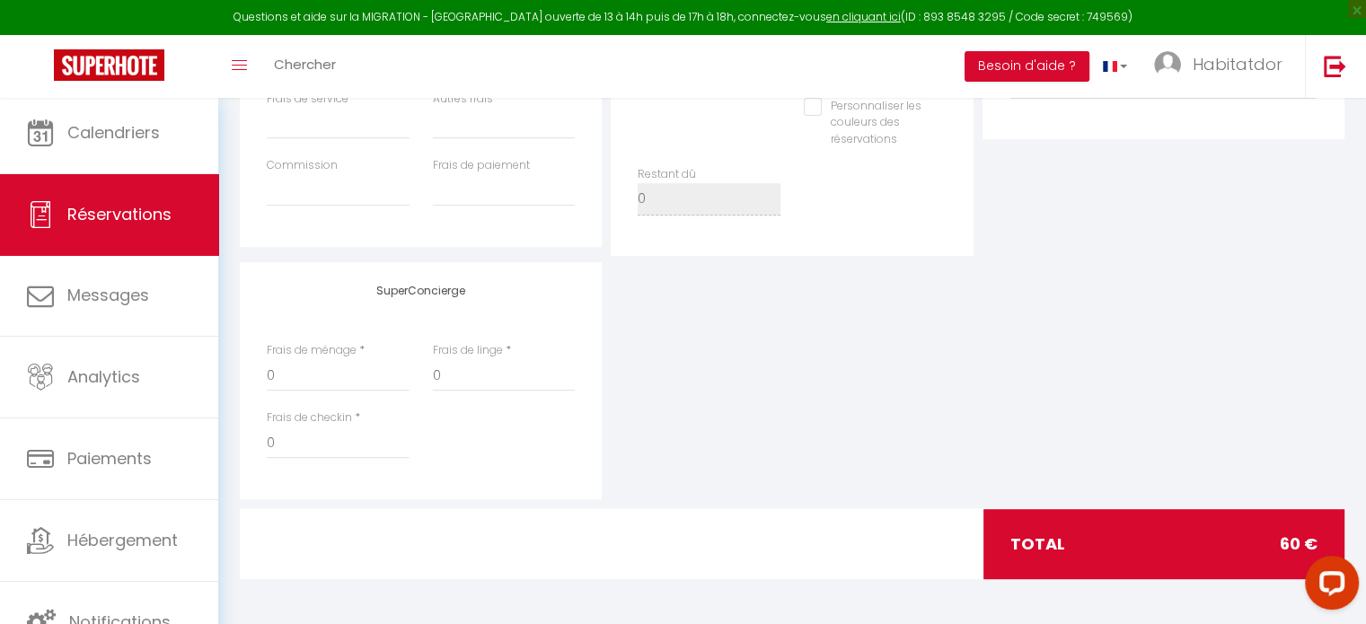
scroll to position [411, 0]
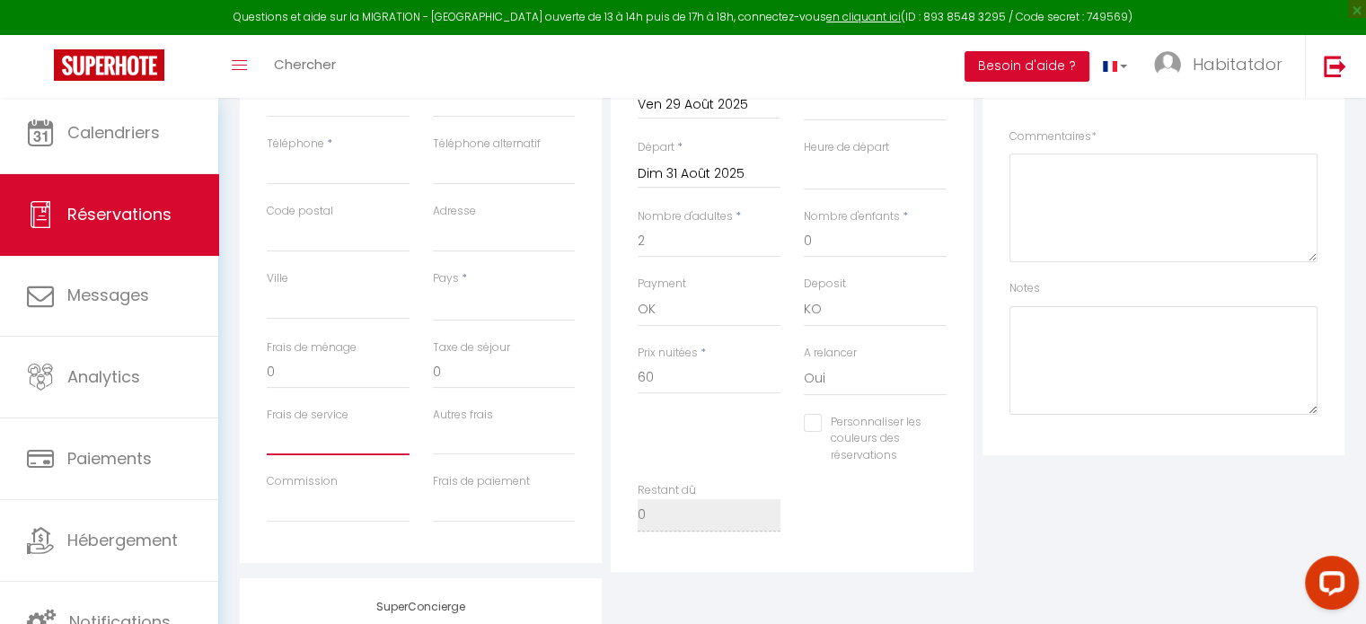
click at [320, 436] on input "Frais de service" at bounding box center [338, 439] width 143 height 32
click at [1071, 537] on div "Plateformes Source Direct [DOMAIN_NAME] [DOMAIN_NAME] Chalet montagne Expedia G…" at bounding box center [1163, 246] width 371 height 651
click at [1030, 513] on div "Plateformes Source Direct [DOMAIN_NAME] [DOMAIN_NAME] Chalet montagne Expedia G…" at bounding box center [1163, 246] width 371 height 651
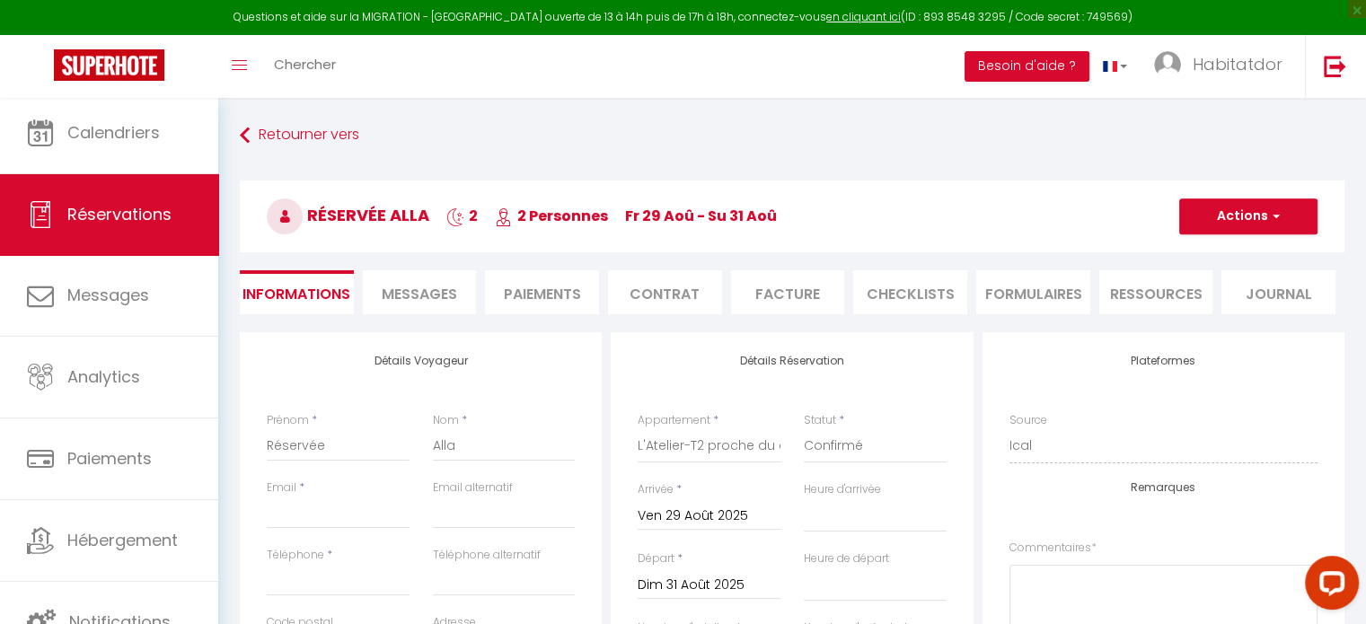
click at [491, 303] on li "Paiements" at bounding box center [542, 292] width 114 height 44
click at [520, 308] on li "Paiements" at bounding box center [542, 292] width 114 height 44
click at [386, 297] on span "Messages" at bounding box center [419, 294] width 75 height 21
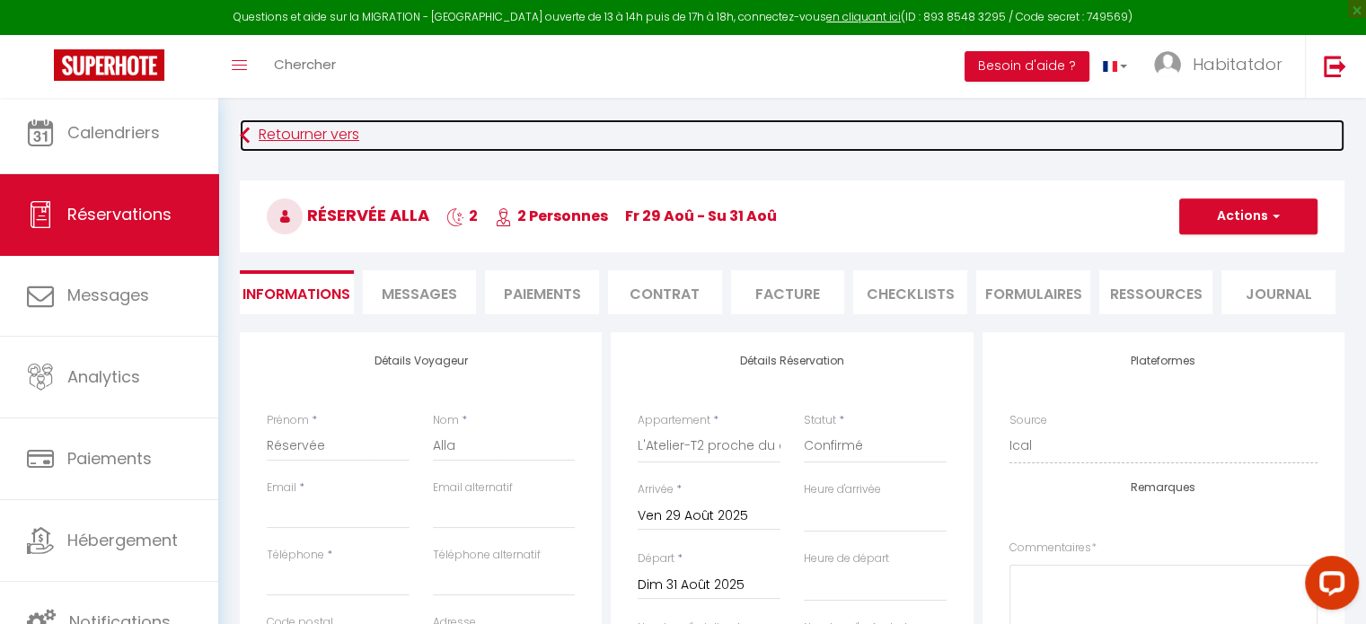
click at [248, 129] on icon at bounding box center [245, 135] width 10 height 32
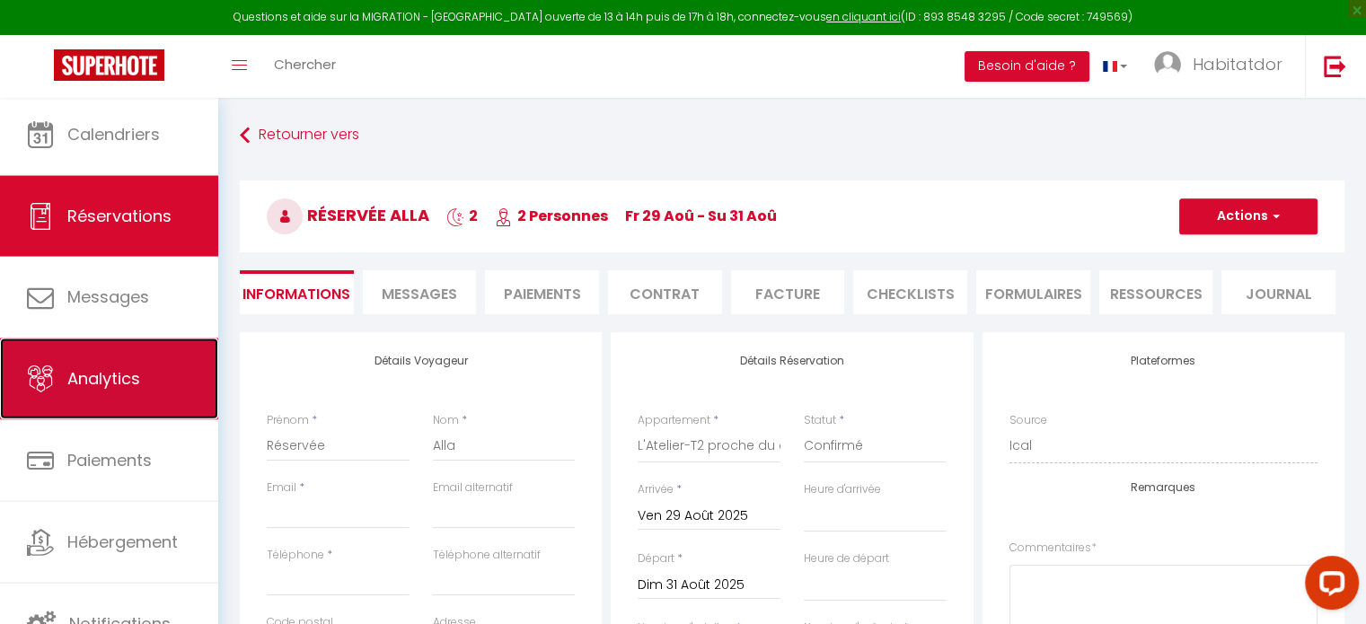
click at [97, 369] on span "Analytics" at bounding box center [103, 378] width 73 height 22
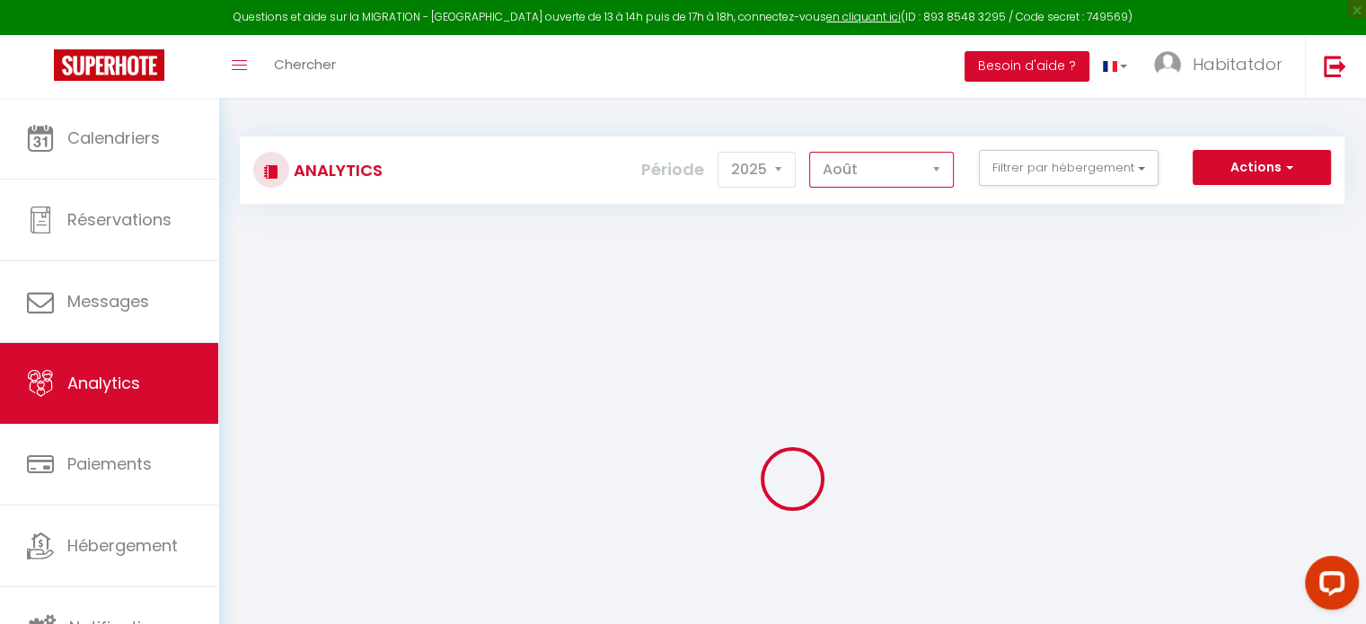
click at [890, 164] on select "[PERSON_NAME] Mars [PERSON_NAME] Juin Juillet Août Septembre Octobre Novembre D…" at bounding box center [881, 170] width 145 height 36
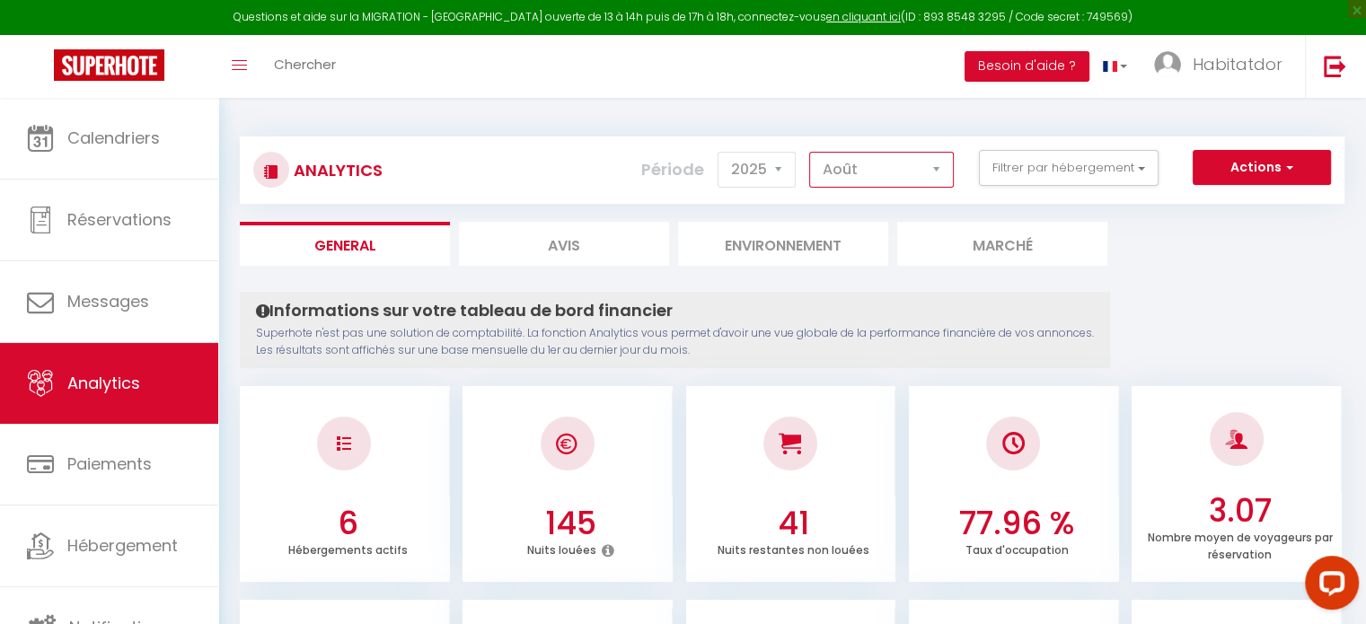
click at [810, 152] on select "[PERSON_NAME] Mars [PERSON_NAME] Juin Juillet Août Septembre Octobre Novembre D…" at bounding box center [881, 170] width 145 height 36
click at [1073, 159] on button "Filtrer par hébergement" at bounding box center [1069, 168] width 180 height 36
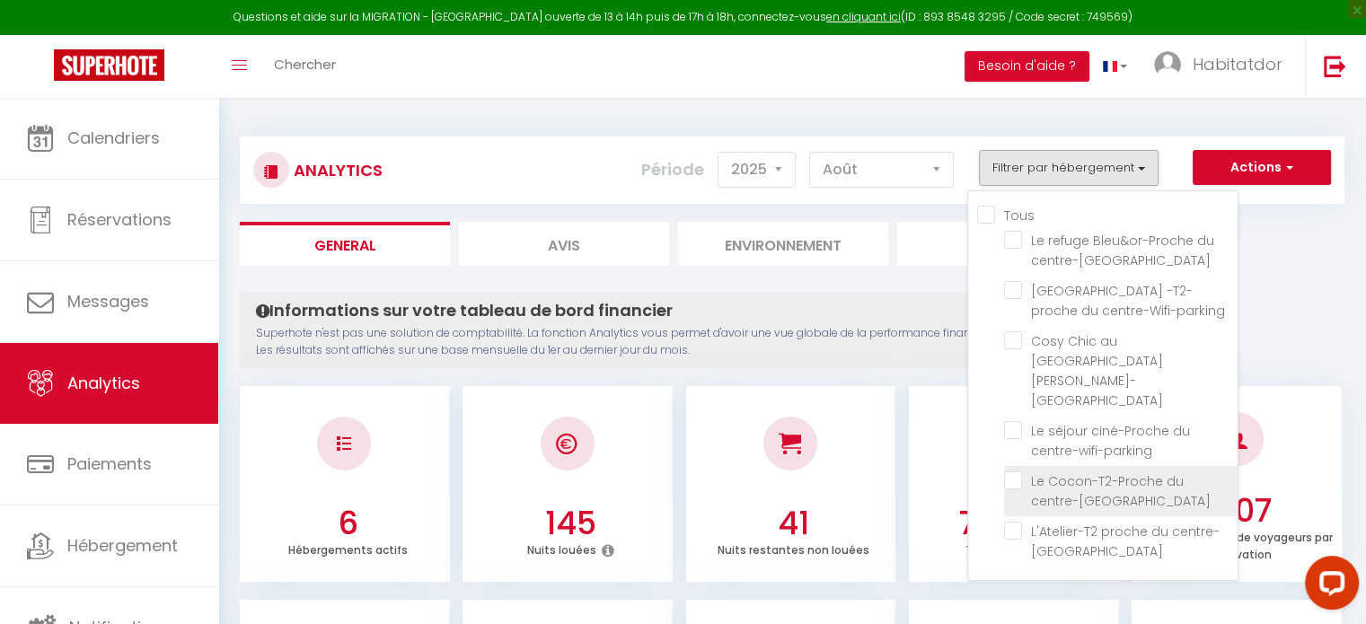
click at [1021, 471] on centre-Wifi-Parking "checkbox" at bounding box center [1120, 480] width 233 height 18
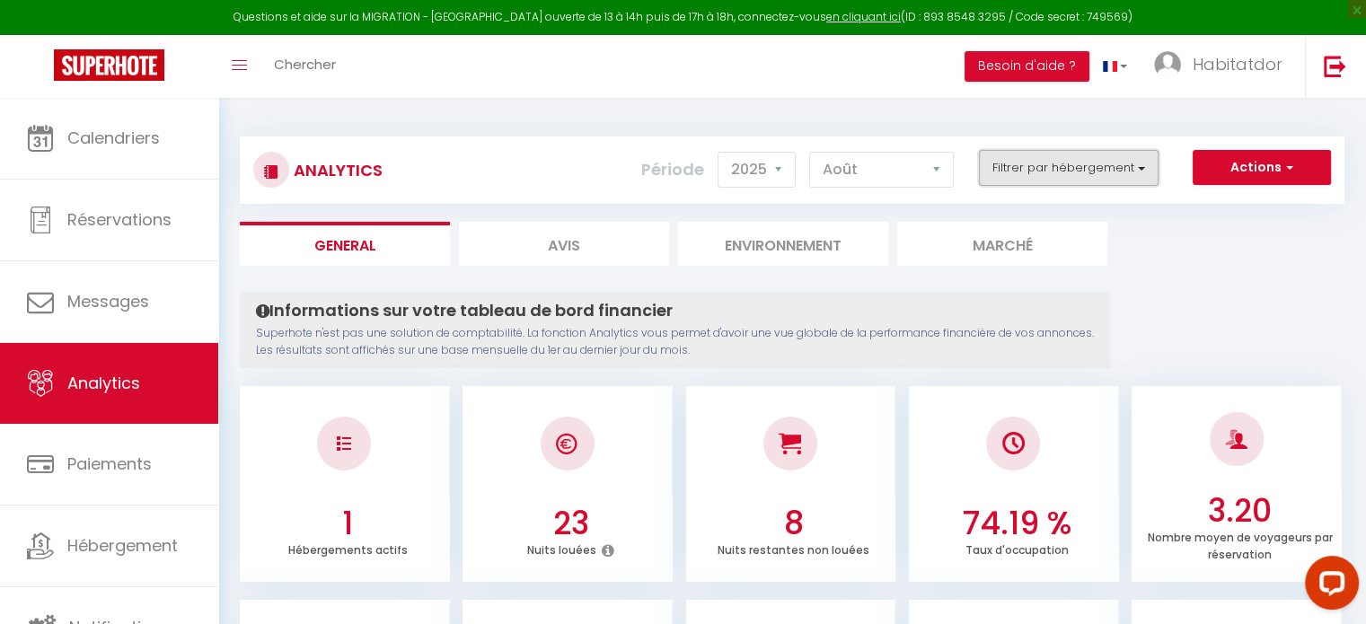
click at [1018, 164] on button "Filtrer par hébergement" at bounding box center [1069, 168] width 180 height 36
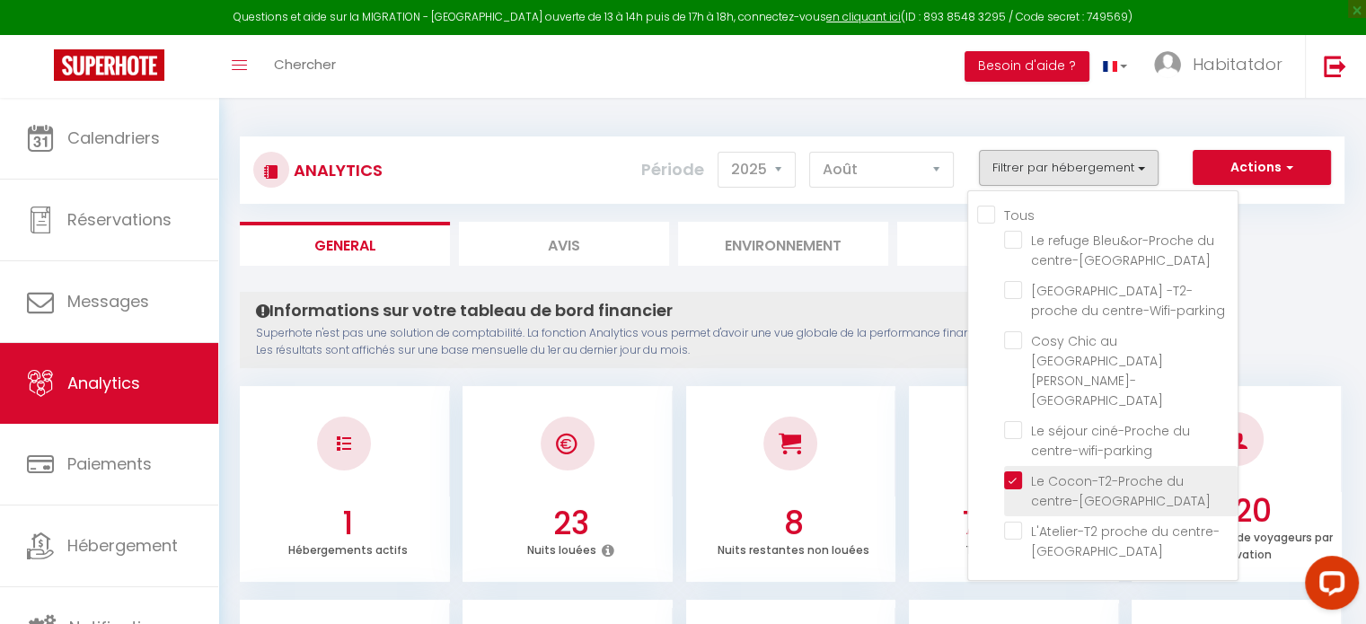
click at [1023, 471] on centre-Wifi-Parking "checkbox" at bounding box center [1120, 480] width 233 height 18
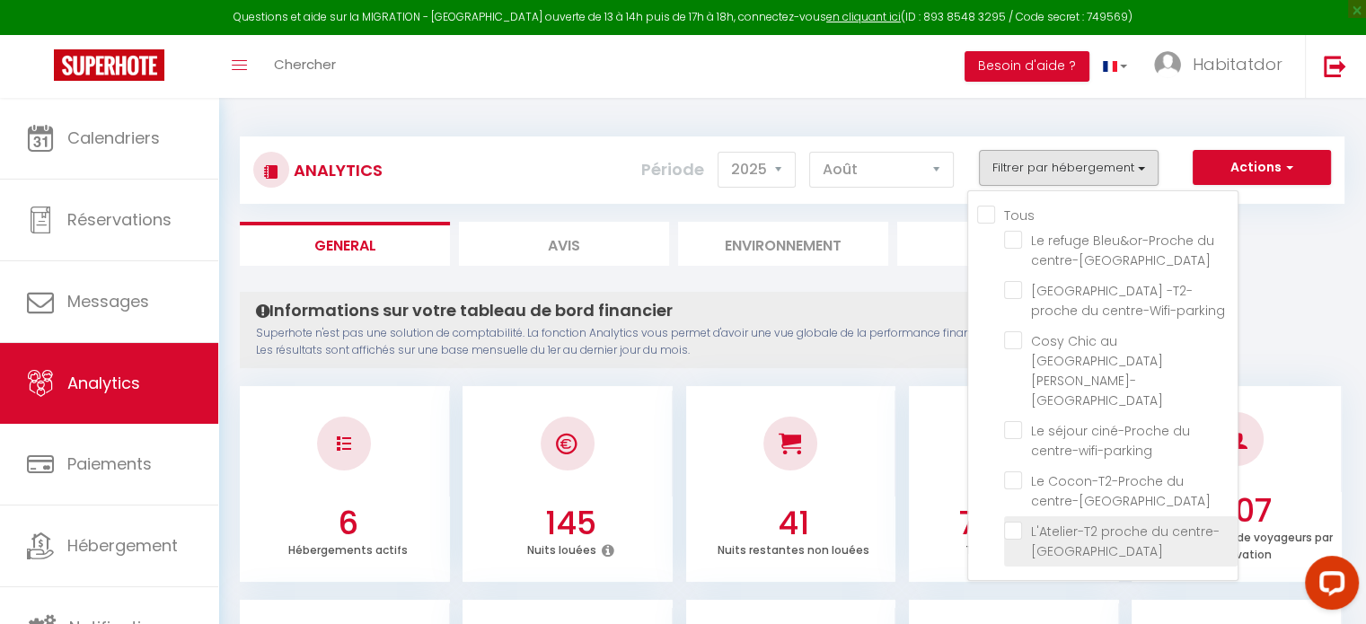
click at [1020, 522] on centre-Wifi-Parking "checkbox" at bounding box center [1120, 531] width 233 height 18
